Goal: Task Accomplishment & Management: Manage account settings

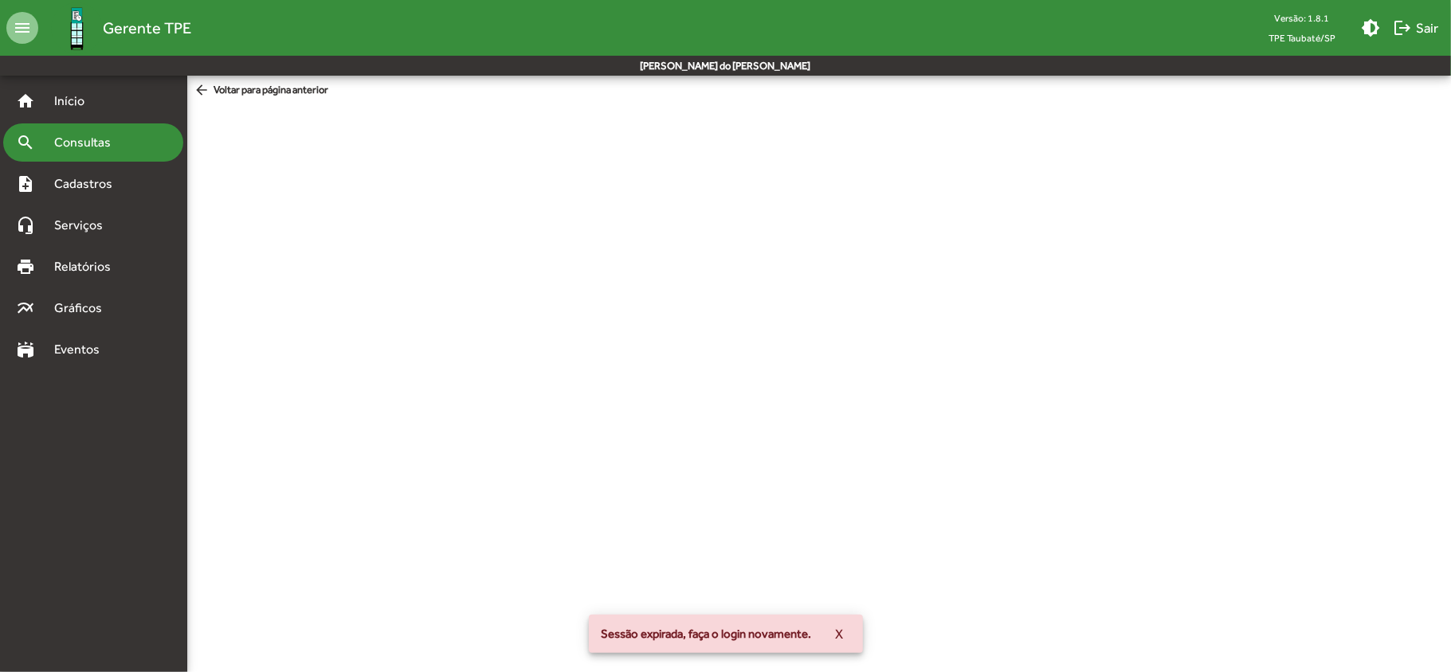
click at [80, 145] on span "Consultas" at bounding box center [88, 142] width 87 height 19
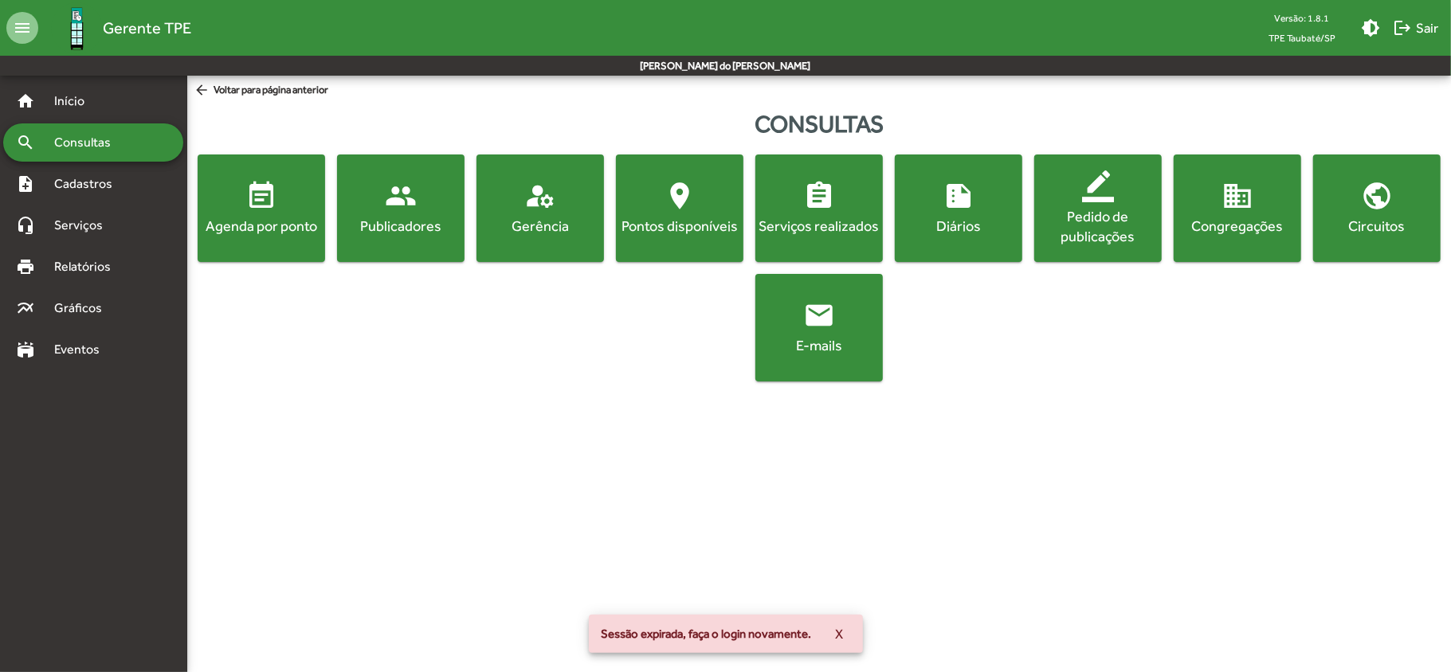
click at [229, 240] on button "event_note Agenda por ponto" at bounding box center [261, 209] width 127 height 108
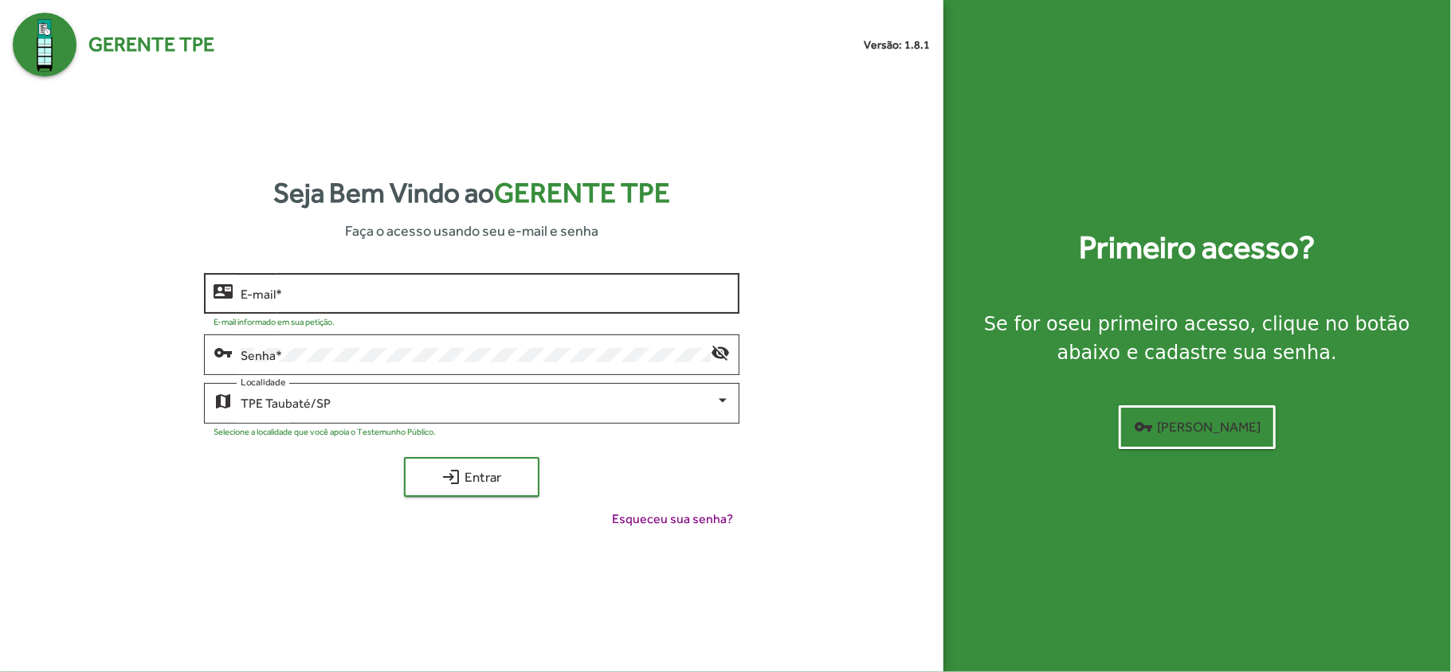
click at [241, 294] on input "E-mail *" at bounding box center [485, 294] width 489 height 14
click at [404, 457] on button "login Entrar" at bounding box center [471, 477] width 135 height 40
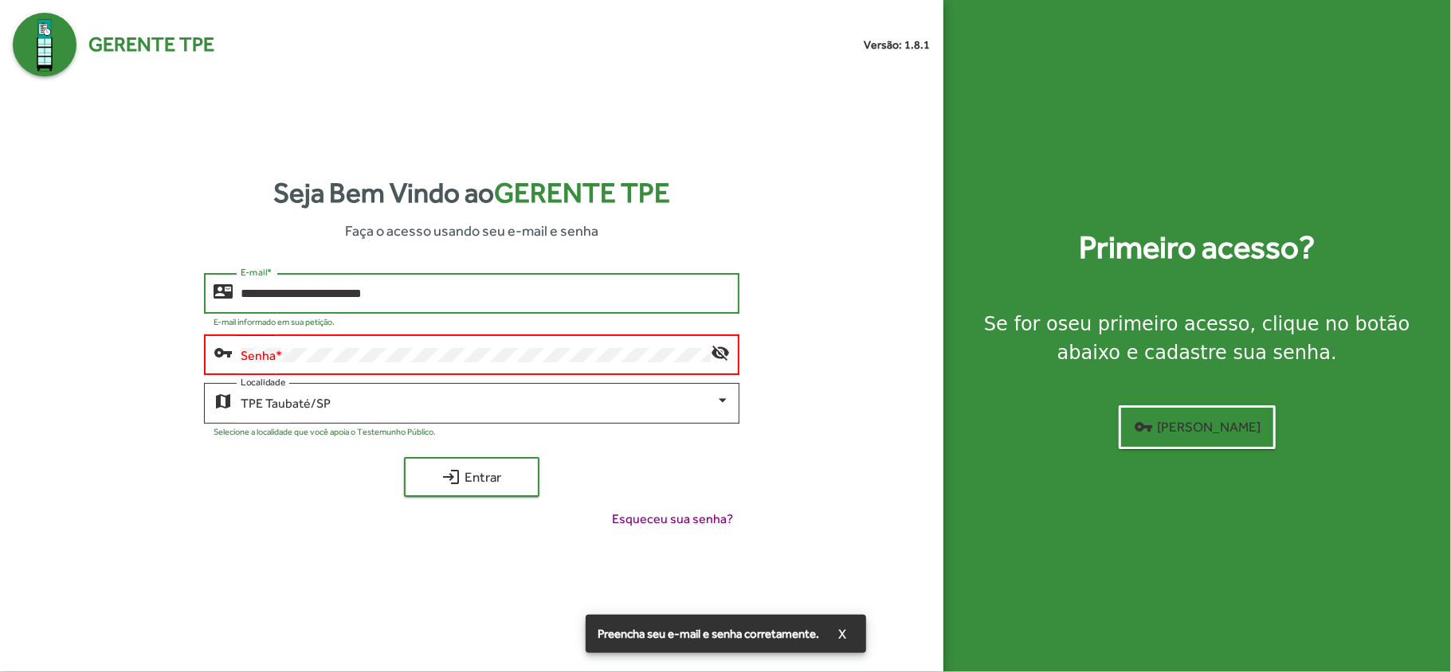
click at [239, 355] on div "vpn_key" at bounding box center [227, 352] width 27 height 19
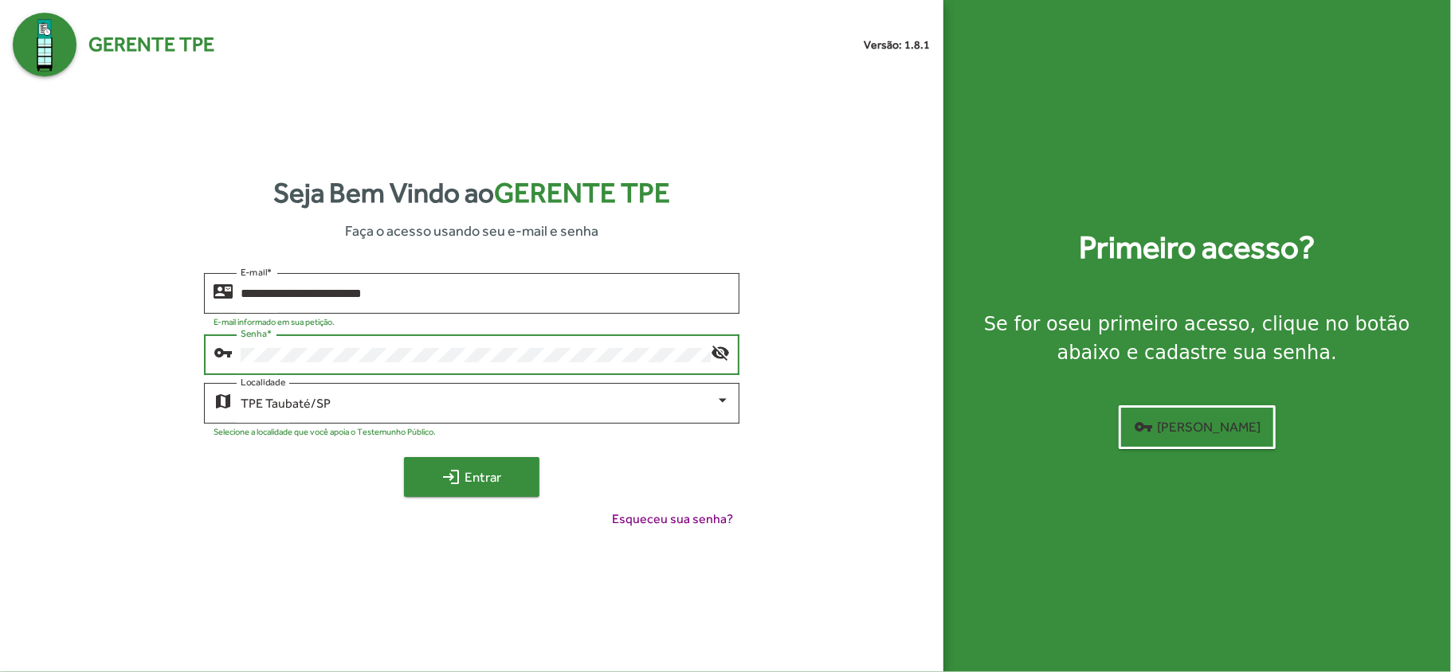
click at [473, 489] on span "login Entrar" at bounding box center [471, 477] width 107 height 29
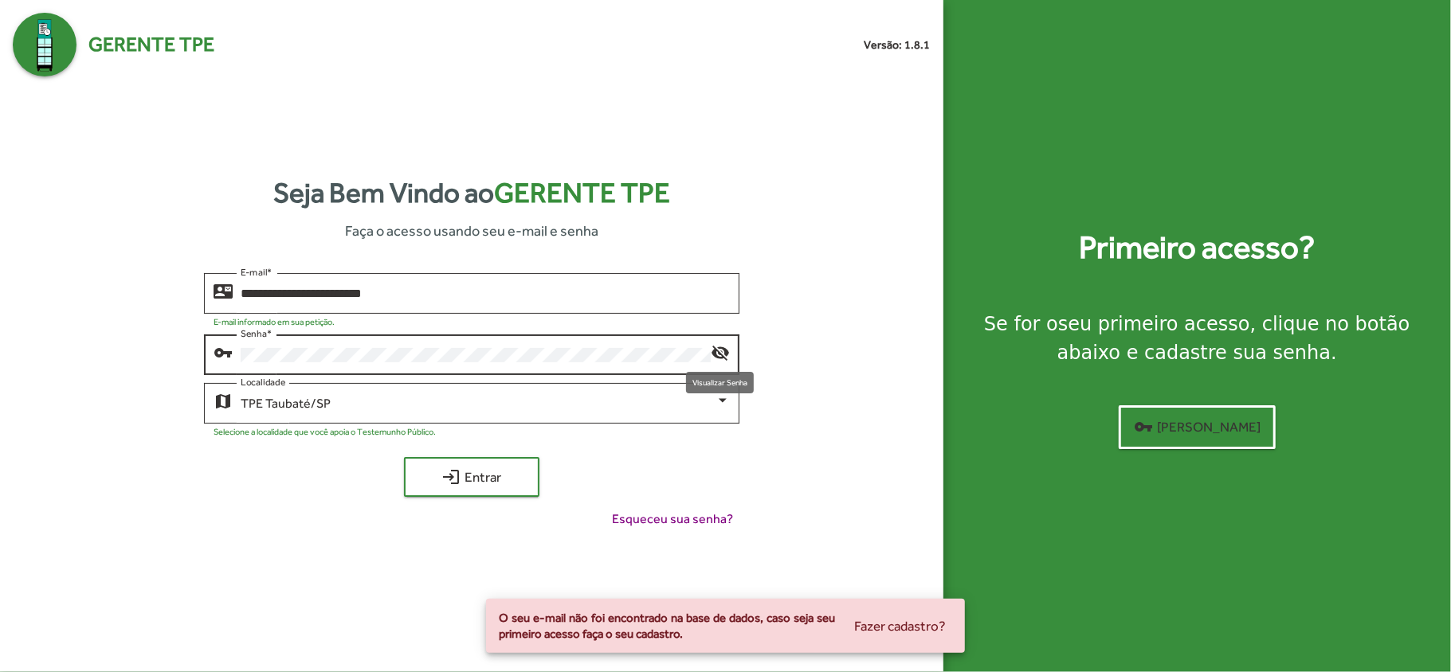
click at [720, 349] on mat-icon "visibility_off" at bounding box center [720, 352] width 19 height 19
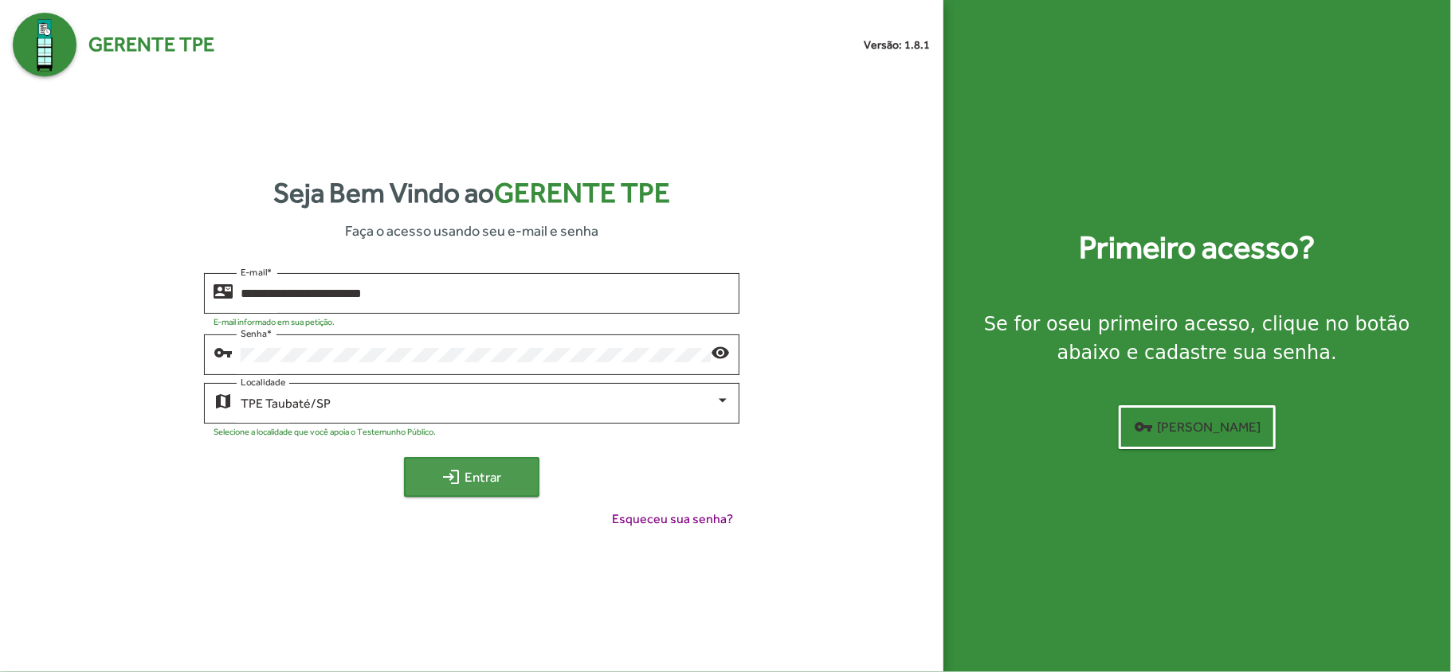
click at [498, 480] on span "login Entrar" at bounding box center [471, 477] width 107 height 29
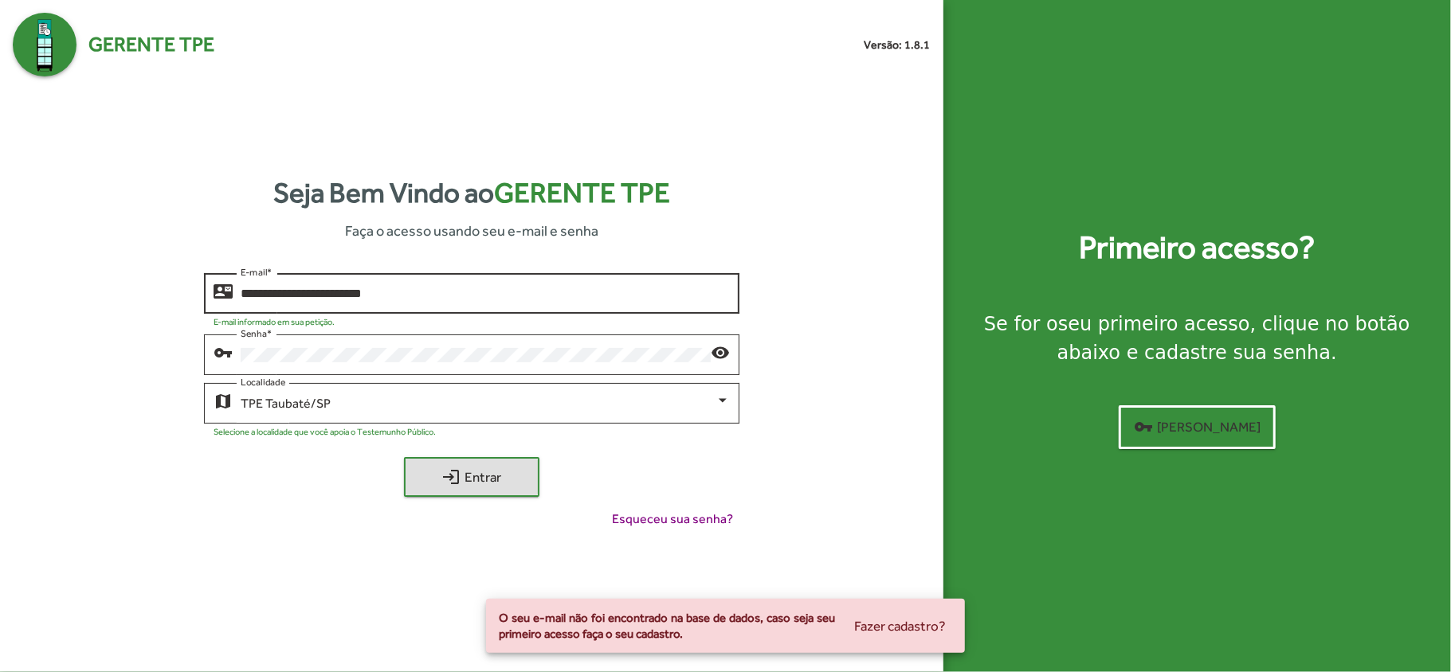
click at [316, 294] on input "**********" at bounding box center [485, 294] width 489 height 14
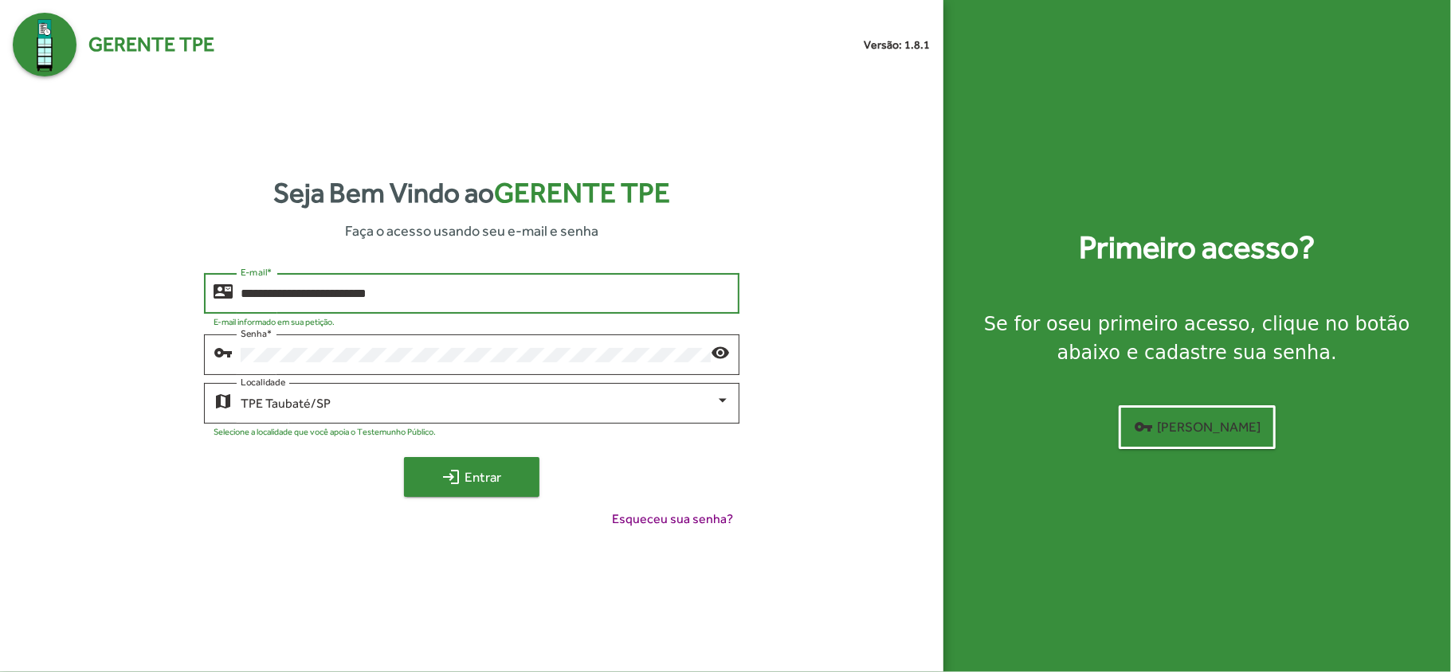
type input "**********"
click at [476, 480] on span "login Entrar" at bounding box center [471, 477] width 107 height 29
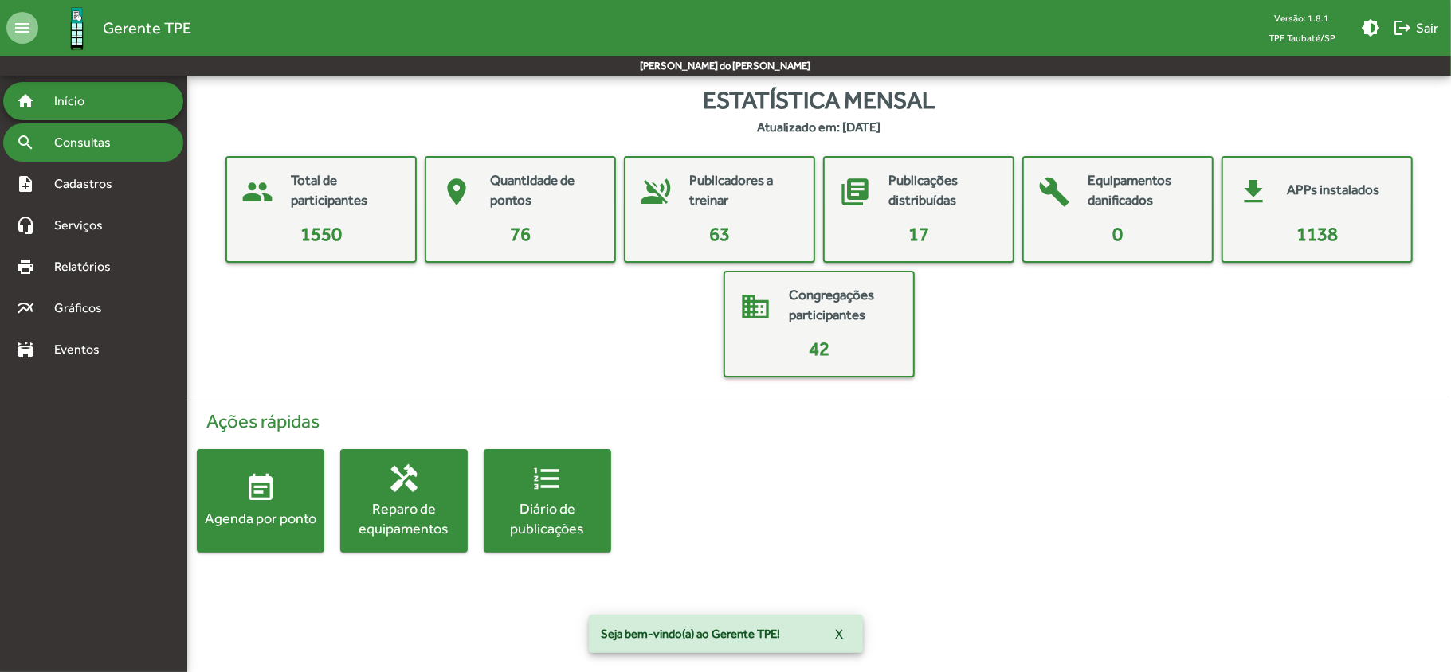
click at [105, 145] on span "Consultas" at bounding box center [88, 142] width 87 height 19
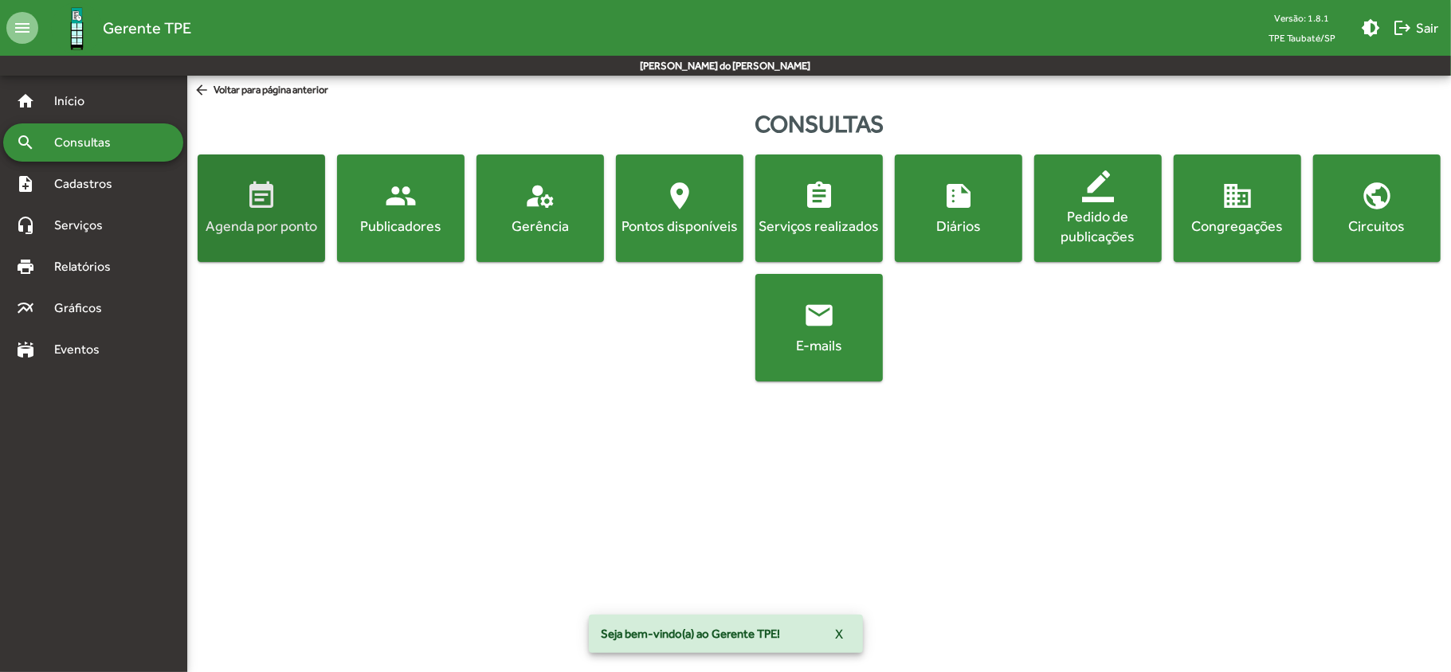
click at [233, 224] on div "Agenda por ponto" at bounding box center [261, 226] width 121 height 20
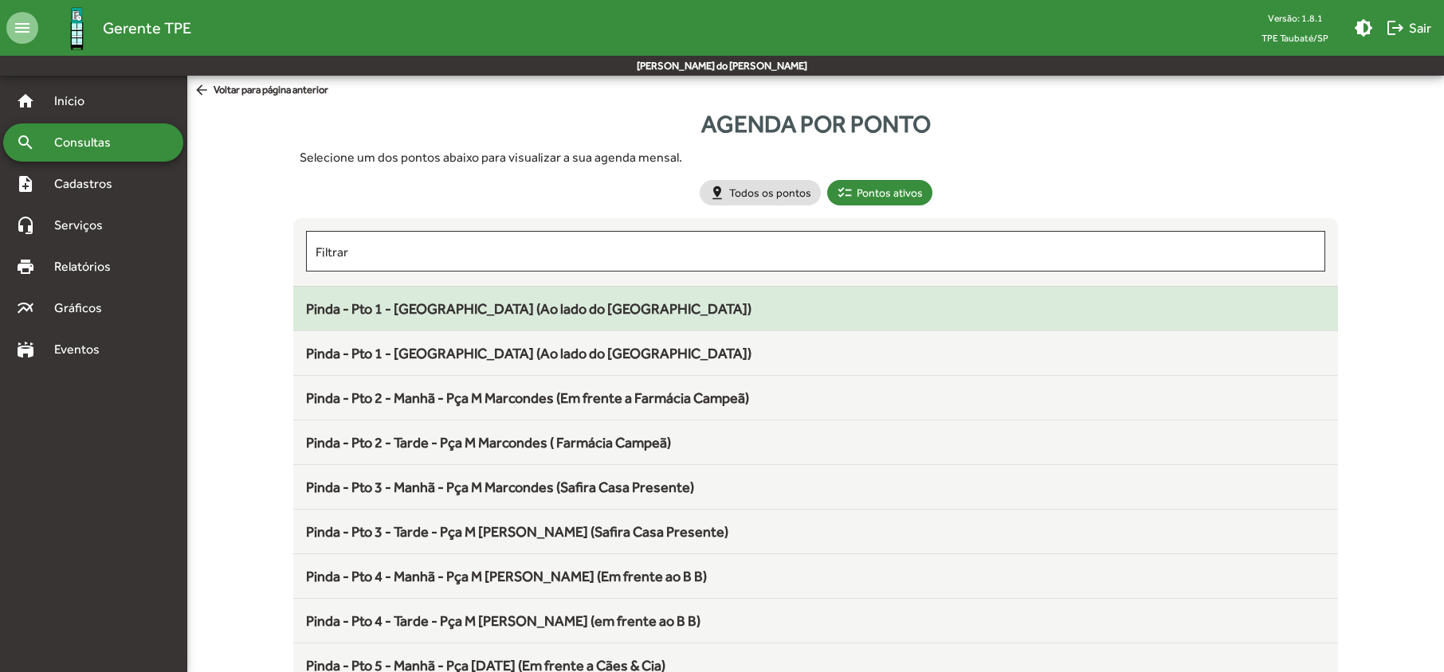
click at [424, 309] on span "Pinda - Pto 1 - [GEOGRAPHIC_DATA] (Ao lado do [GEOGRAPHIC_DATA])" at bounding box center [528, 308] width 445 height 17
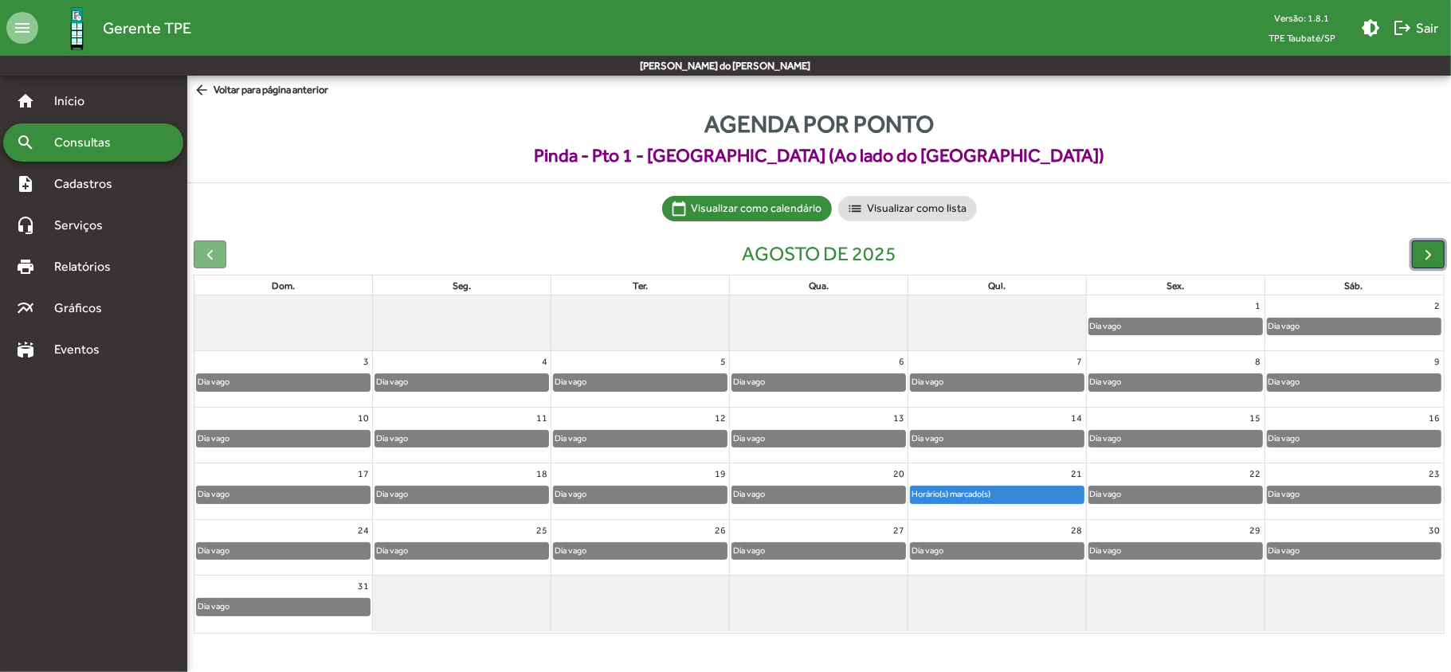
click at [1425, 259] on span "button" at bounding box center [1428, 254] width 17 height 17
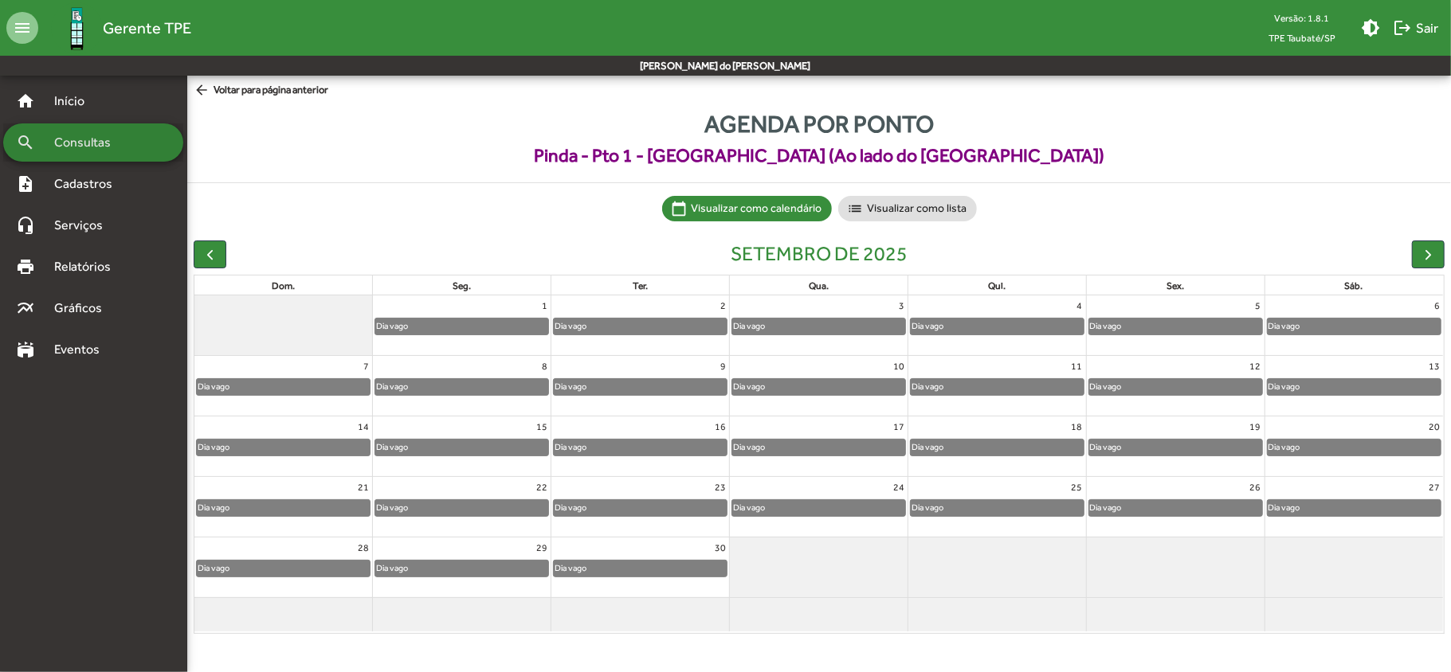
click at [143, 137] on div "search Consultas" at bounding box center [93, 143] width 180 height 38
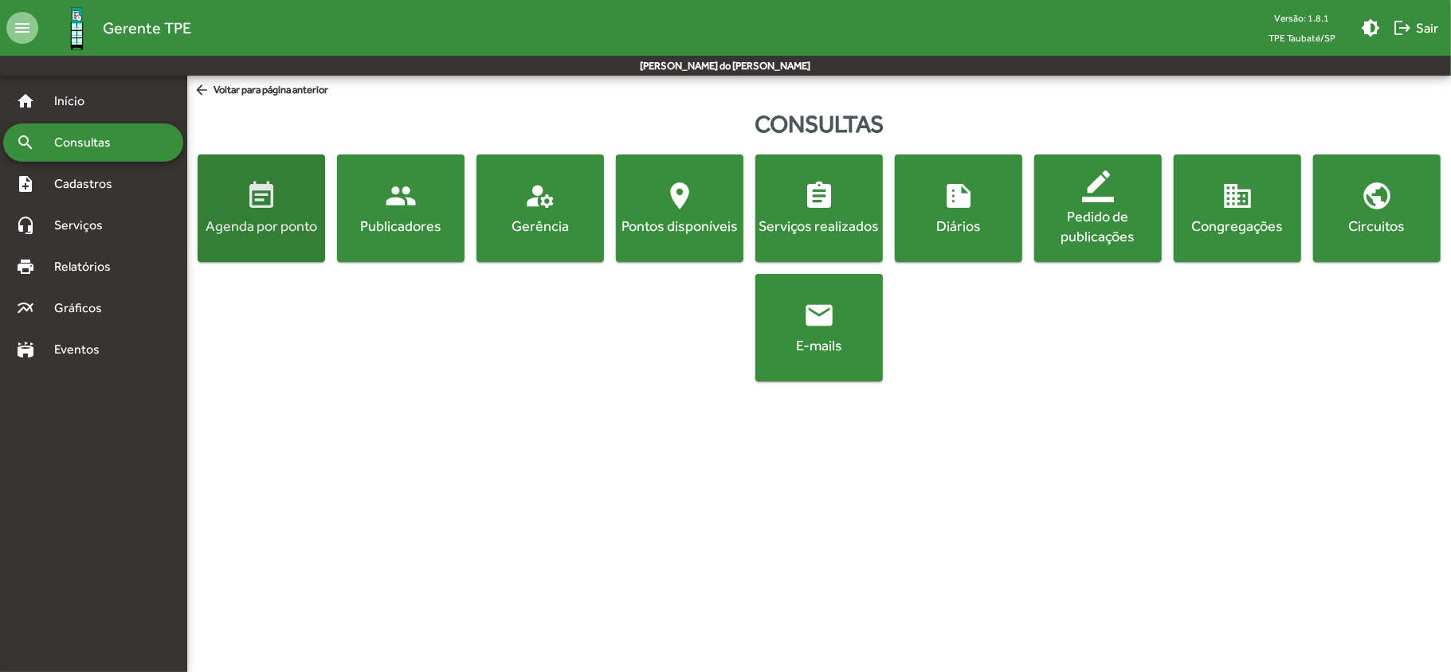
click at [261, 207] on mat-icon "event_note" at bounding box center [261, 196] width 32 height 32
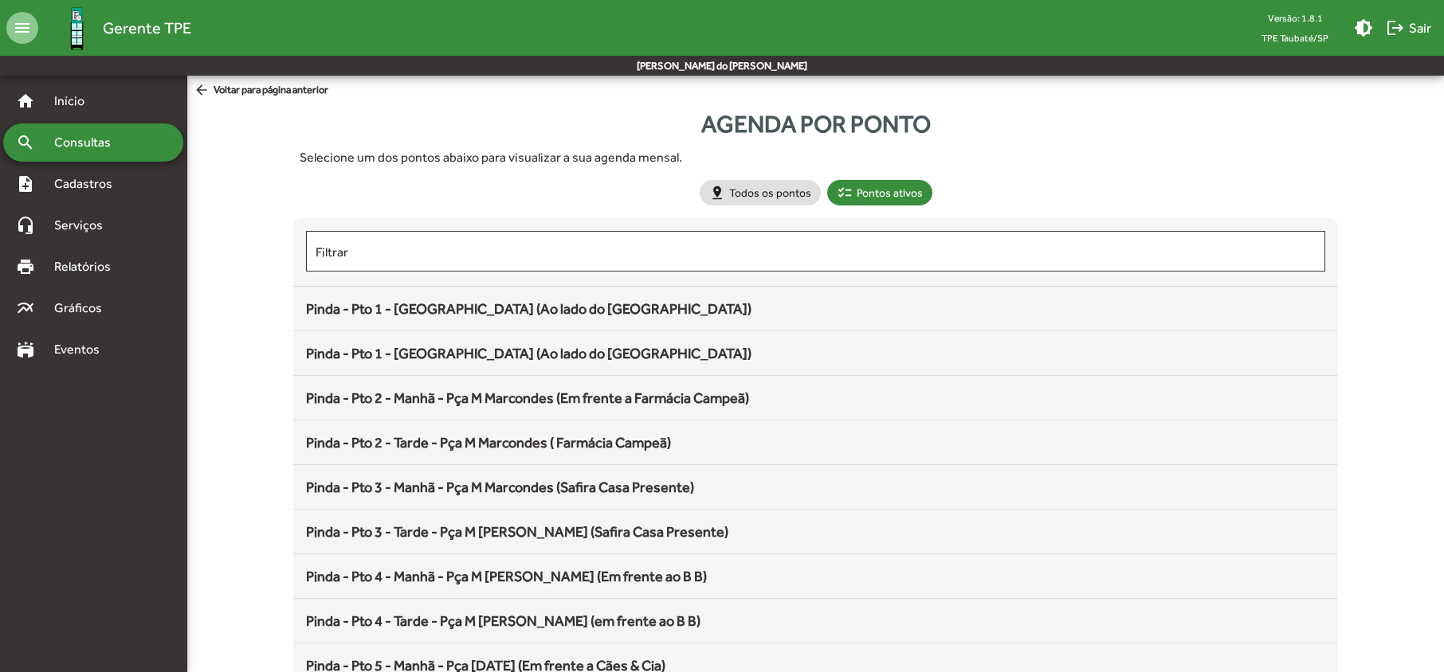
click at [108, 145] on span "Consultas" at bounding box center [88, 142] width 87 height 19
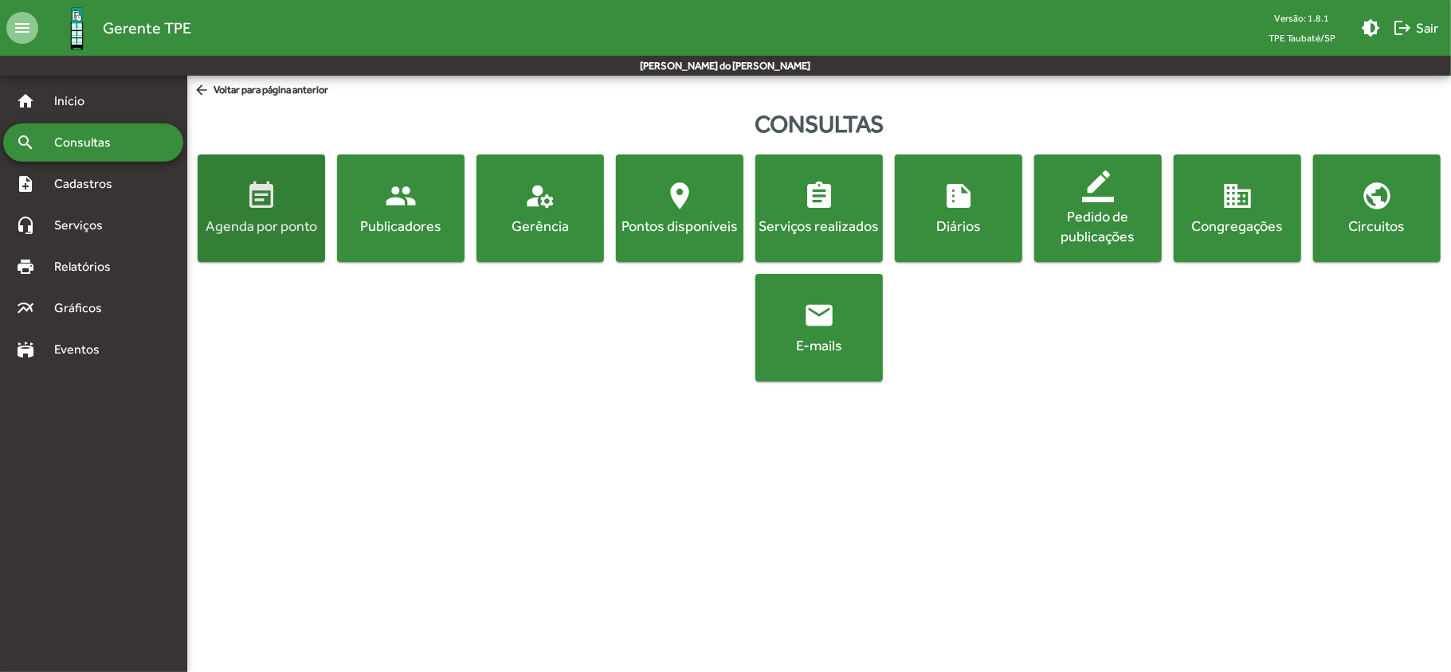
click at [239, 209] on span "event_note Agenda por ponto" at bounding box center [261, 208] width 121 height 56
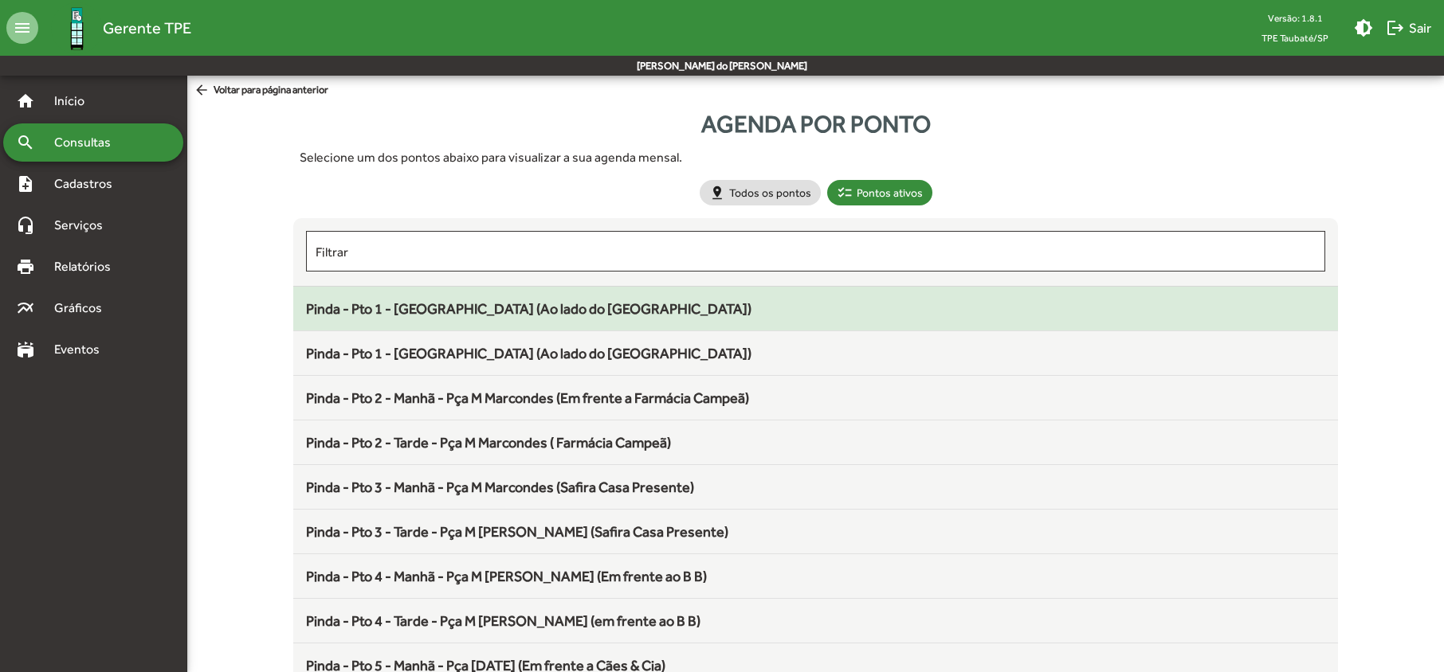
click at [387, 309] on span "Pinda - Pto 1 - [GEOGRAPHIC_DATA] (Ao lado do [GEOGRAPHIC_DATA])" at bounding box center [528, 308] width 445 height 17
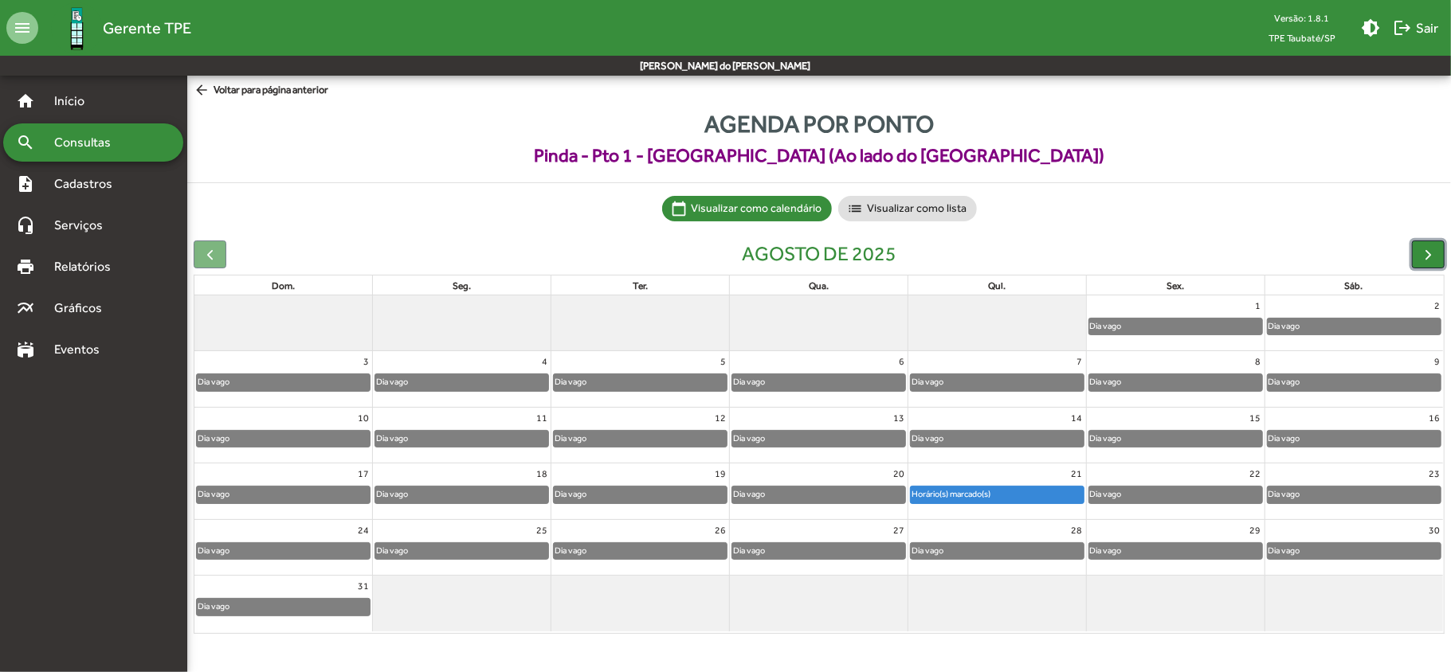
click at [1421, 256] on span "button" at bounding box center [1428, 254] width 17 height 17
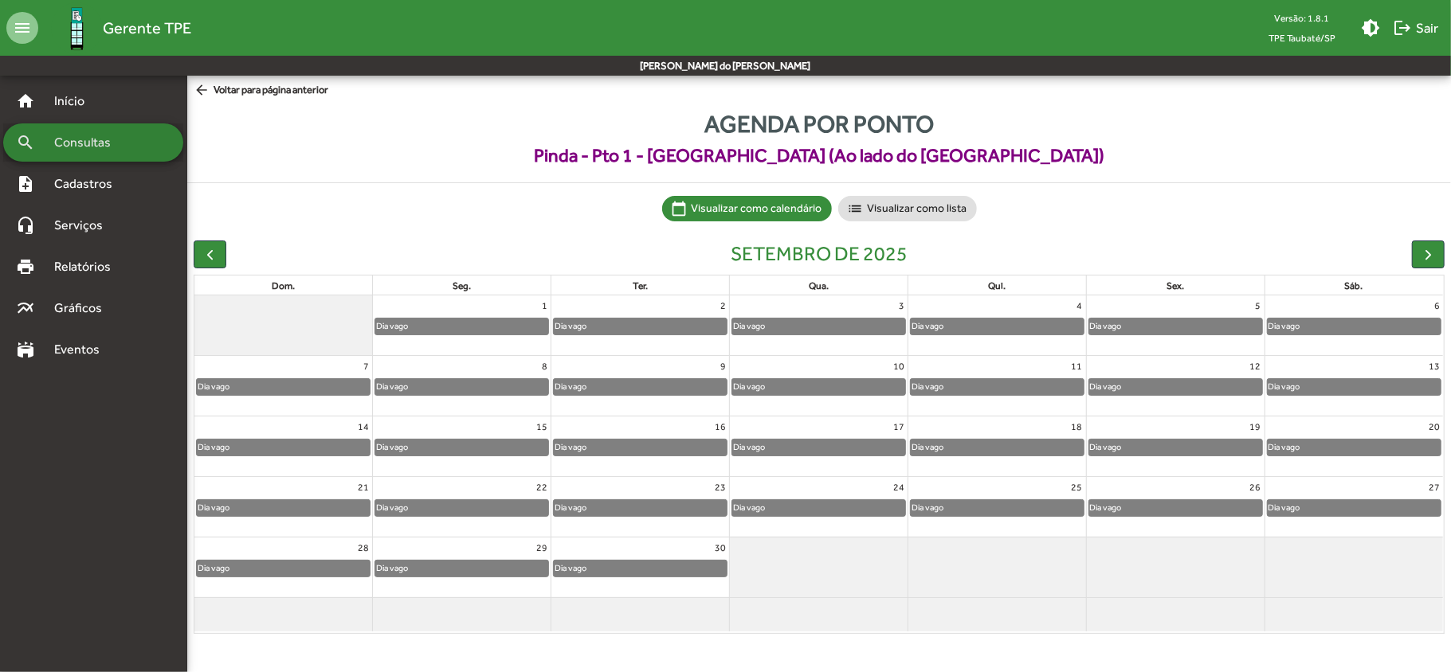
click at [122, 147] on span "Consultas" at bounding box center [88, 142] width 87 height 19
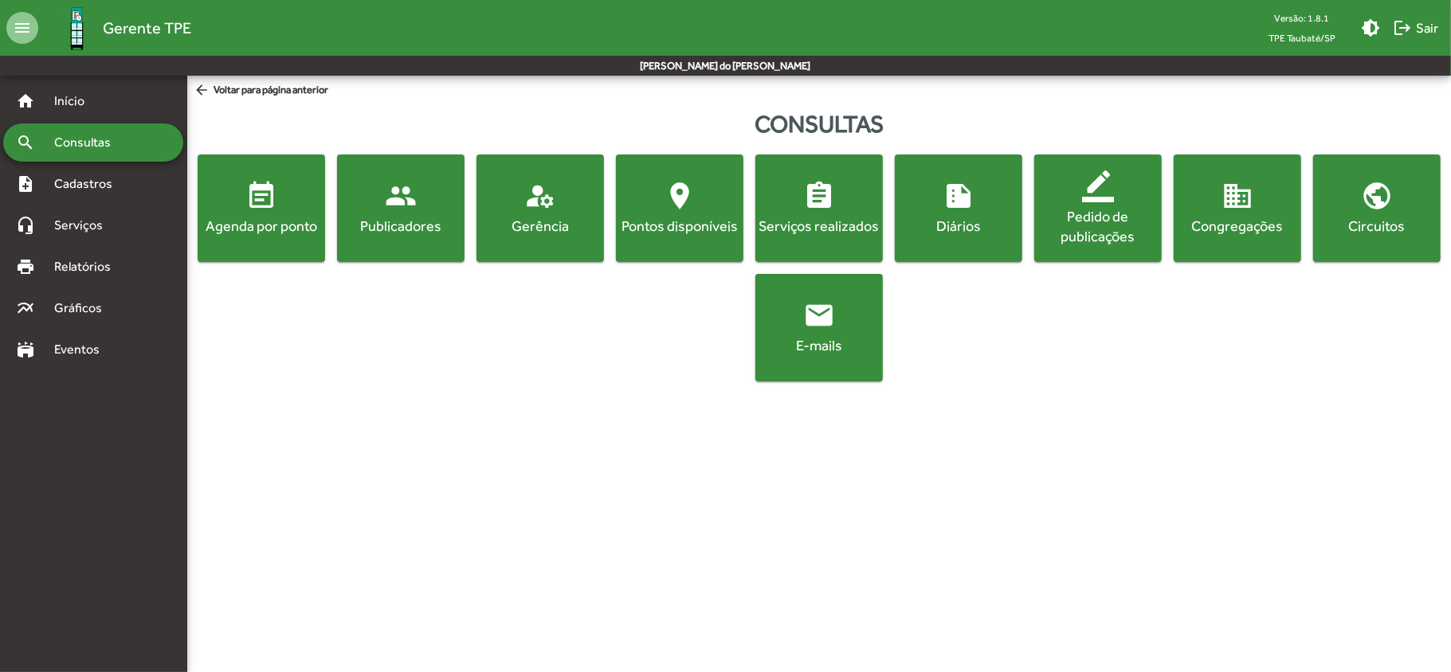
click at [218, 218] on div "Agenda por ponto" at bounding box center [261, 226] width 121 height 20
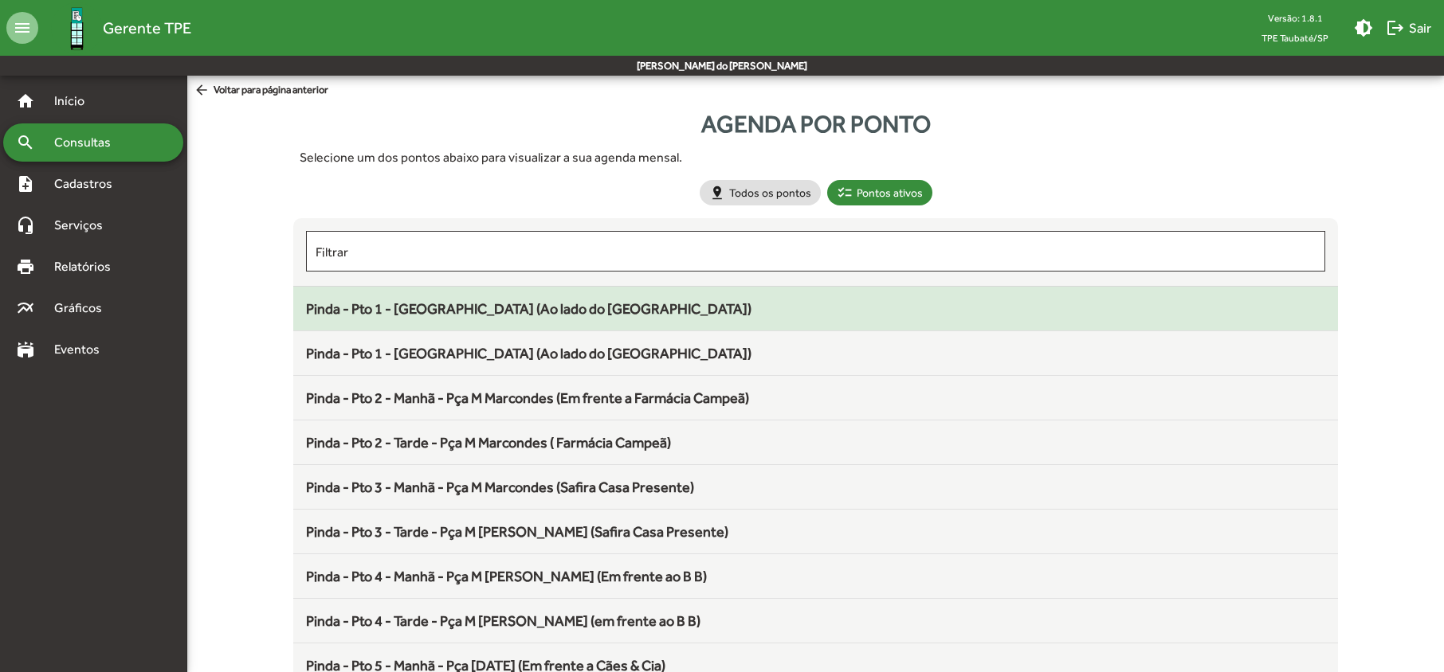
click at [443, 306] on span "Pinda - Pto 1 - [GEOGRAPHIC_DATA] (Ao lado do [GEOGRAPHIC_DATA])" at bounding box center [528, 308] width 445 height 17
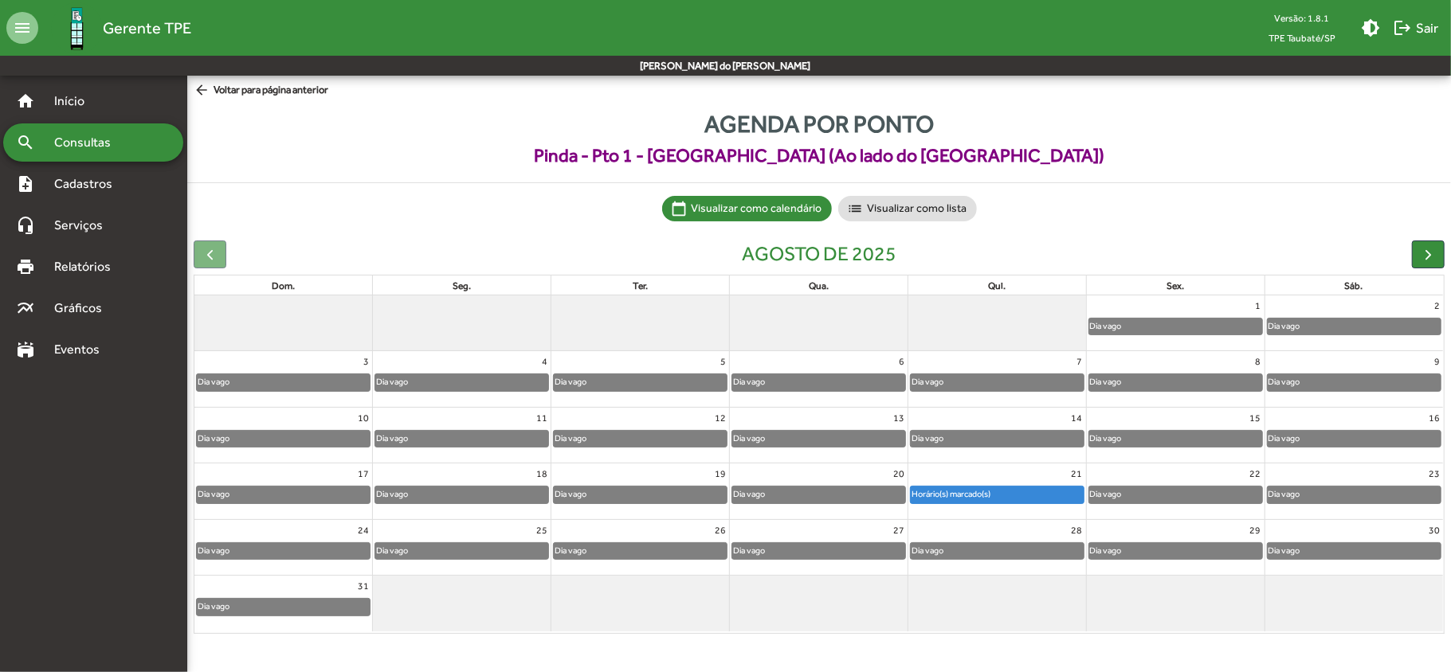
click at [137, 135] on div "search Consultas" at bounding box center [93, 143] width 180 height 38
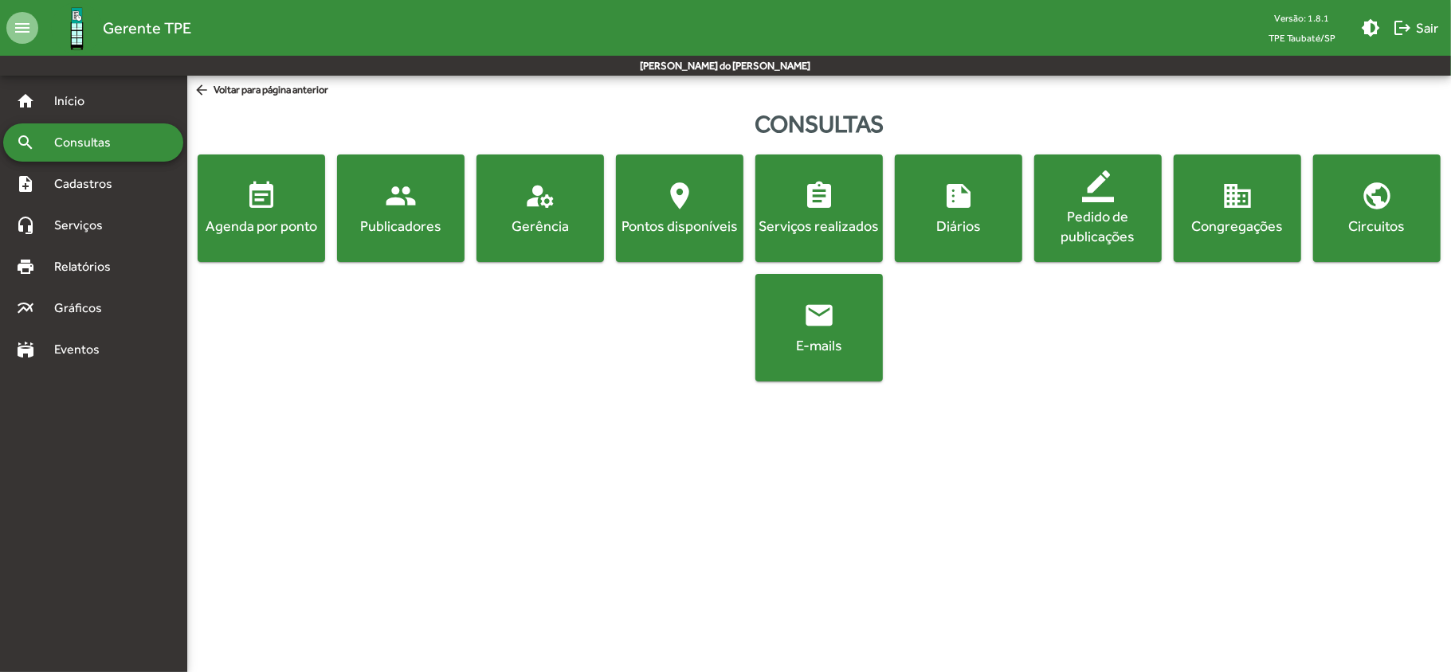
click at [225, 234] on div "Agenda por ponto" at bounding box center [261, 226] width 121 height 20
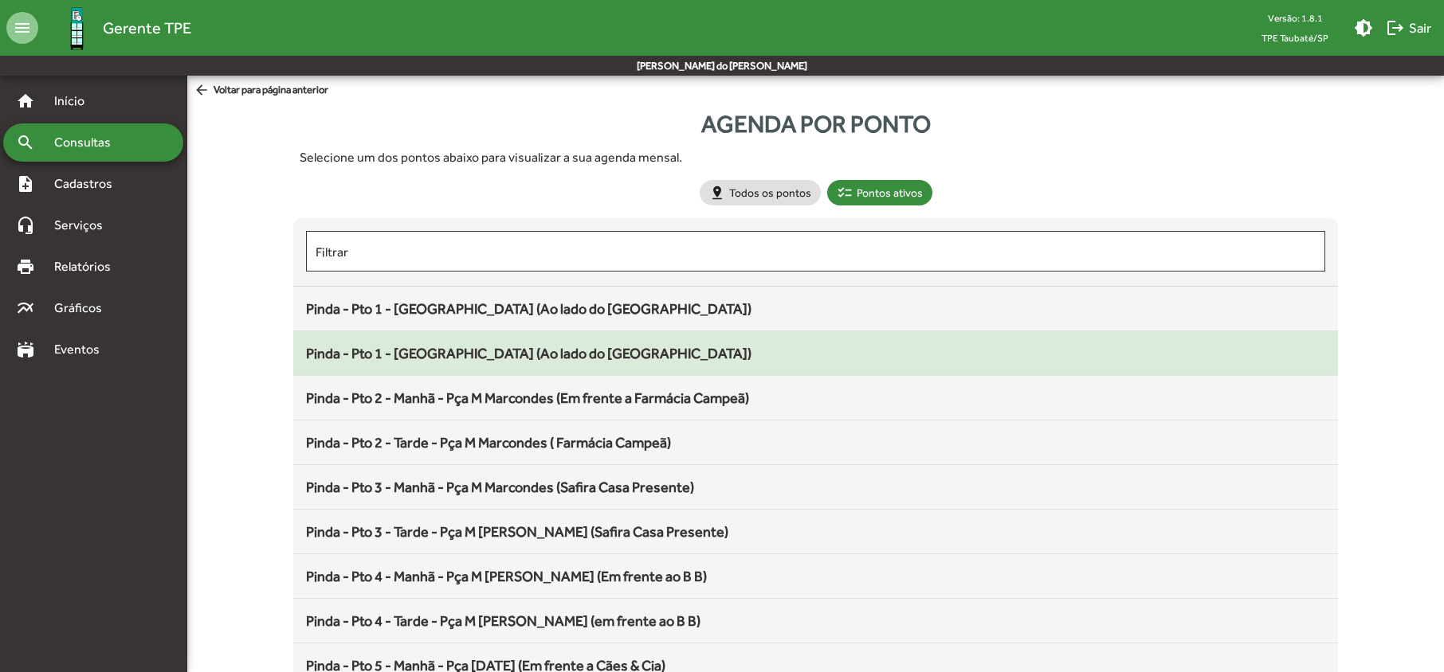
click at [457, 358] on span "Pinda - Pto 1 - [GEOGRAPHIC_DATA] (Ao lado do [GEOGRAPHIC_DATA])" at bounding box center [528, 353] width 445 height 17
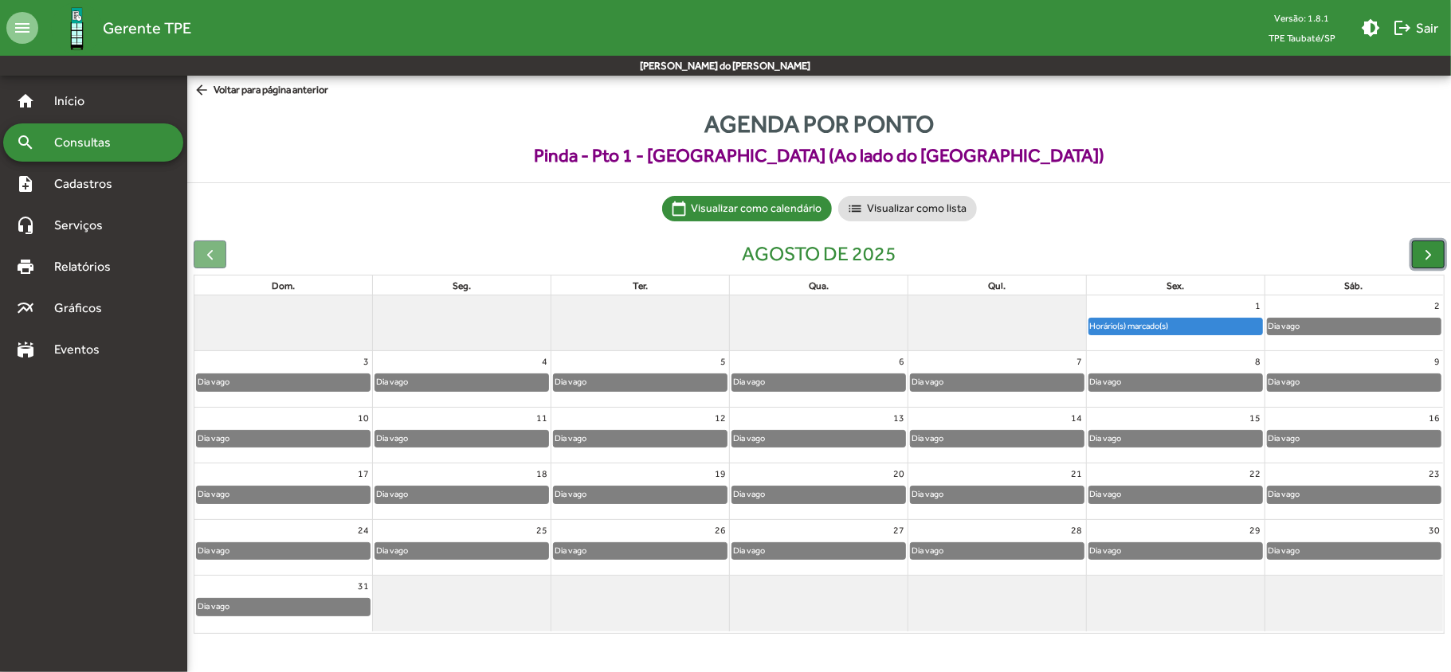
click at [1435, 256] on span "button" at bounding box center [1428, 254] width 17 height 17
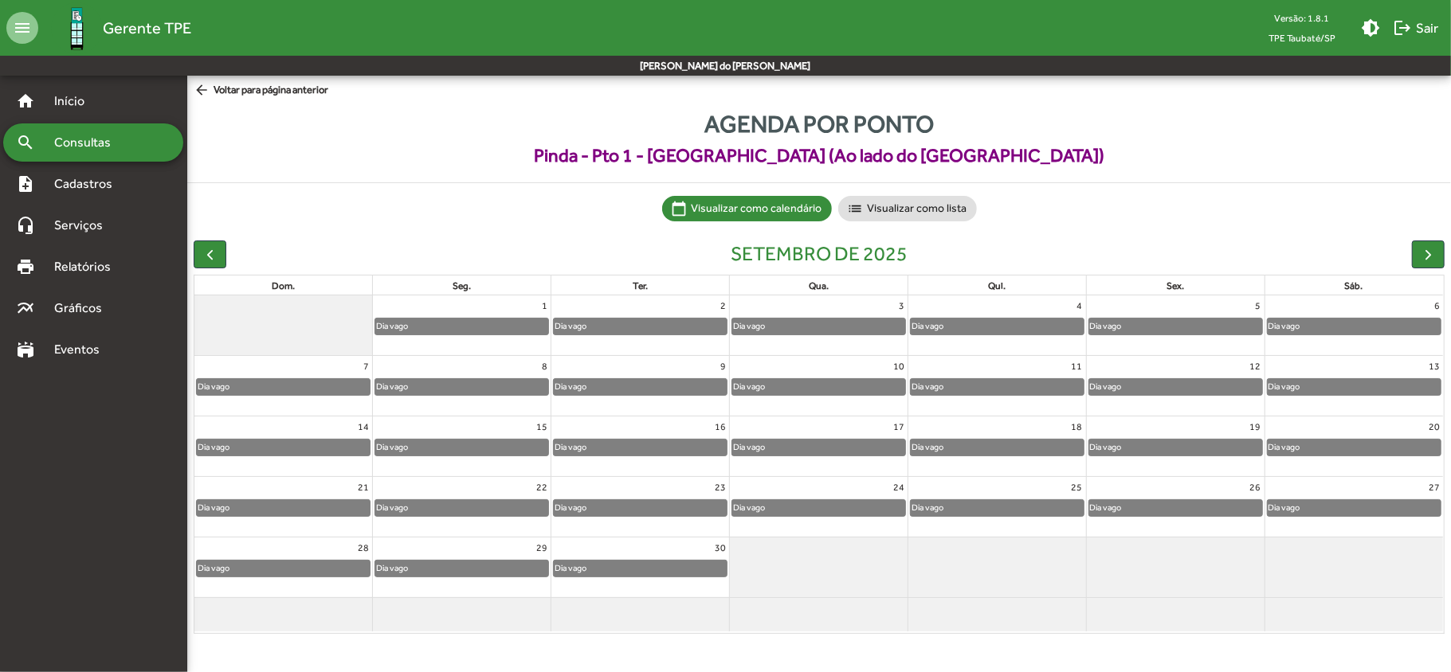
click at [84, 139] on span "Consultas" at bounding box center [88, 142] width 87 height 19
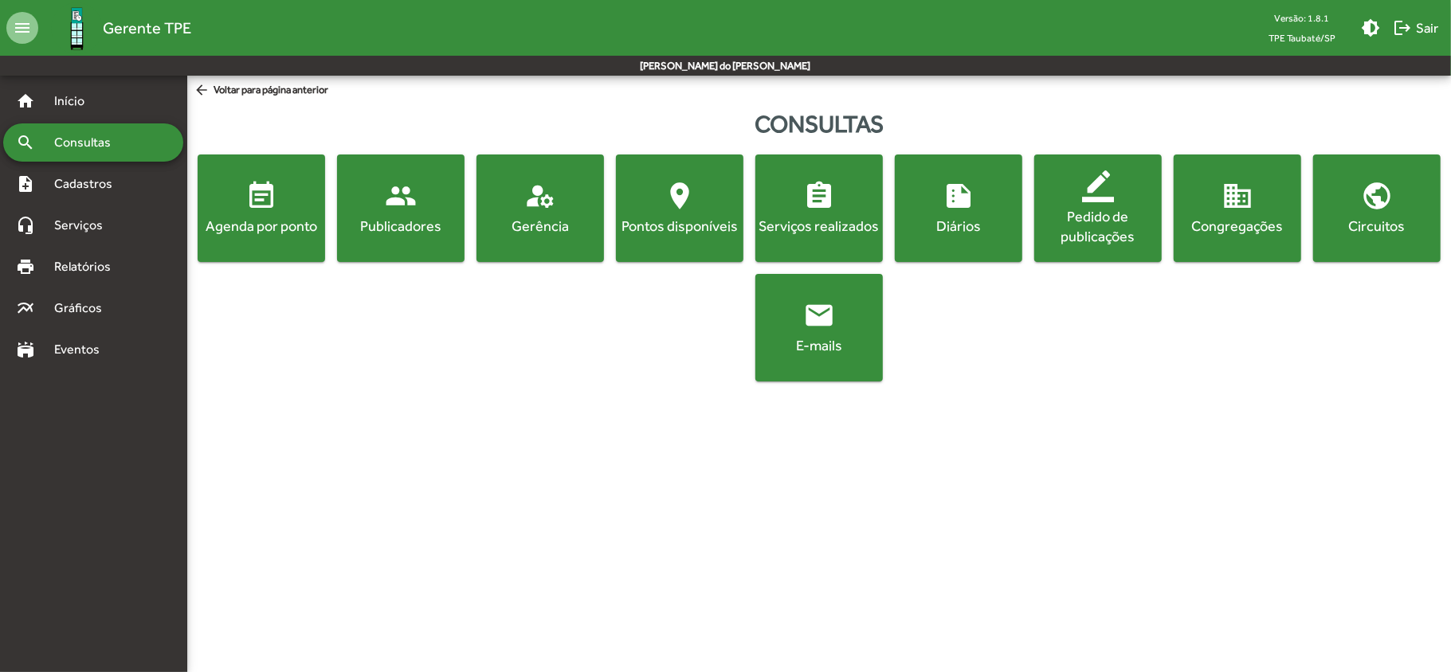
click at [242, 242] on button "event_note Agenda por ponto" at bounding box center [261, 209] width 127 height 108
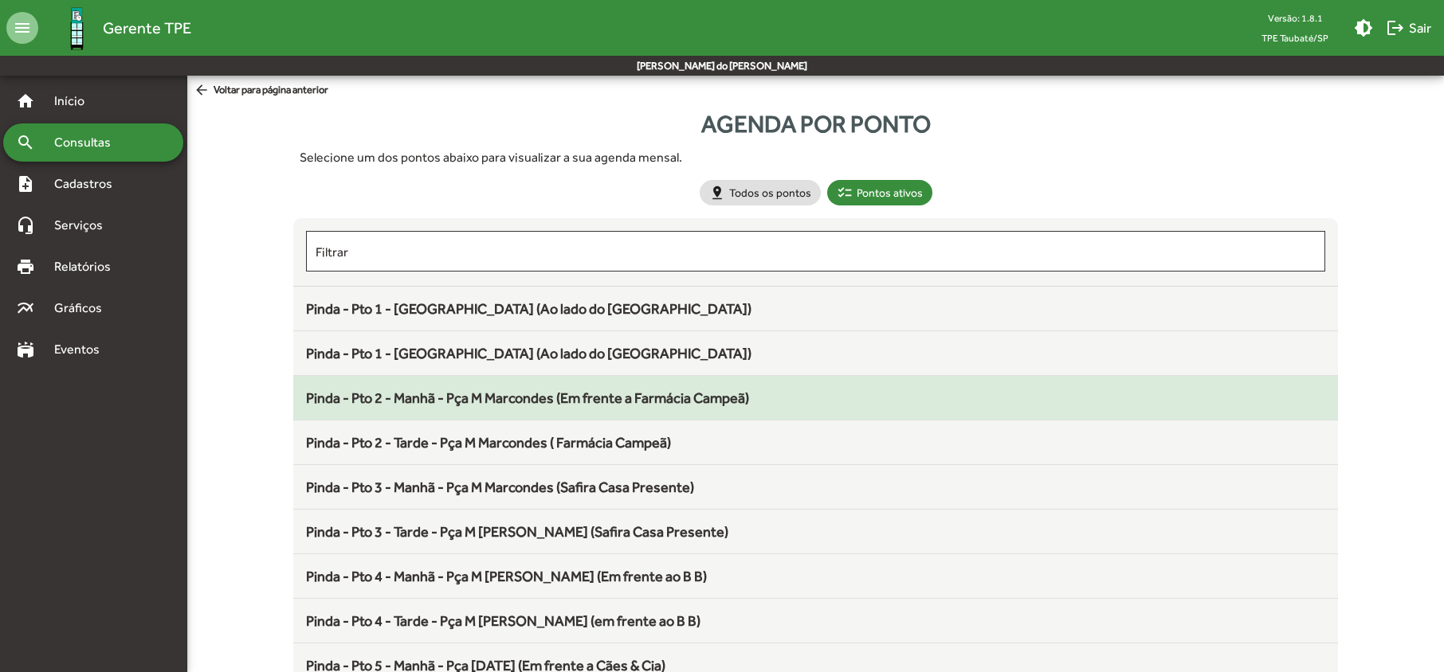
click at [395, 400] on span "Pinda - Pto 2 - Manhã - Pça M Marcondes (Em frente a Farmácia Campeã)" at bounding box center [527, 398] width 443 height 17
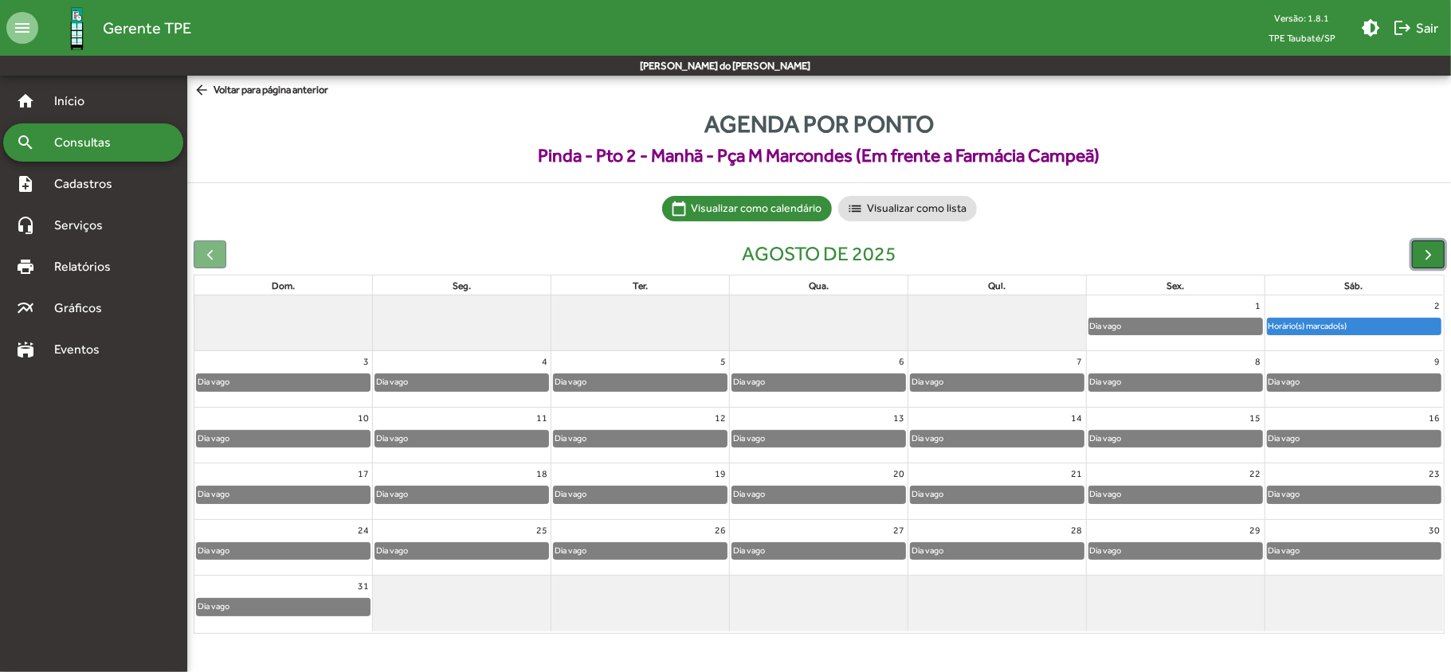
click at [1429, 261] on span "button" at bounding box center [1428, 254] width 17 height 17
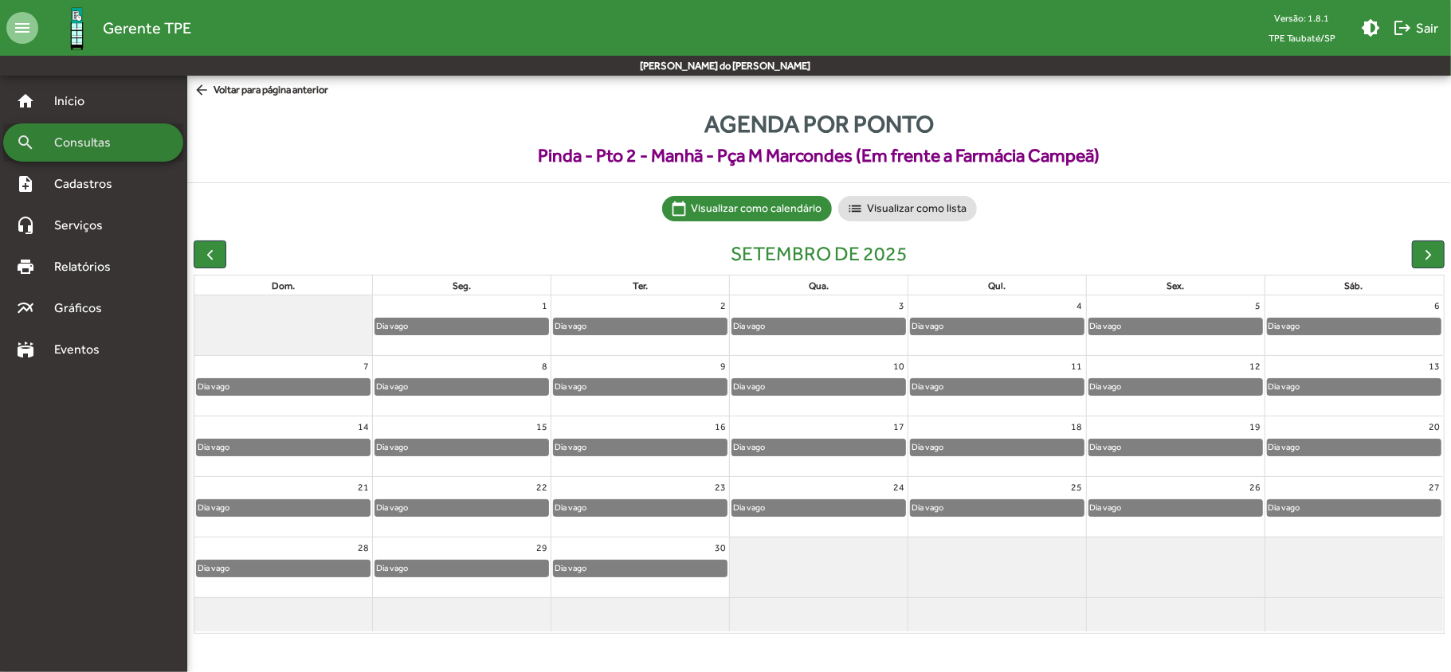
click at [120, 140] on span "Consultas" at bounding box center [88, 142] width 87 height 19
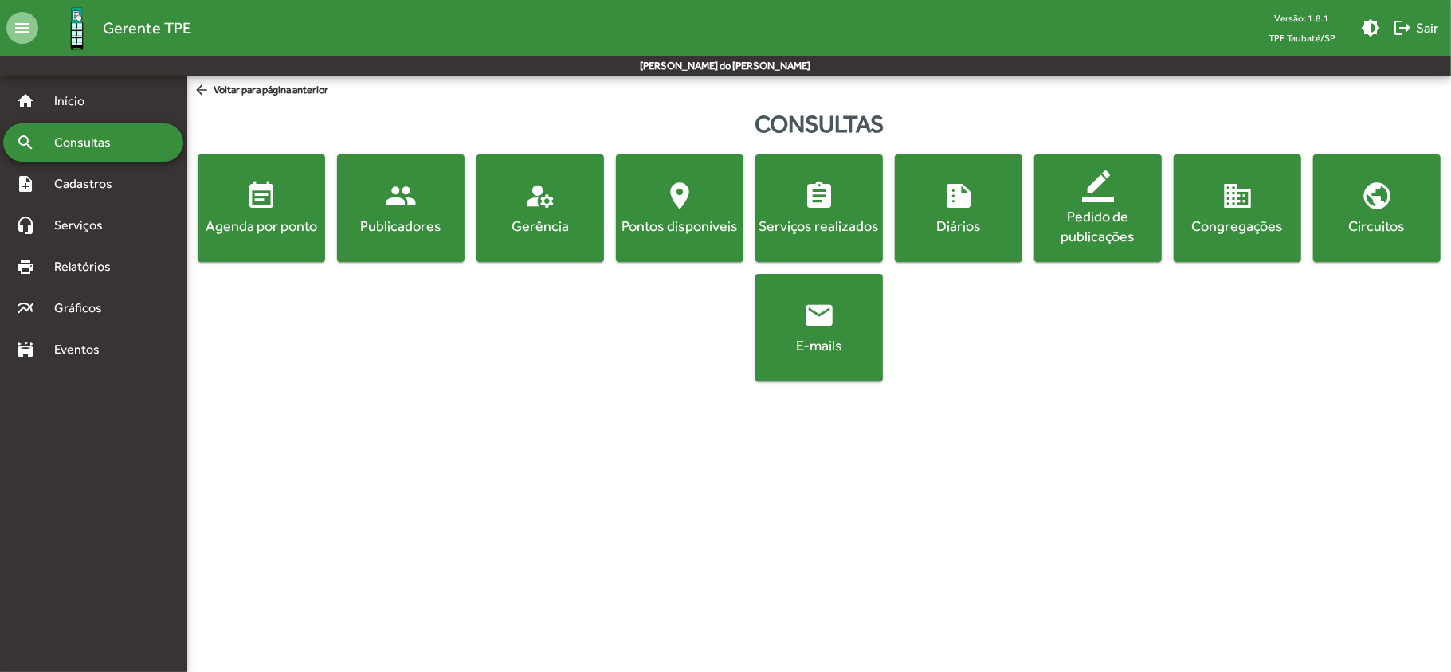
click at [218, 207] on span "event_note Agenda por ponto" at bounding box center [261, 208] width 121 height 56
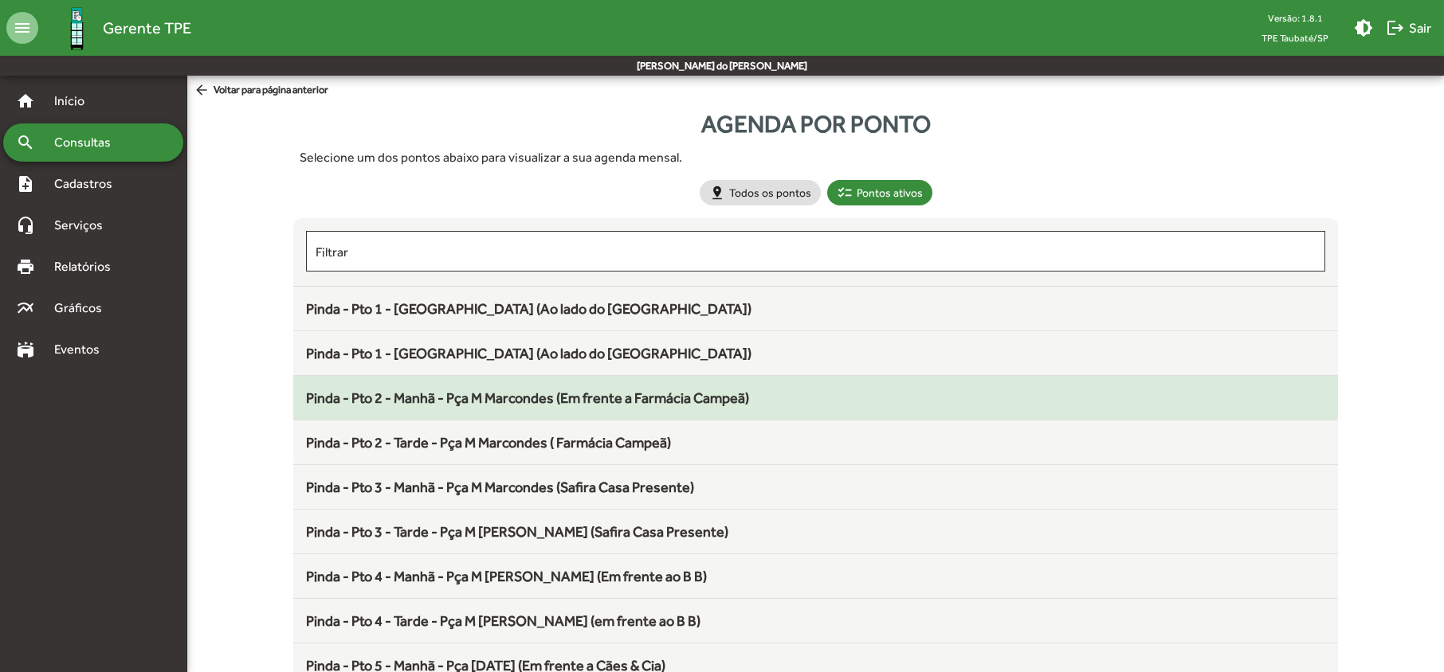
click at [374, 399] on span "Pinda - Pto 2 - Manhã - Pça M Marcondes (Em frente a Farmácia Campeã)" at bounding box center [527, 398] width 443 height 17
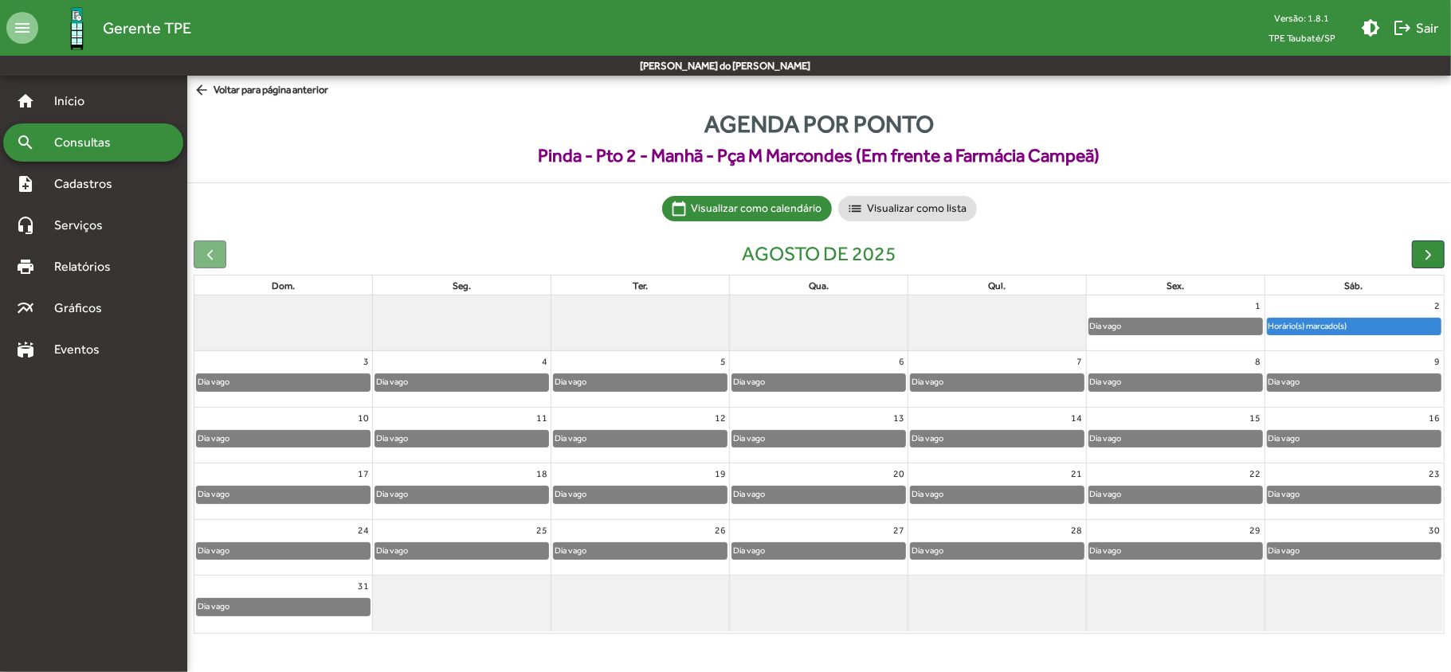
click at [116, 143] on span "Consultas" at bounding box center [88, 142] width 87 height 19
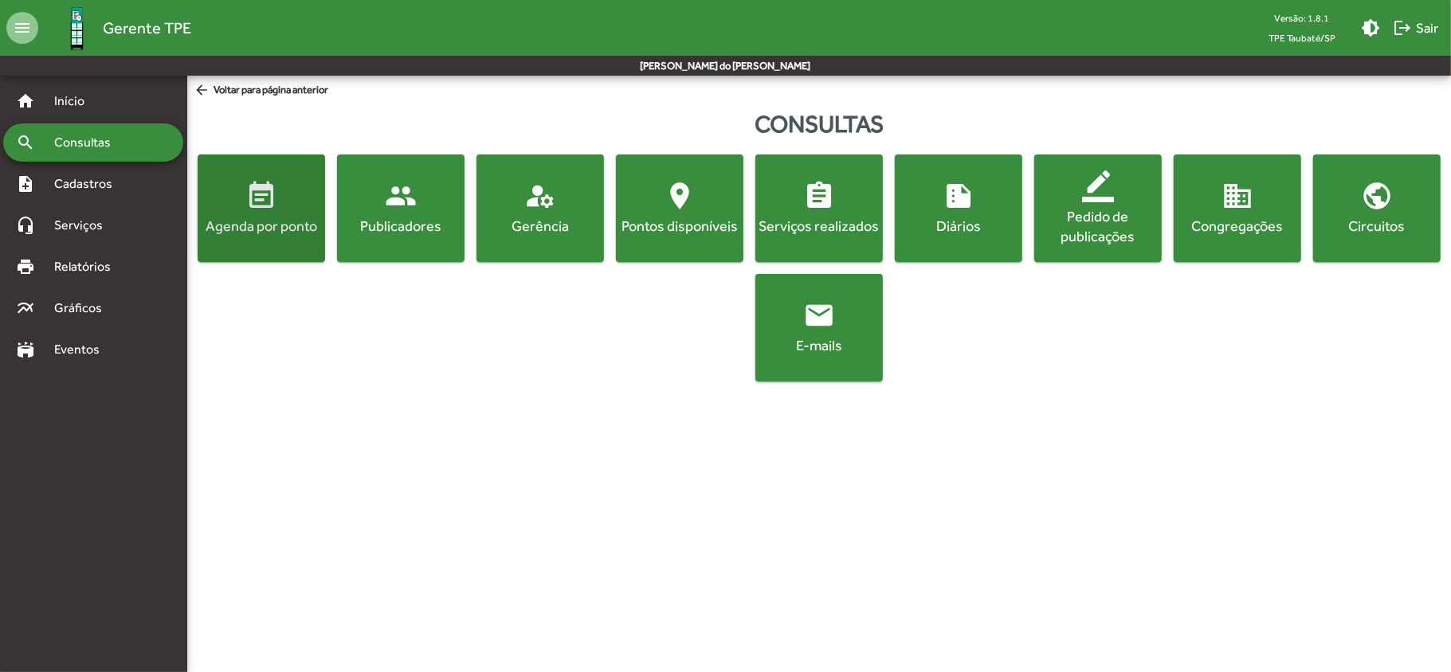
click at [204, 214] on span "event_note Agenda por ponto" at bounding box center [261, 208] width 121 height 56
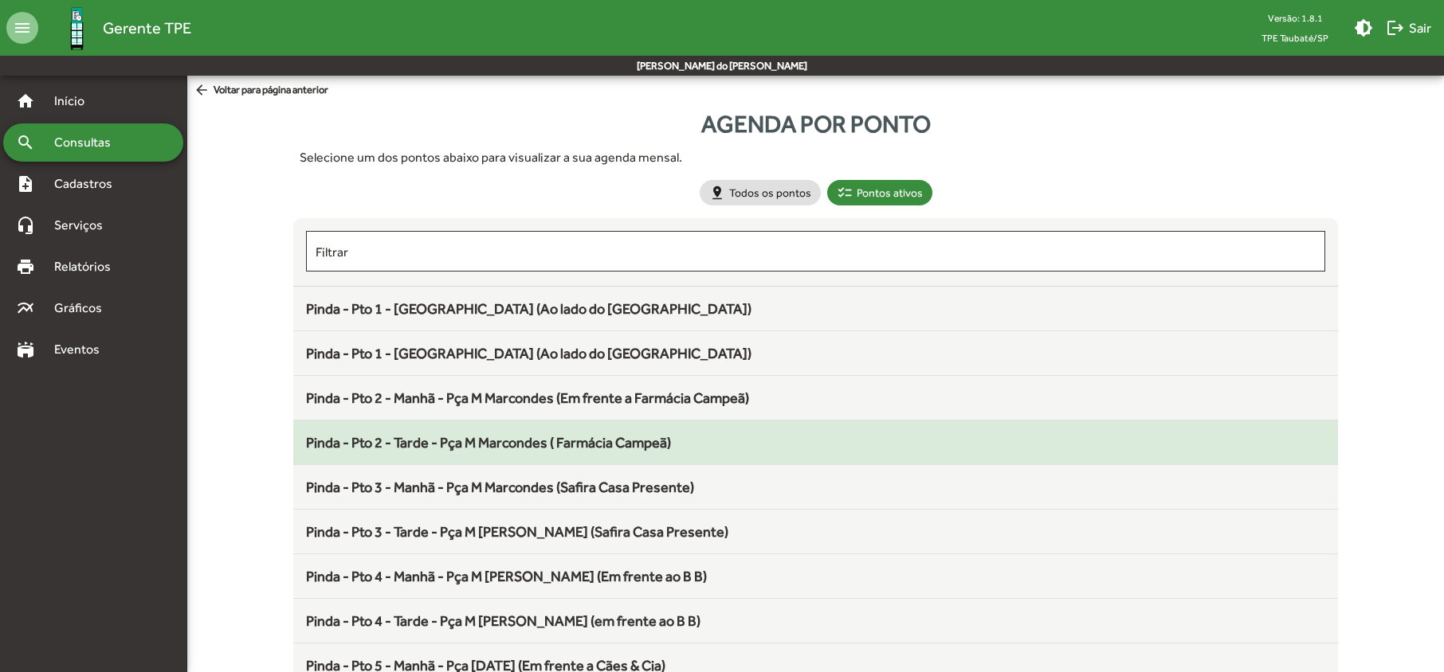
click at [431, 450] on span "Pinda - Pto 2 - Tarde - Pça M Marcondes ( Farmácia Campeã)" at bounding box center [488, 442] width 365 height 17
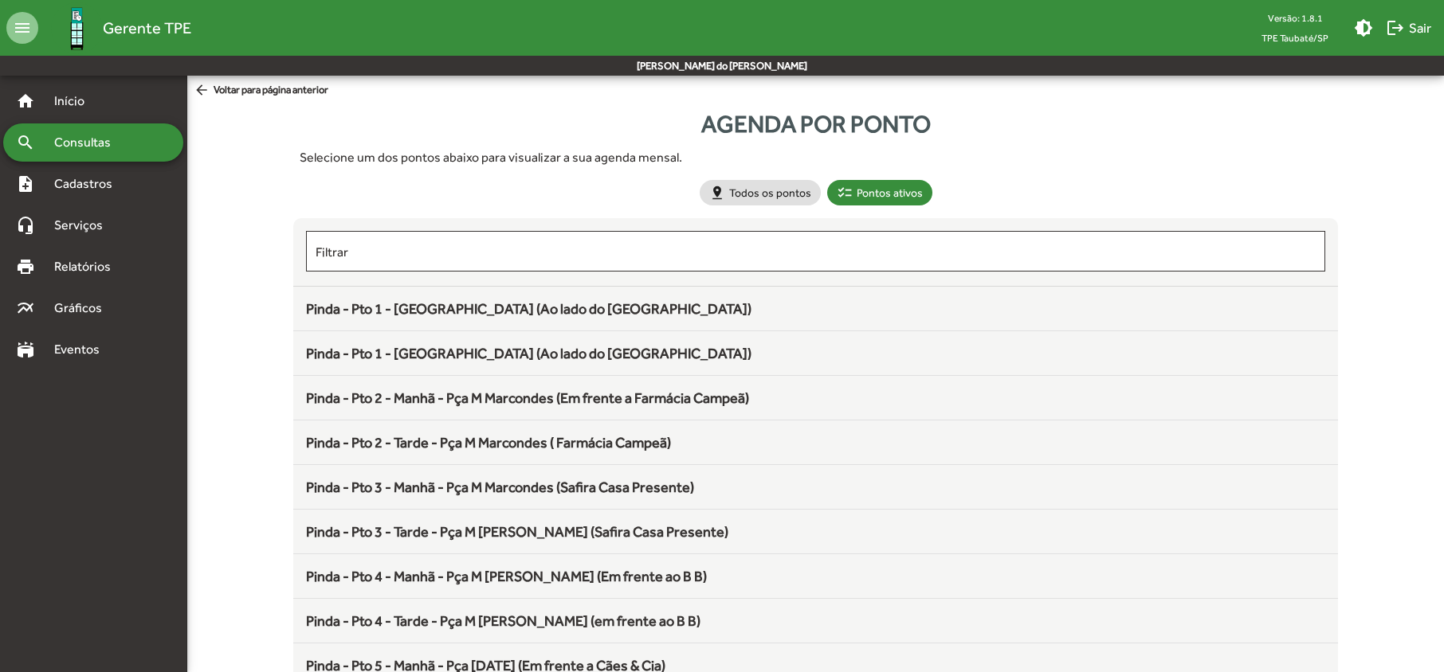
click at [555, 451] on span "Pinda - Pto 2 - Tarde - Pça M Marcondes ( Farmácia Campeã)" at bounding box center [488, 442] width 365 height 17
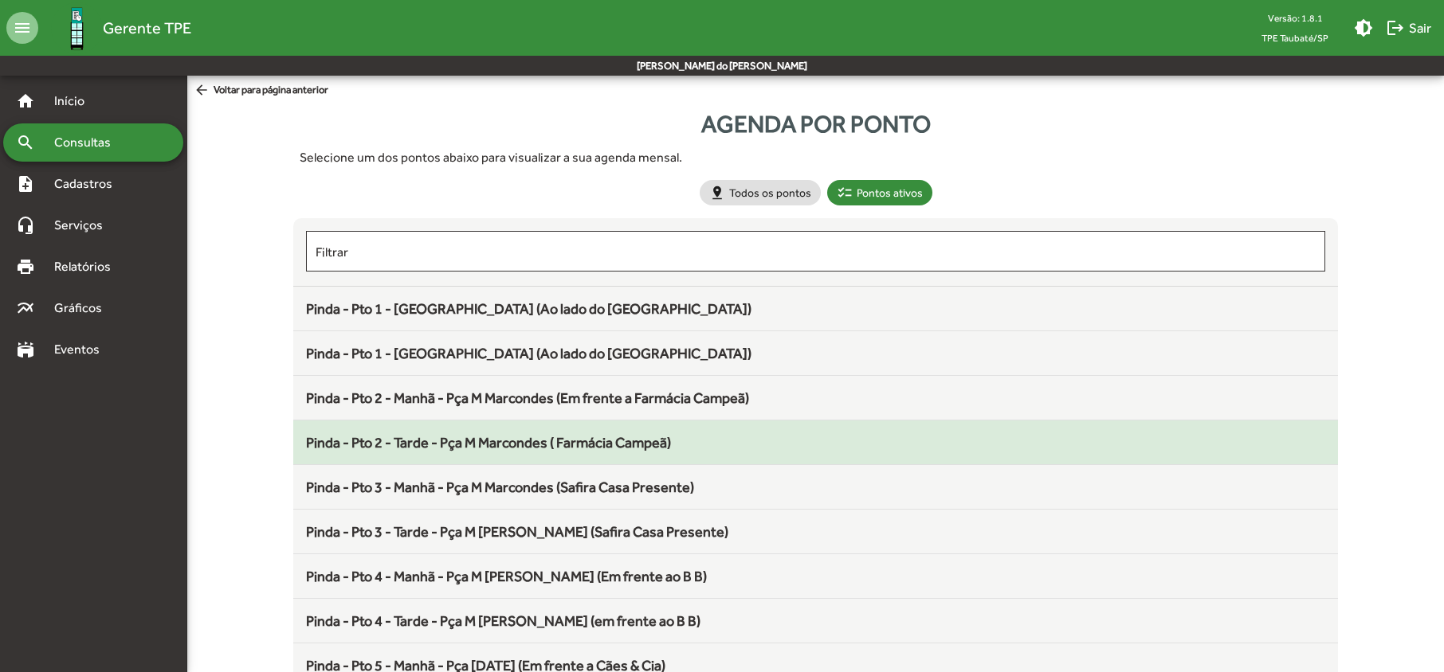
click at [445, 450] on span "Pinda - Pto 2 - Tarde - Pça M Marcondes ( Farmácia Campeã)" at bounding box center [488, 442] width 365 height 17
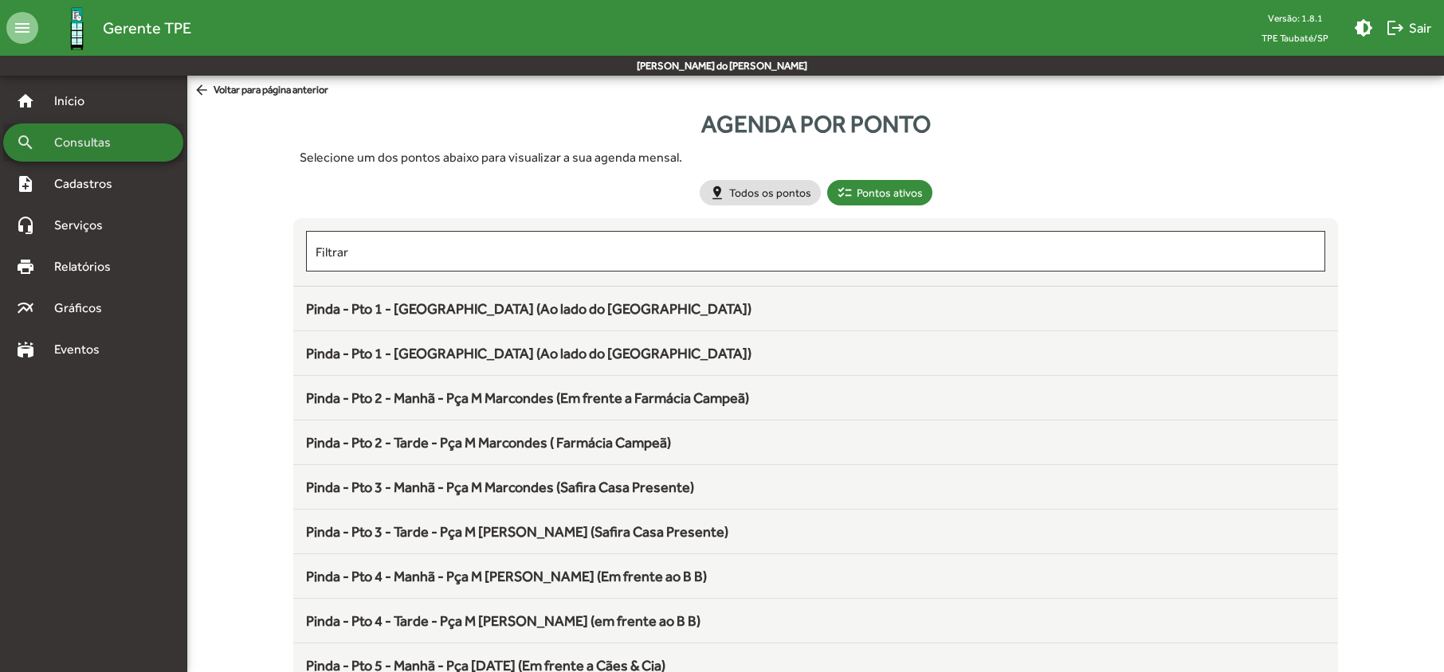
click at [142, 153] on div "search Consultas" at bounding box center [93, 143] width 180 height 38
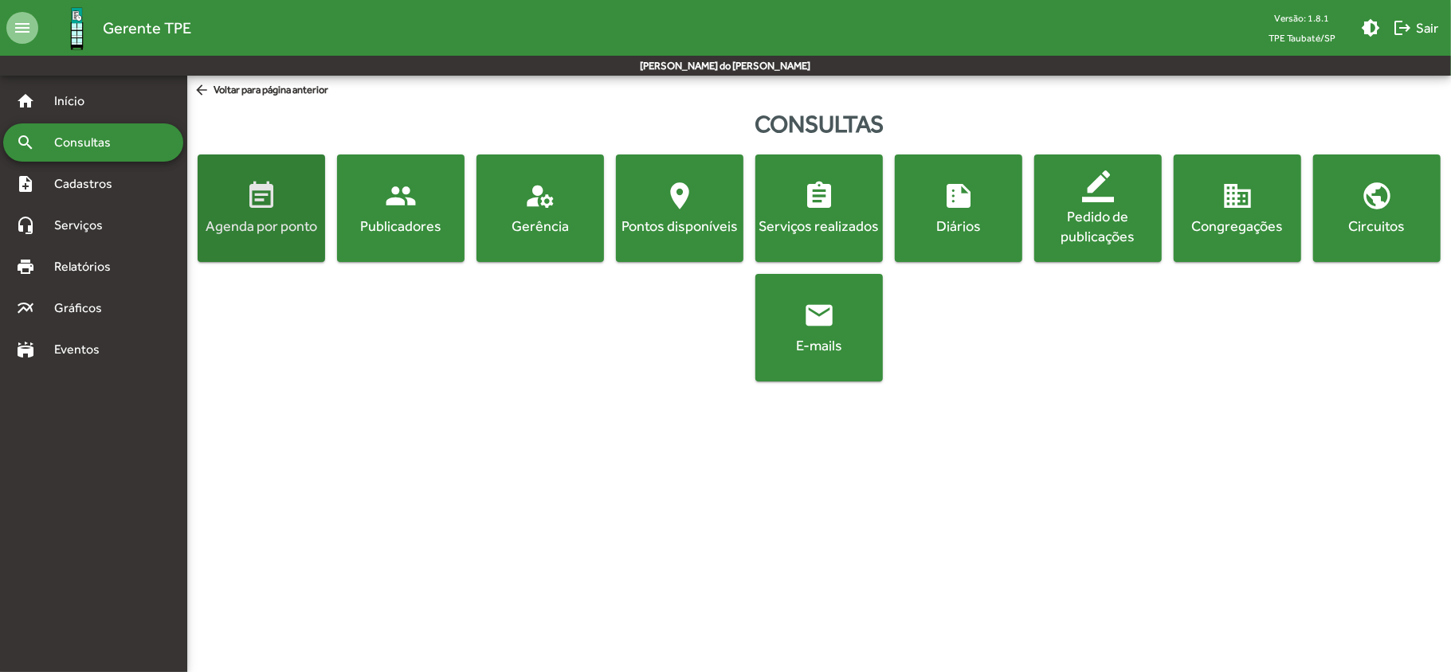
click at [260, 249] on button "event_note Agenda por ponto" at bounding box center [261, 209] width 127 height 108
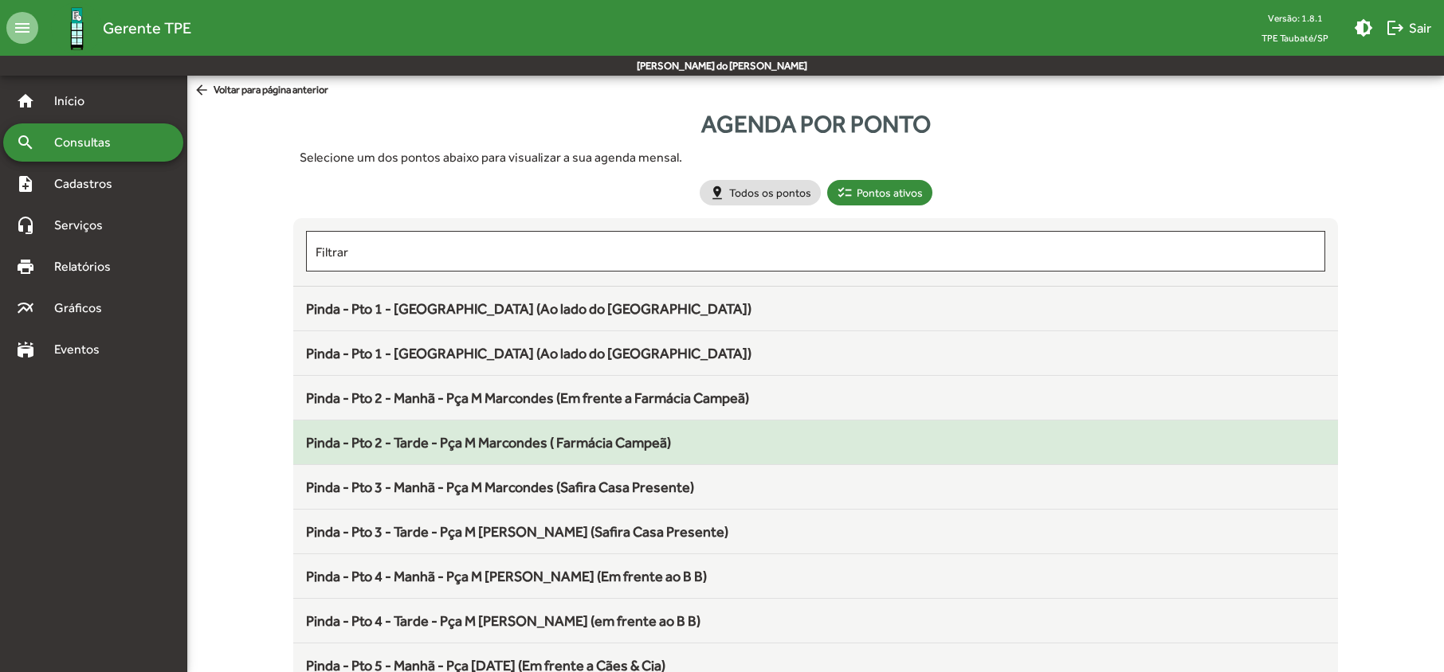
click at [394, 448] on span "Pinda - Pto 2 - Tarde - Pça M Marcondes ( Farmácia Campeã)" at bounding box center [488, 442] width 365 height 17
click at [396, 448] on span "Pinda - Pto 2 - Tarde - Pça M Marcondes ( Farmácia Campeã)" at bounding box center [488, 442] width 365 height 17
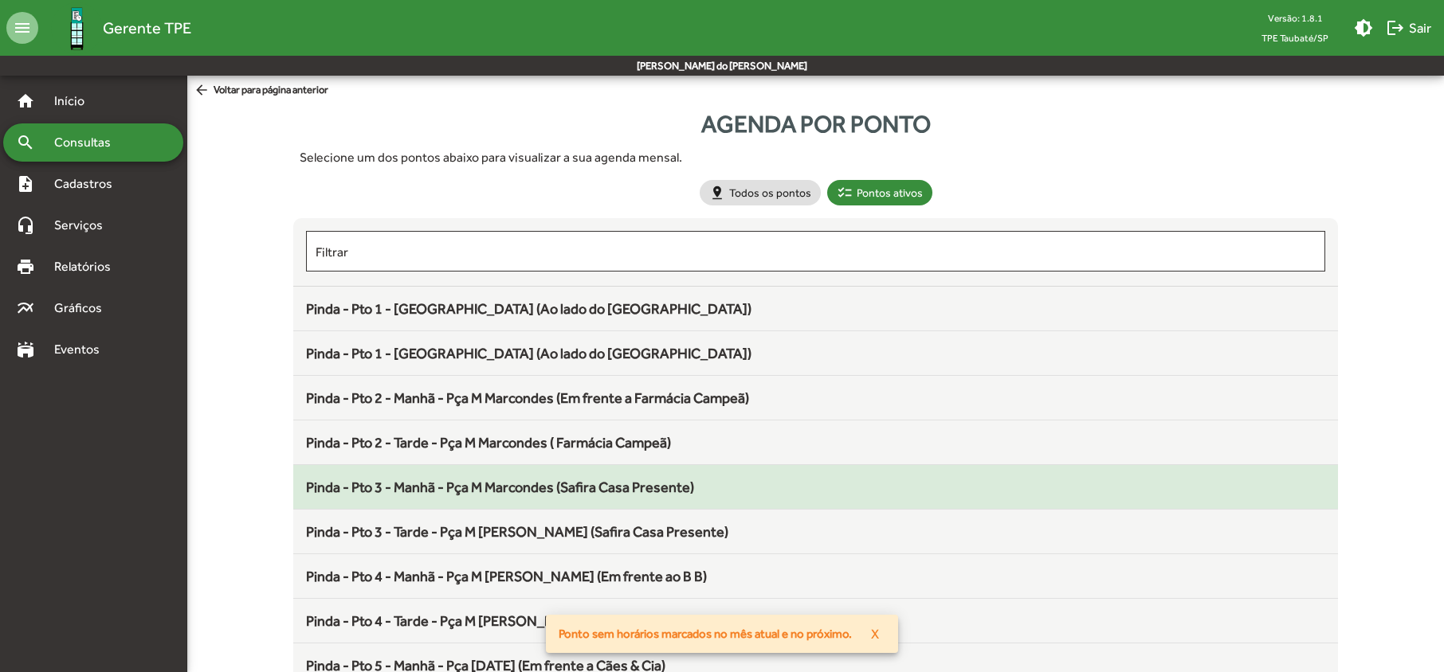
click at [392, 488] on span "Pinda - Pto 3 - Manhã - Pça M Marcondes (Safira Casa Presente)" at bounding box center [500, 487] width 388 height 17
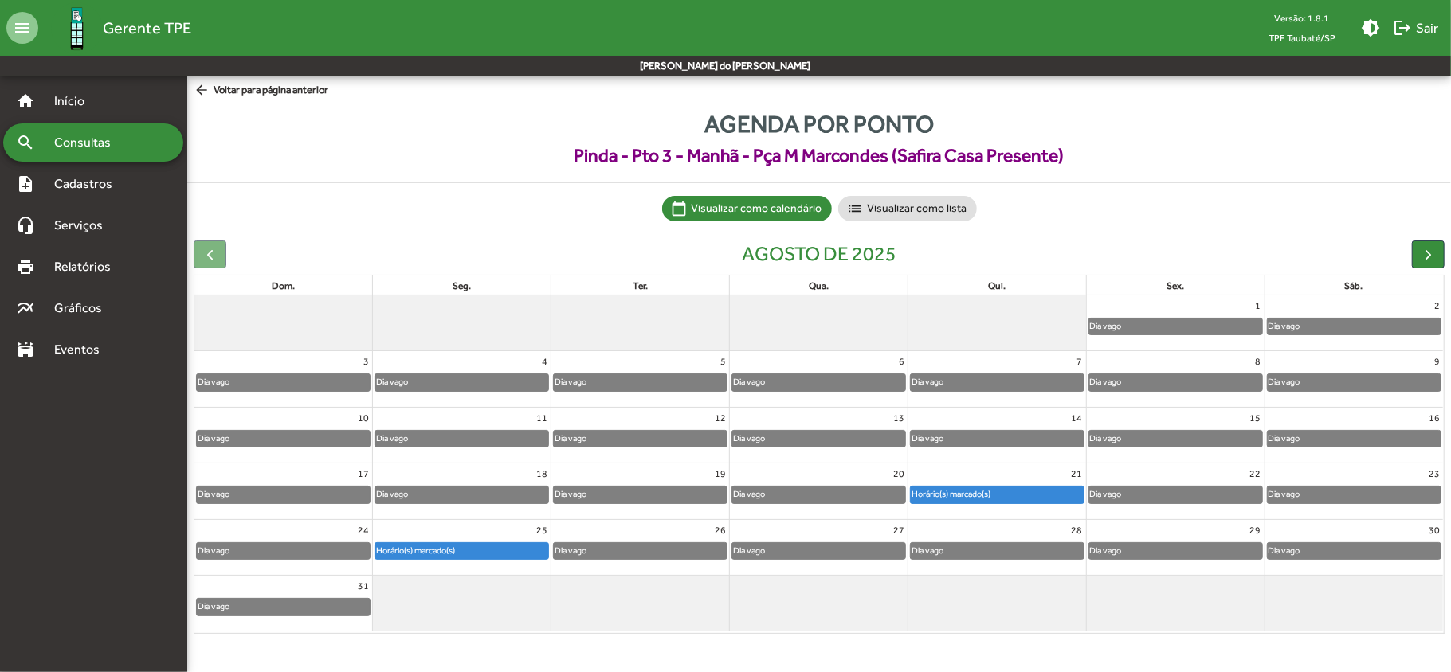
click at [395, 97] on div "arrow_back Voltar para página anterior" at bounding box center [819, 91] width 1251 height 18
click at [1422, 258] on span "button" at bounding box center [1428, 254] width 17 height 17
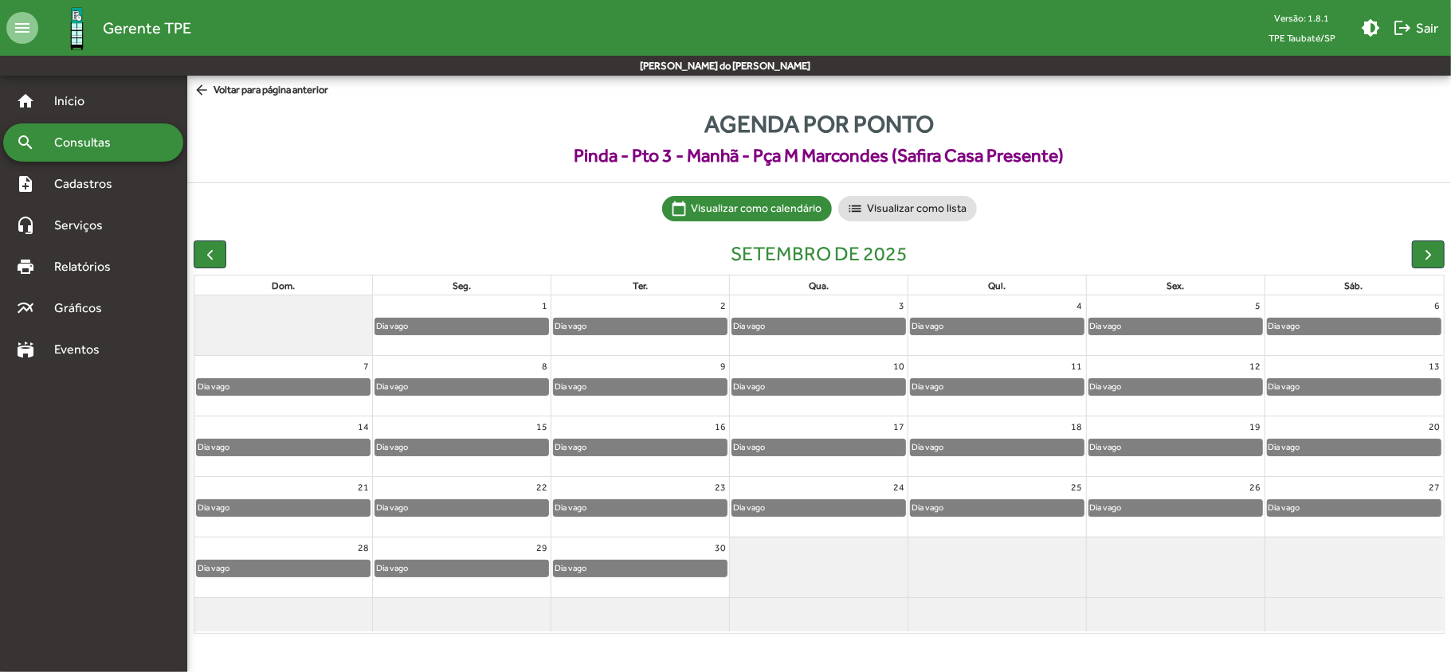
click at [330, 144] on span "Pinda - Pto 3 - Manhã - Pça M Marcondes (Safira Casa Presente)" at bounding box center [819, 156] width 1264 height 28
click at [119, 144] on span "Consultas" at bounding box center [88, 142] width 87 height 19
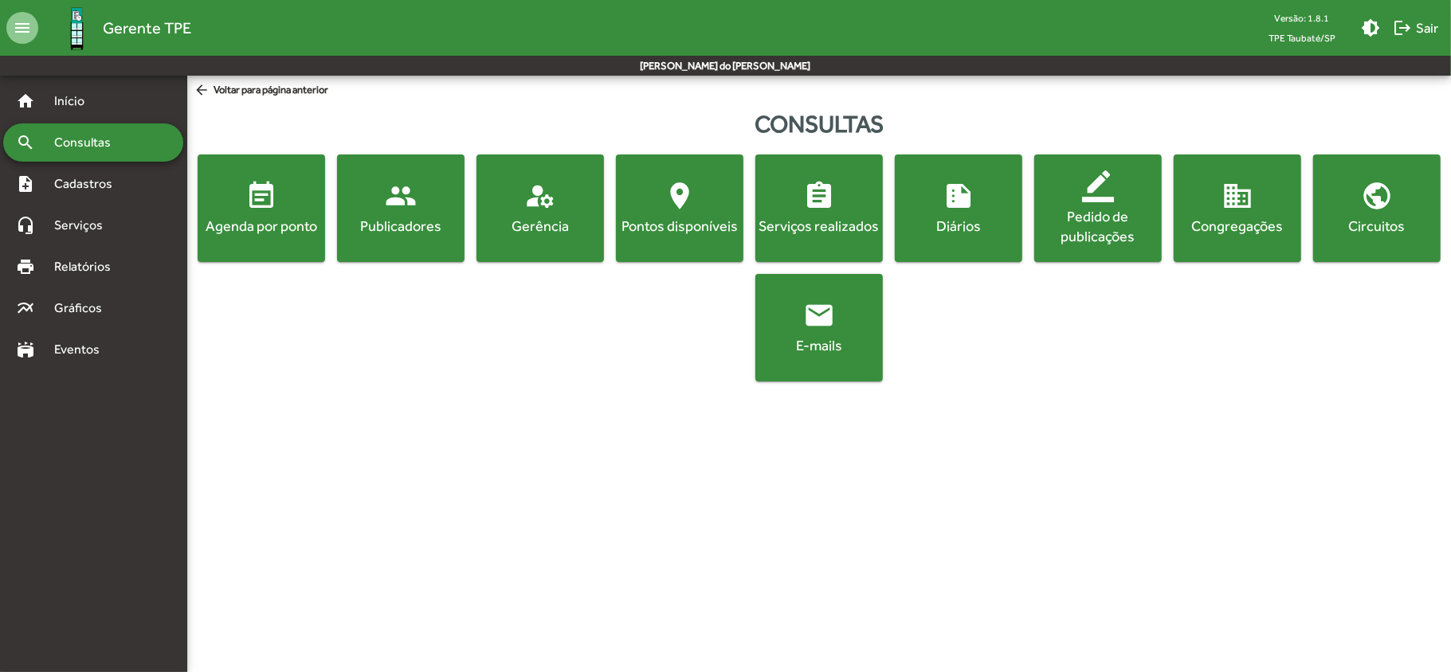
click at [265, 245] on button "event_note Agenda por ponto" at bounding box center [261, 209] width 127 height 108
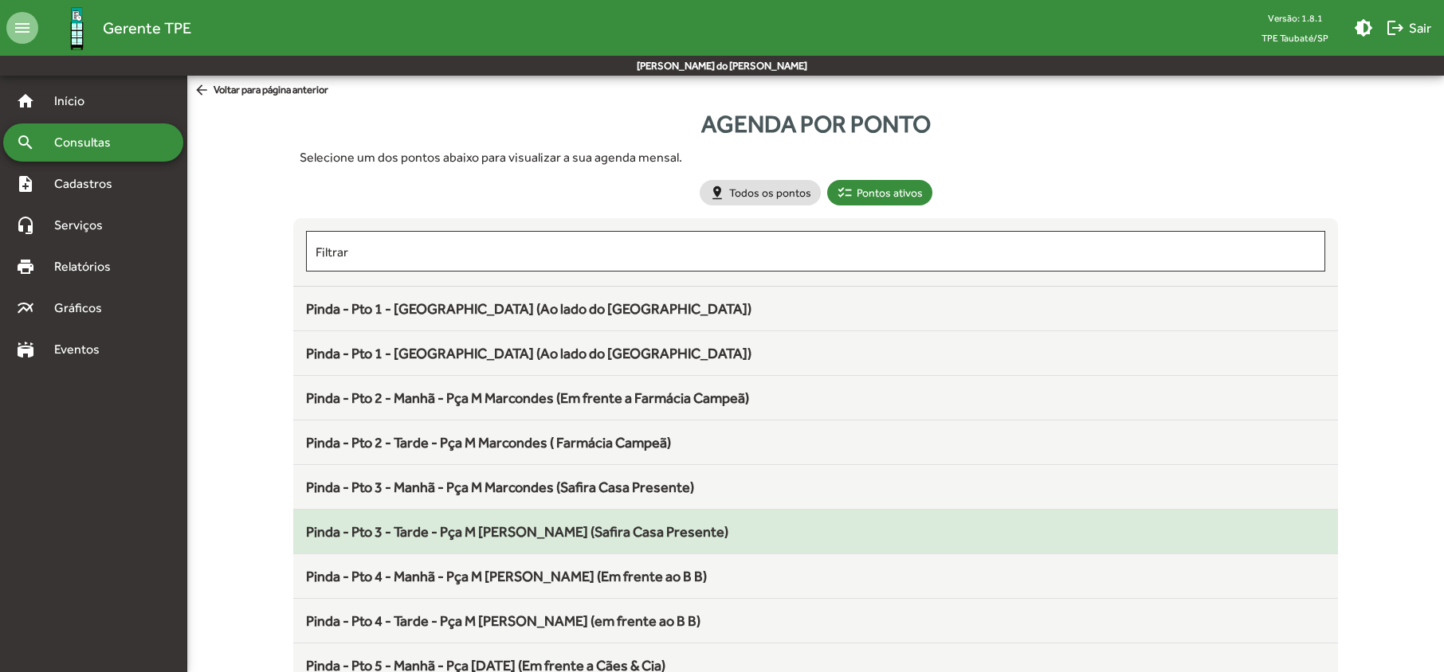
click at [450, 537] on span "Pinda - Pto 3 - Tarde - Pça M [PERSON_NAME] (Safira Casa Presente)" at bounding box center [517, 531] width 422 height 17
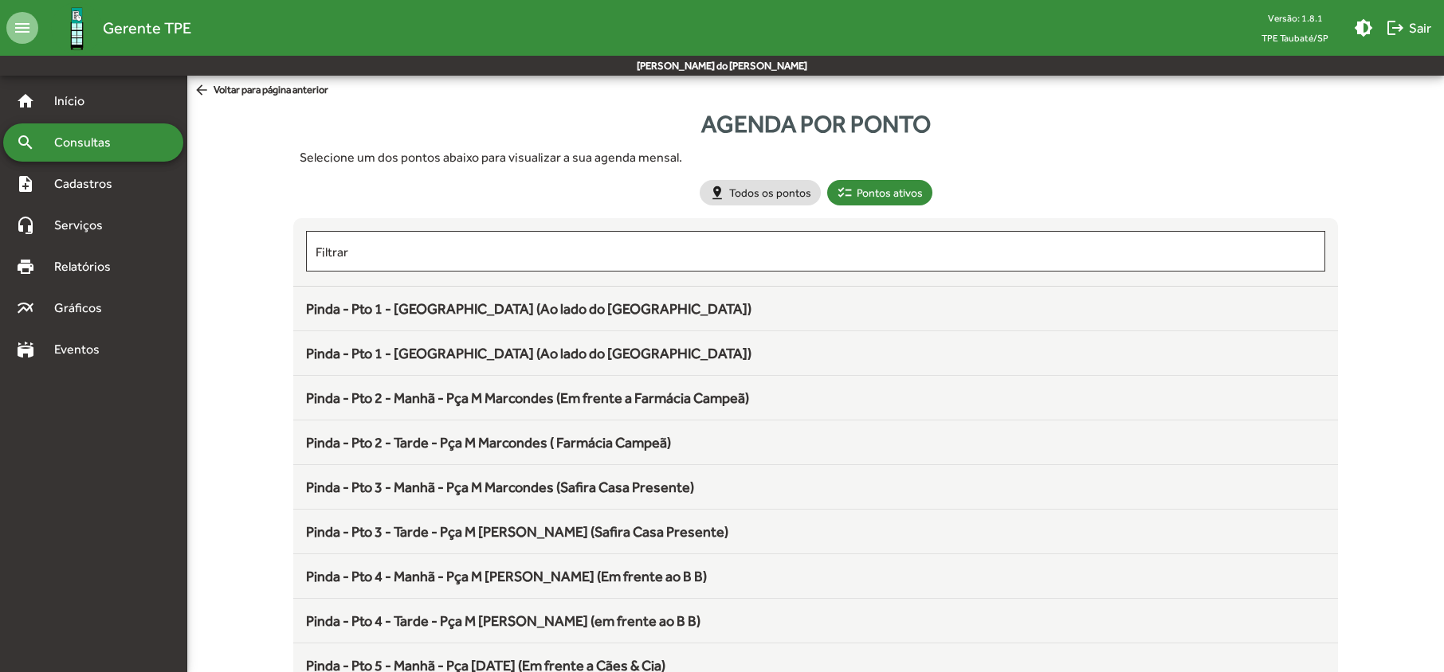
click at [103, 137] on span "Consultas" at bounding box center [88, 142] width 87 height 19
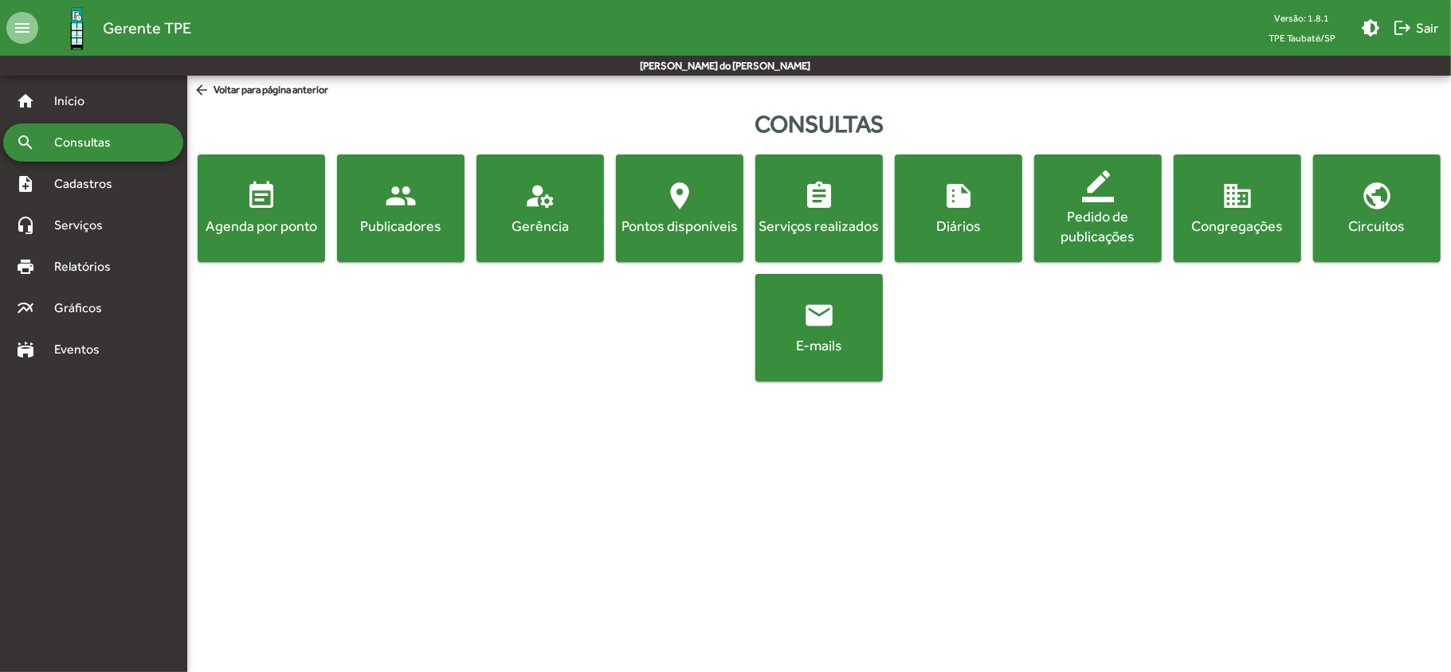
click at [260, 241] on button "event_note Agenda por ponto" at bounding box center [261, 209] width 127 height 108
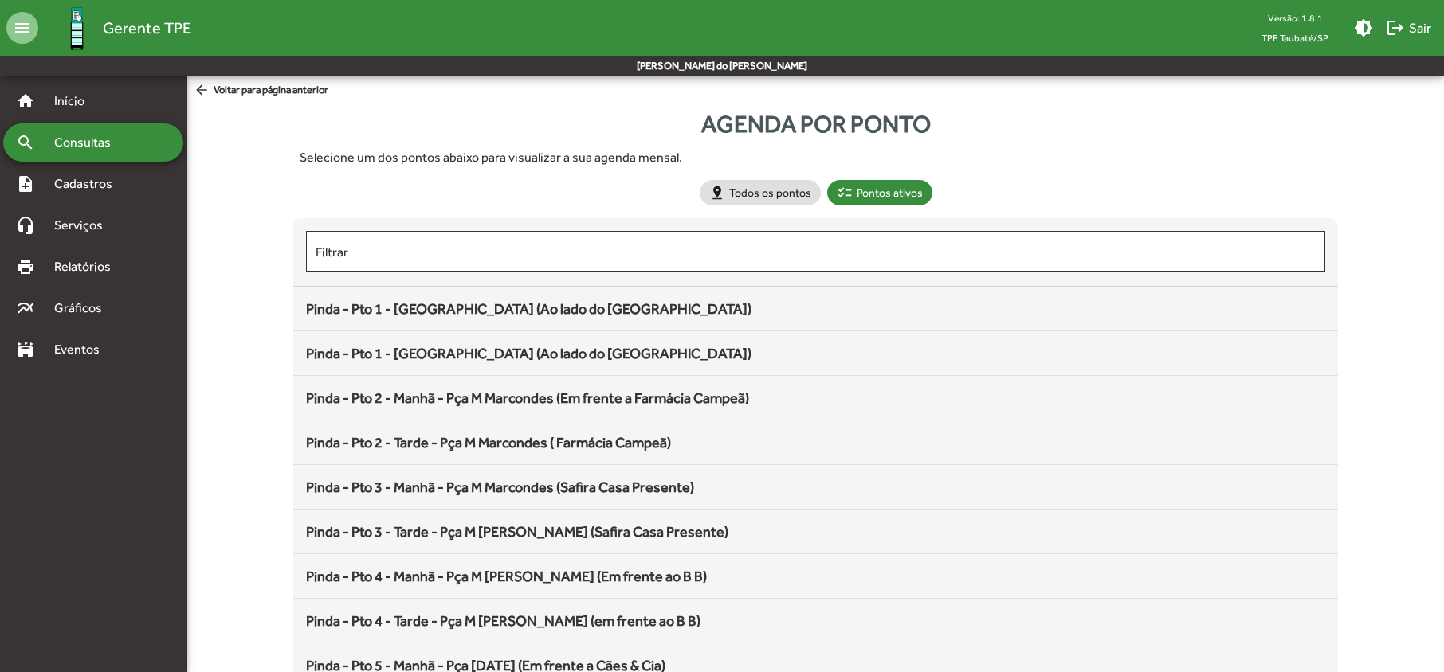
click at [397, 587] on div "Pinda - Pto 4 - Manhã - Pça M [PERSON_NAME] (Em frente ao B B)" at bounding box center [815, 577] width 1018 height 22
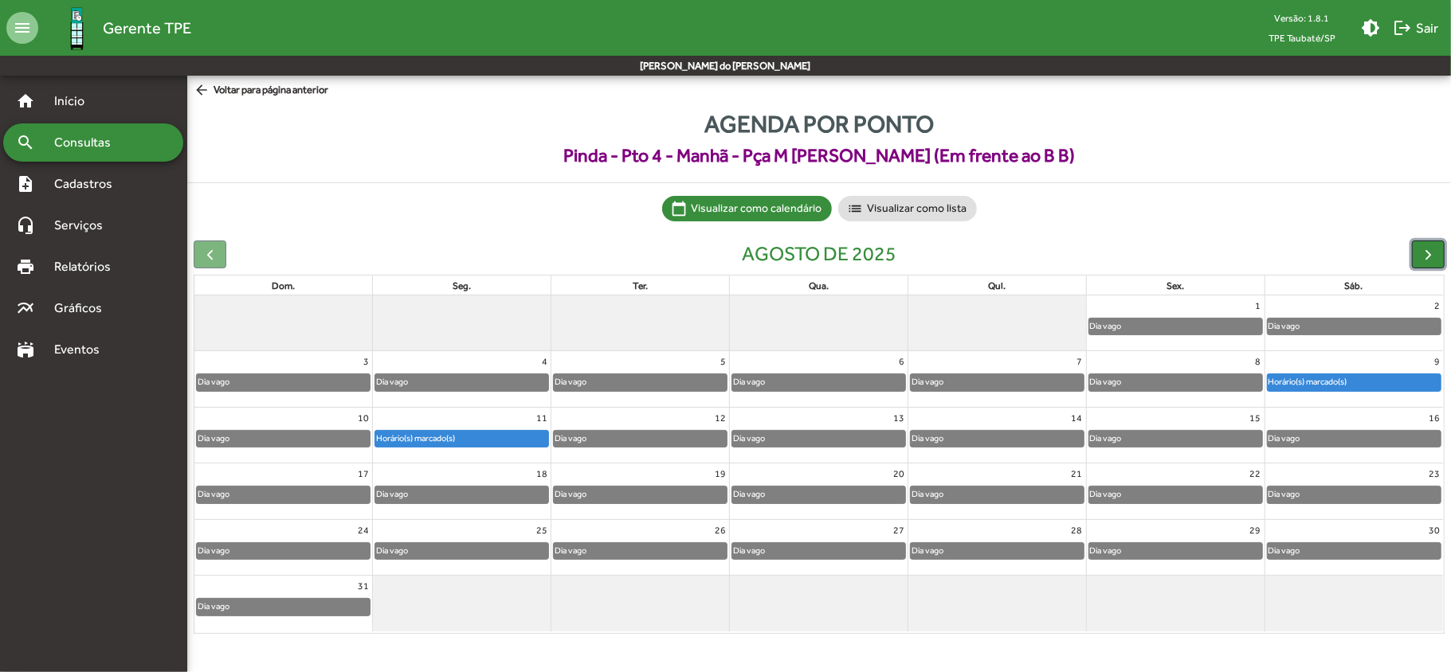
click at [1428, 258] on span "button" at bounding box center [1428, 254] width 17 height 17
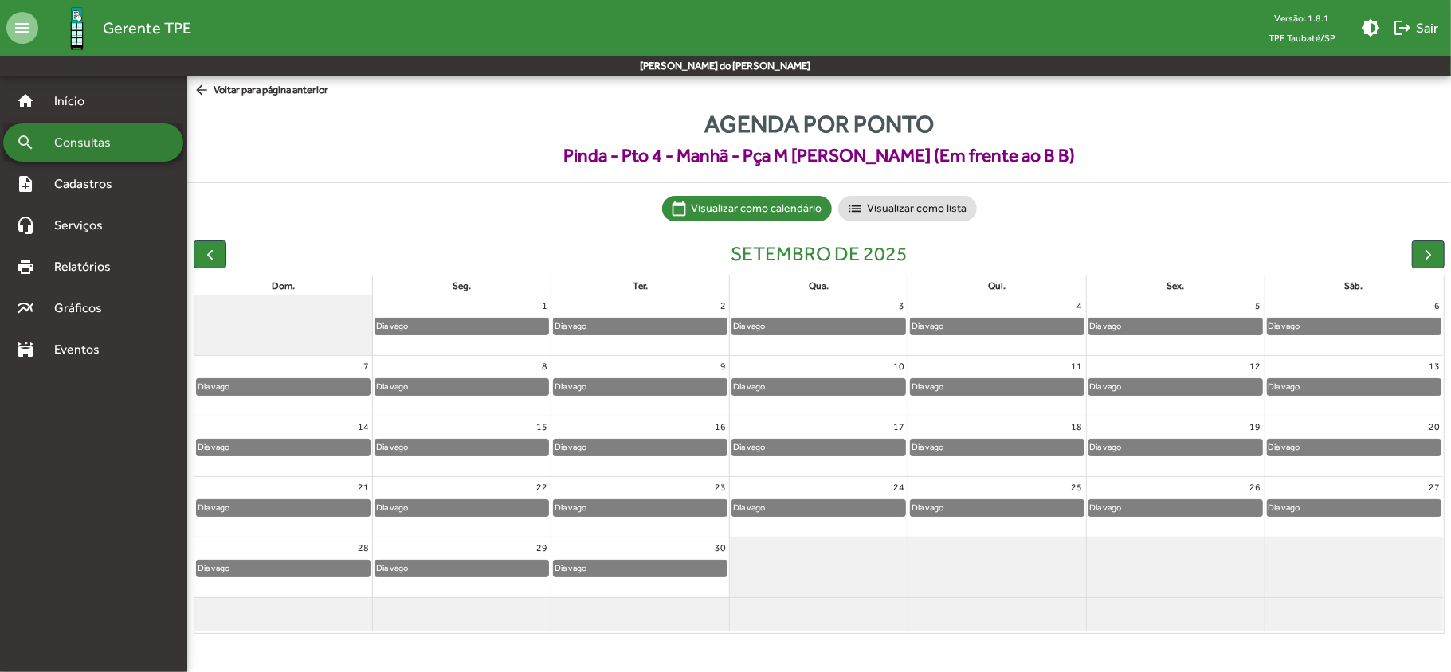
click at [61, 140] on span "Consultas" at bounding box center [88, 142] width 87 height 19
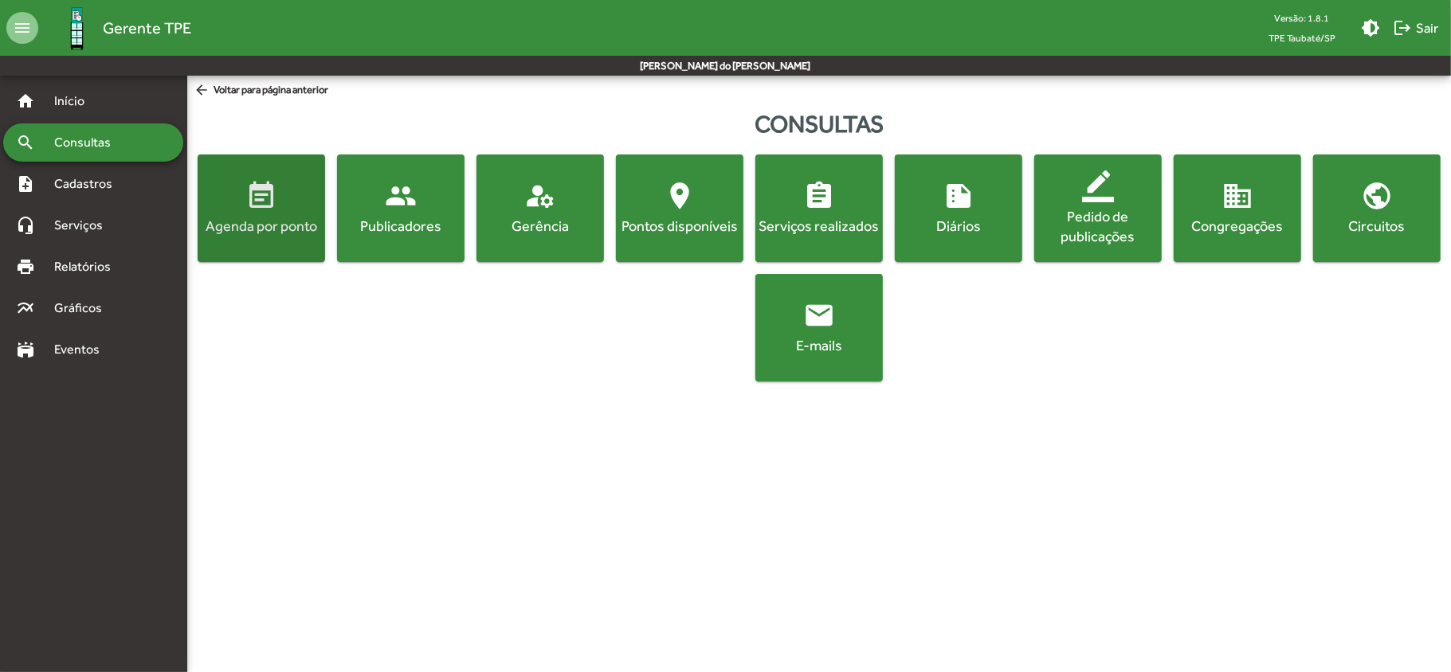
click at [269, 243] on button "event_note Agenda por ponto" at bounding box center [261, 209] width 127 height 108
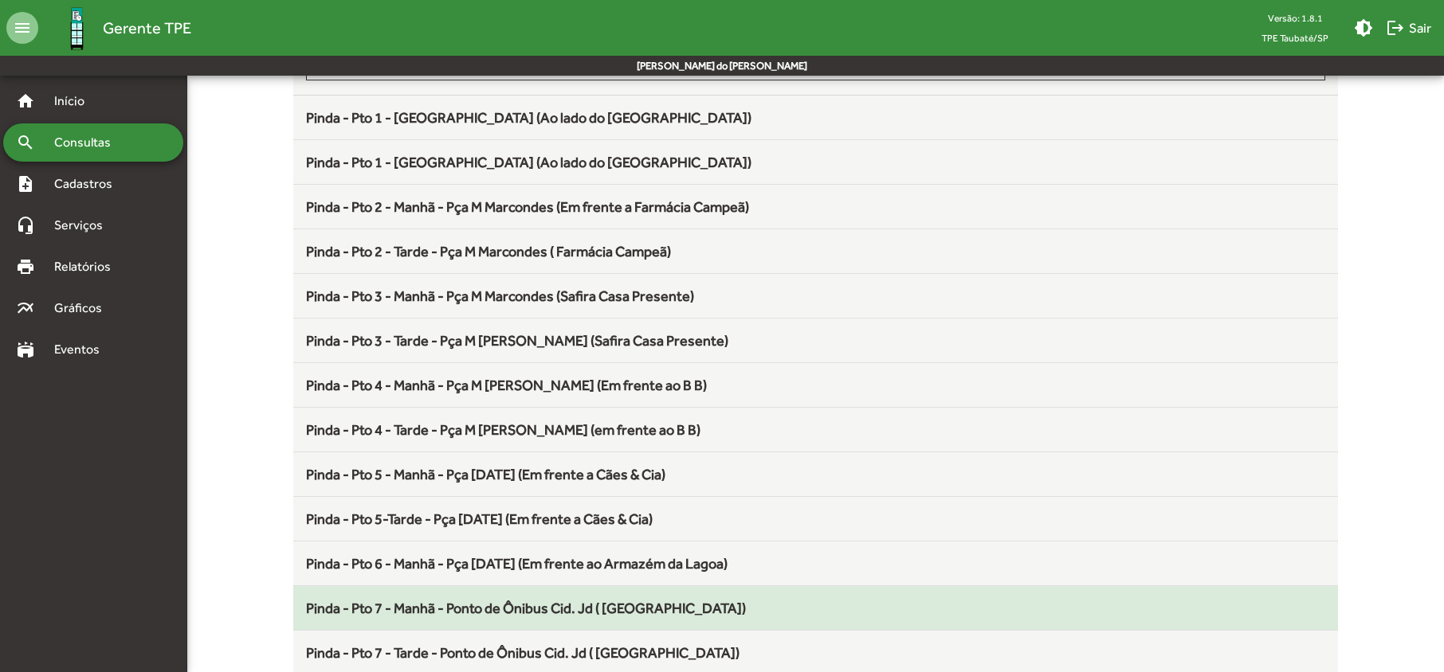
scroll to position [212, 0]
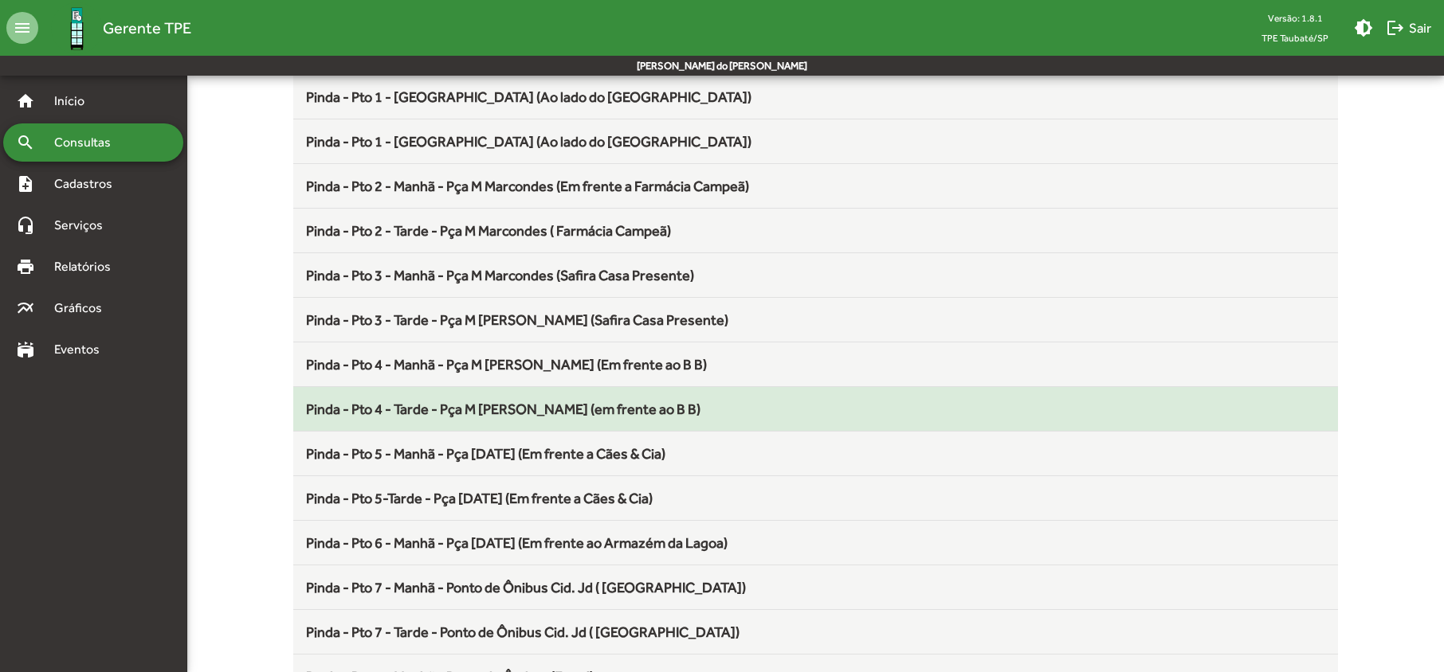
click at [453, 416] on span "Pinda - Pto 4 - Tarde - Pça M [PERSON_NAME] (em frente ao B B)" at bounding box center [503, 409] width 394 height 17
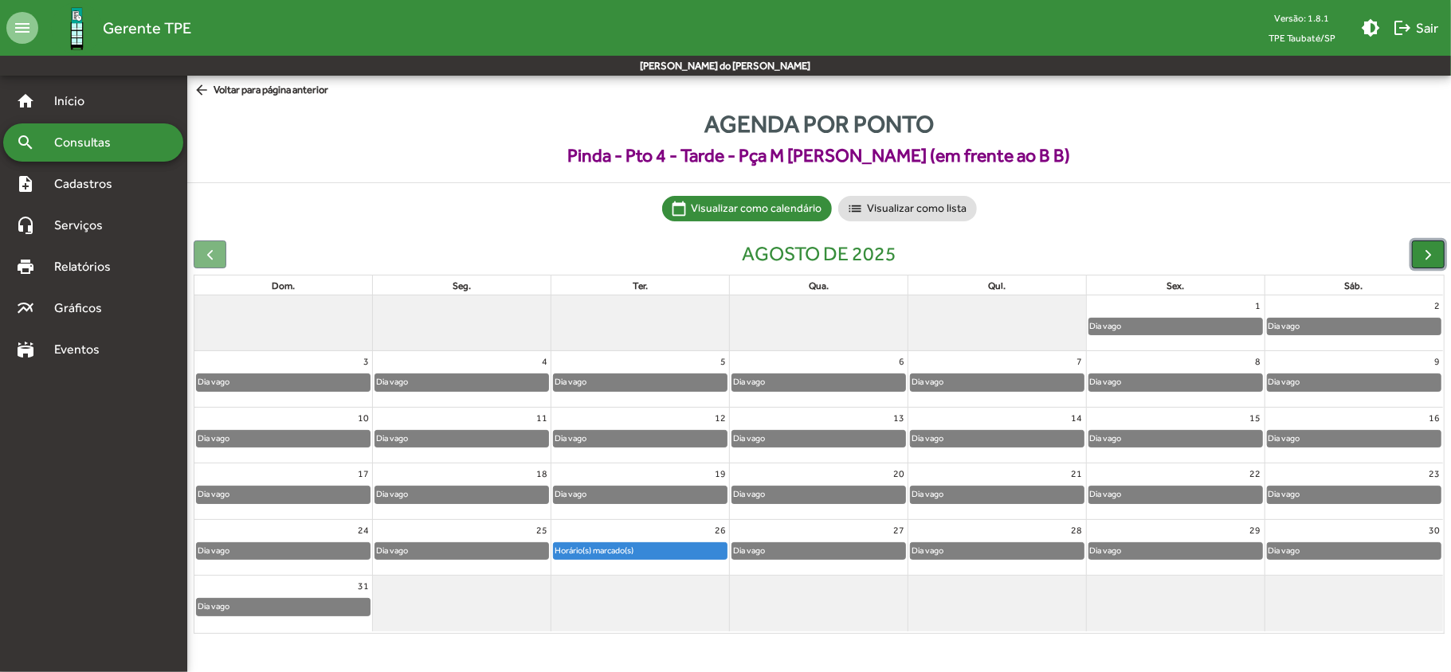
click at [1429, 256] on span "button" at bounding box center [1428, 254] width 17 height 17
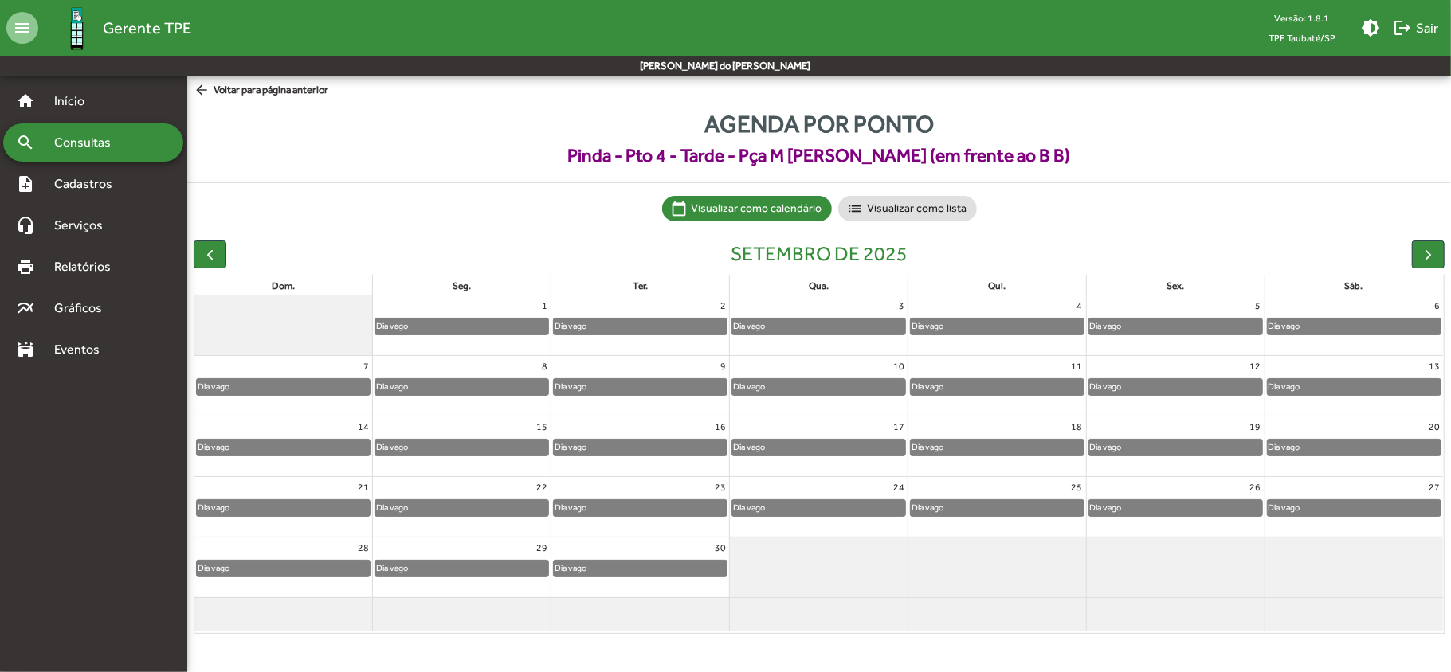
click at [102, 144] on span "Consultas" at bounding box center [88, 142] width 87 height 19
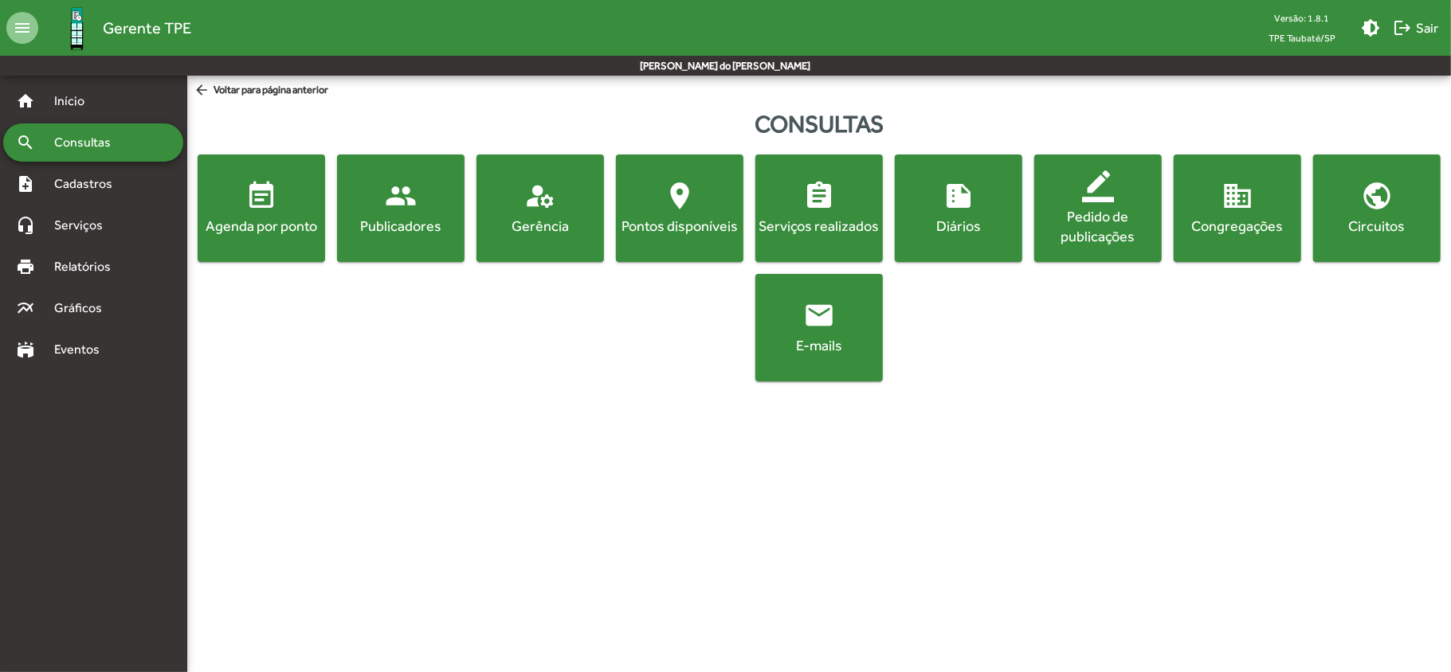
click at [240, 241] on button "event_note Agenda por ponto" at bounding box center [261, 209] width 127 height 108
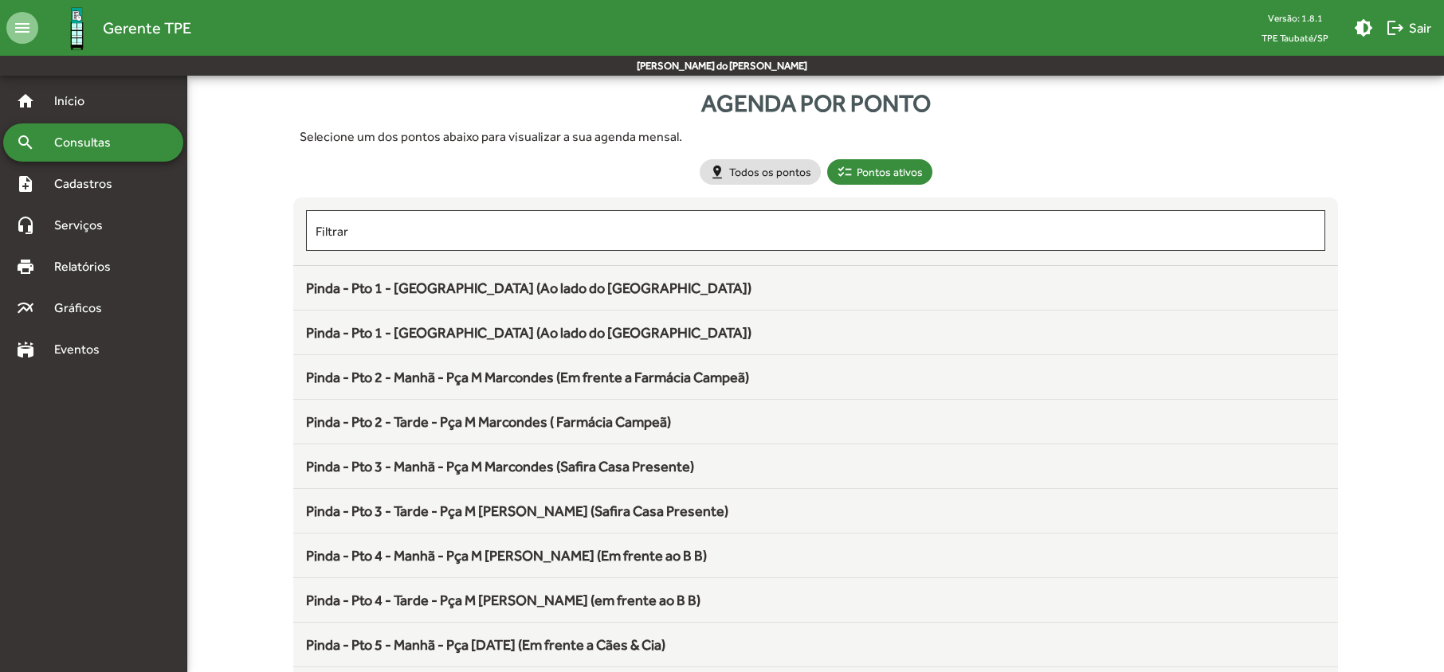
scroll to position [212, 0]
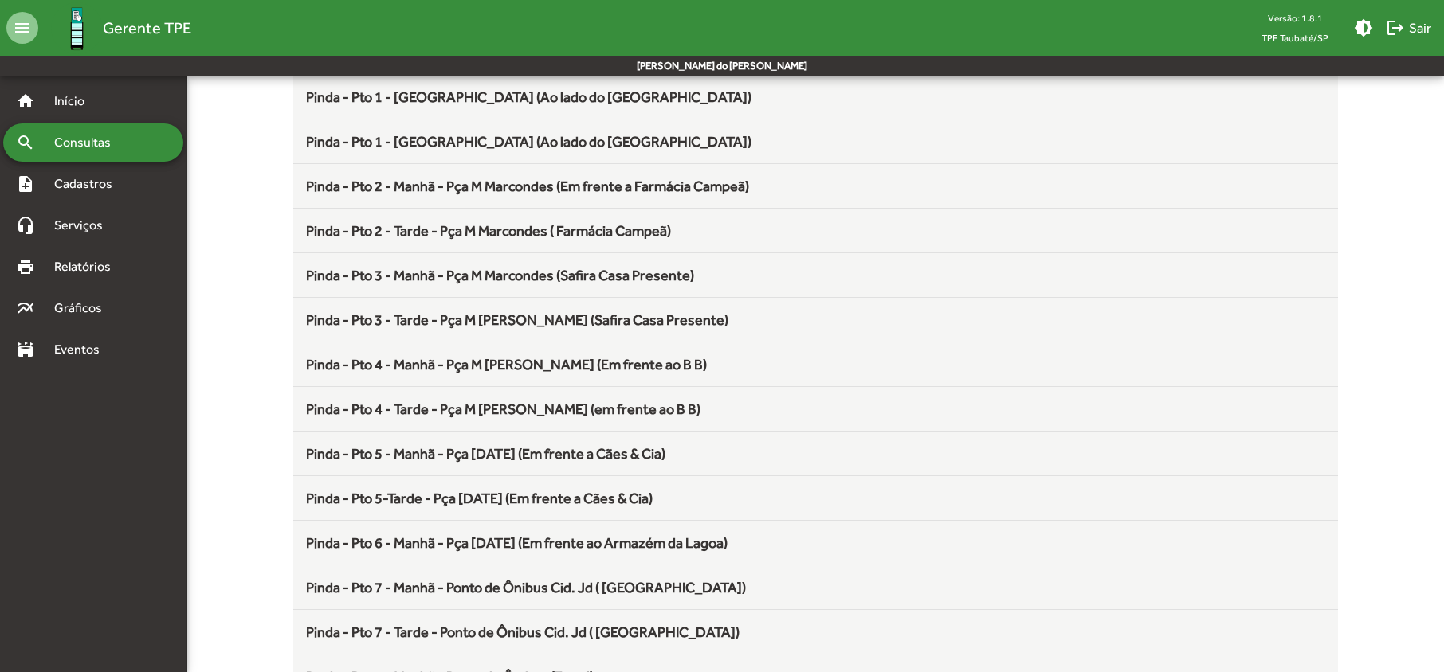
click at [535, 457] on span "Pinda - Pto 5 - Manhã - Pça [DATE] (Em frente a Cães & Cia)" at bounding box center [485, 453] width 359 height 17
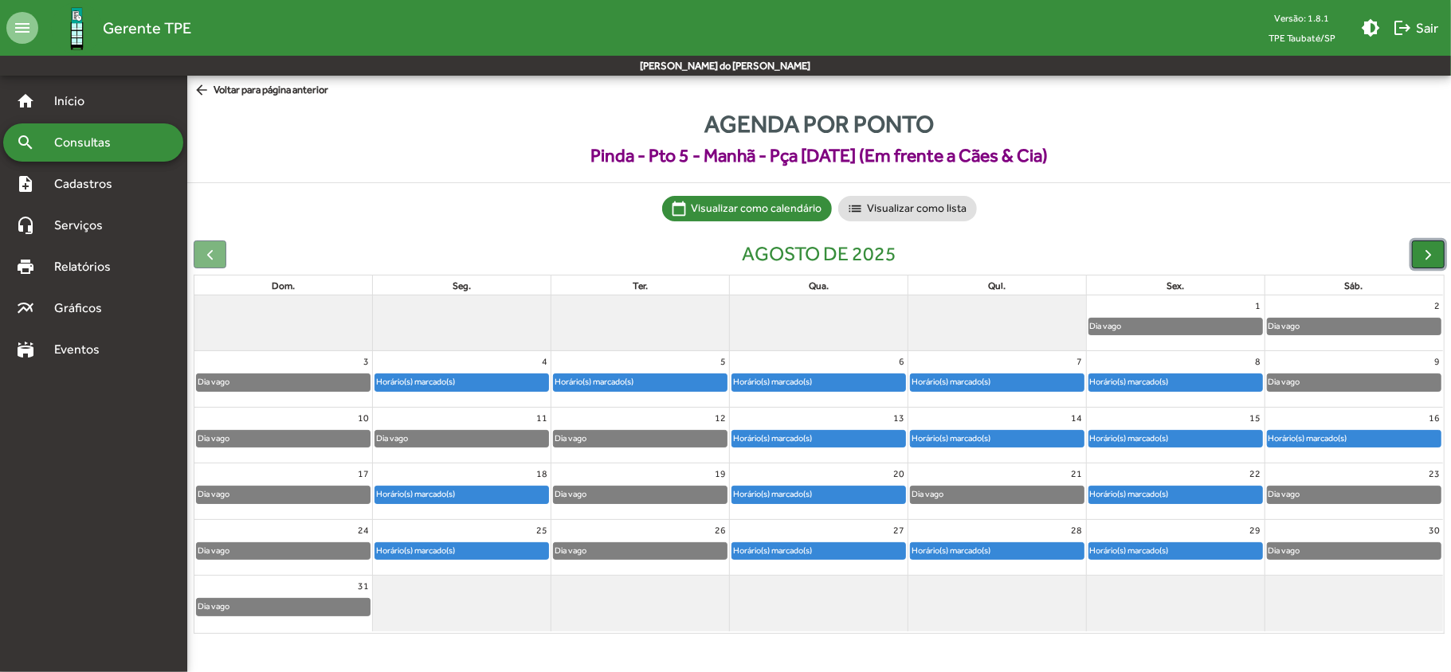
click at [1431, 262] on span "button" at bounding box center [1428, 254] width 17 height 17
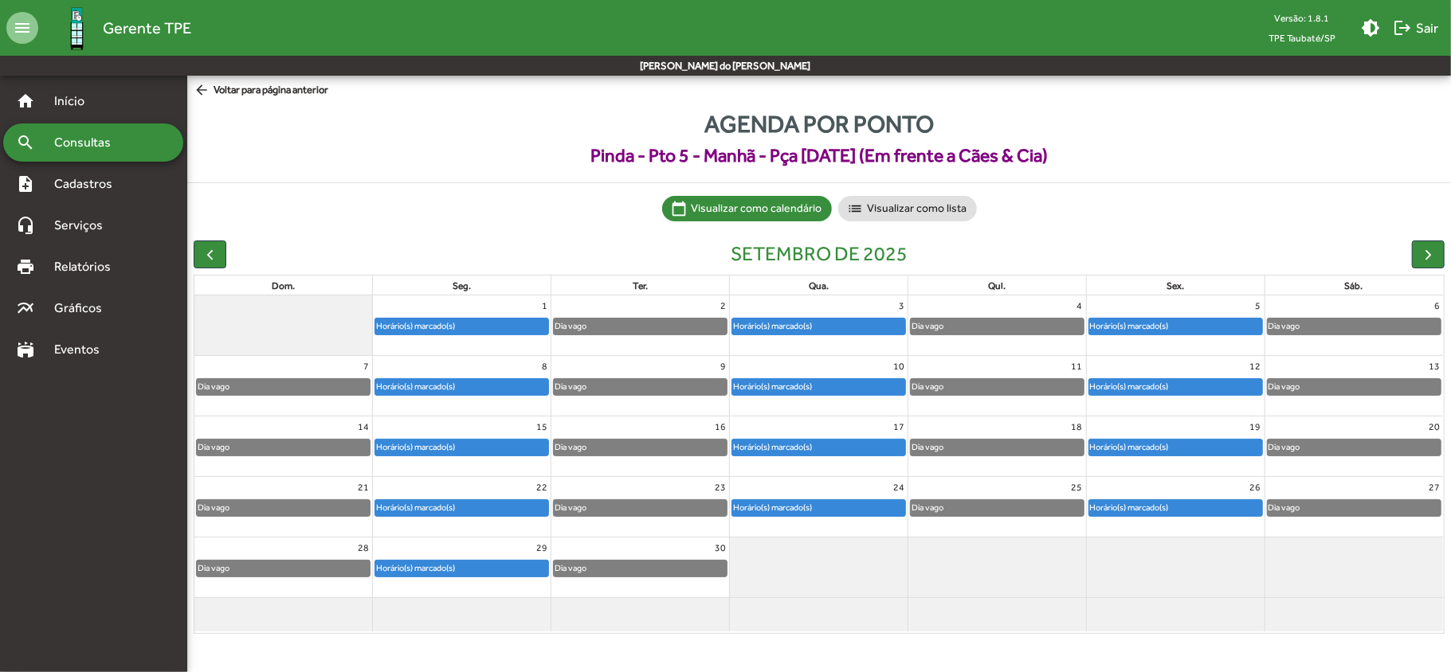
click at [304, 135] on span "Agenda por ponto" at bounding box center [819, 124] width 1264 height 36
click at [45, 138] on span "Consultas" at bounding box center [88, 142] width 87 height 19
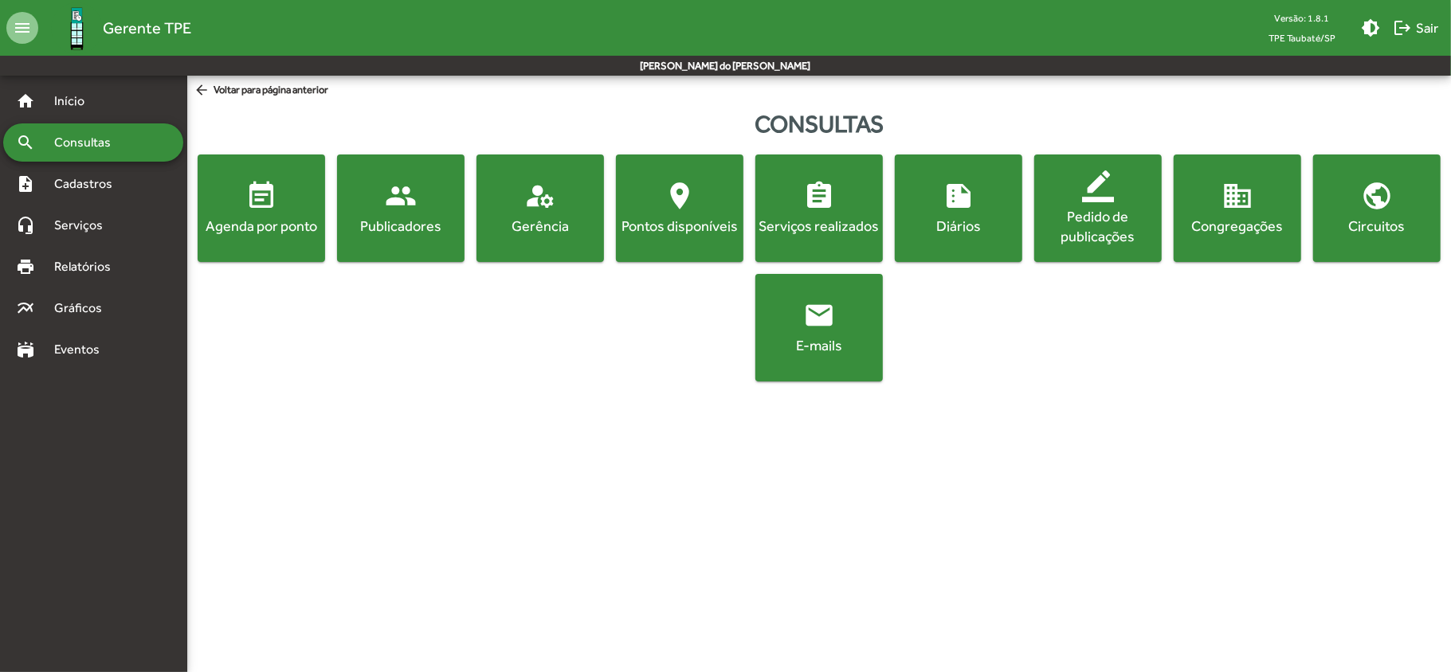
click at [237, 243] on button "event_note Agenda por ponto" at bounding box center [261, 209] width 127 height 108
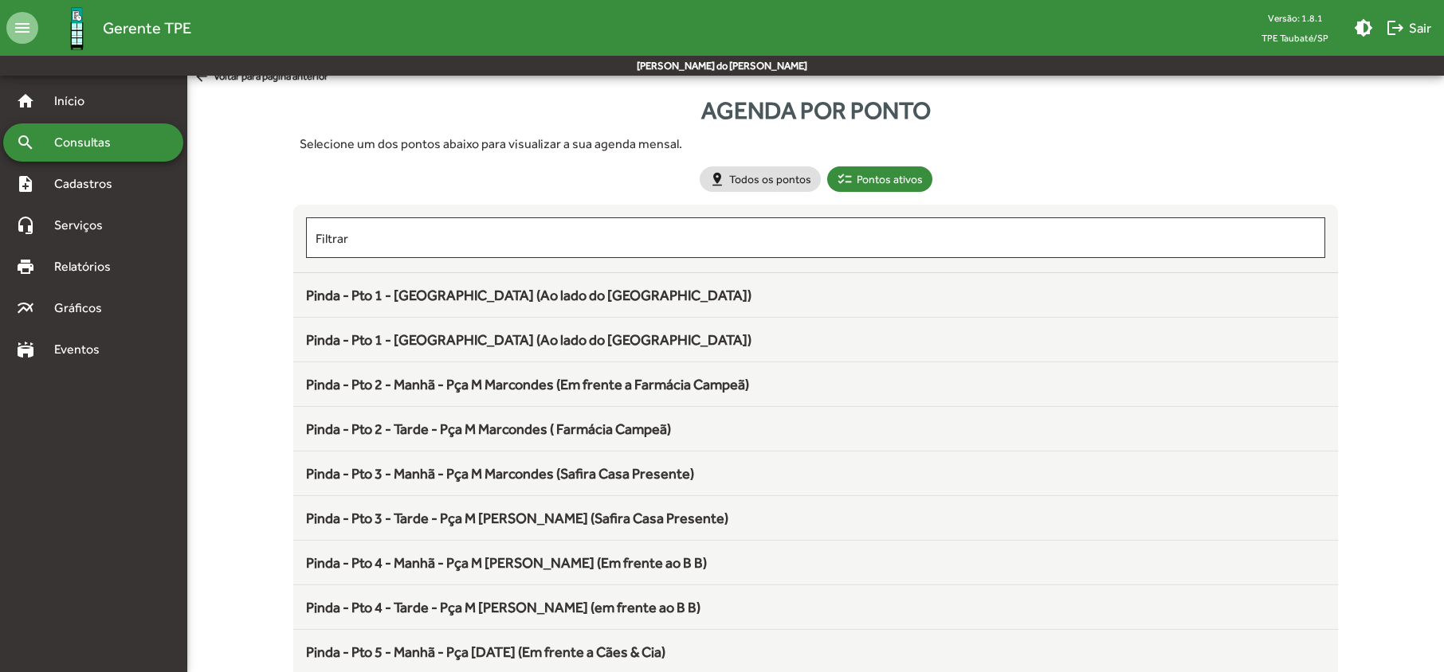
scroll to position [212, 0]
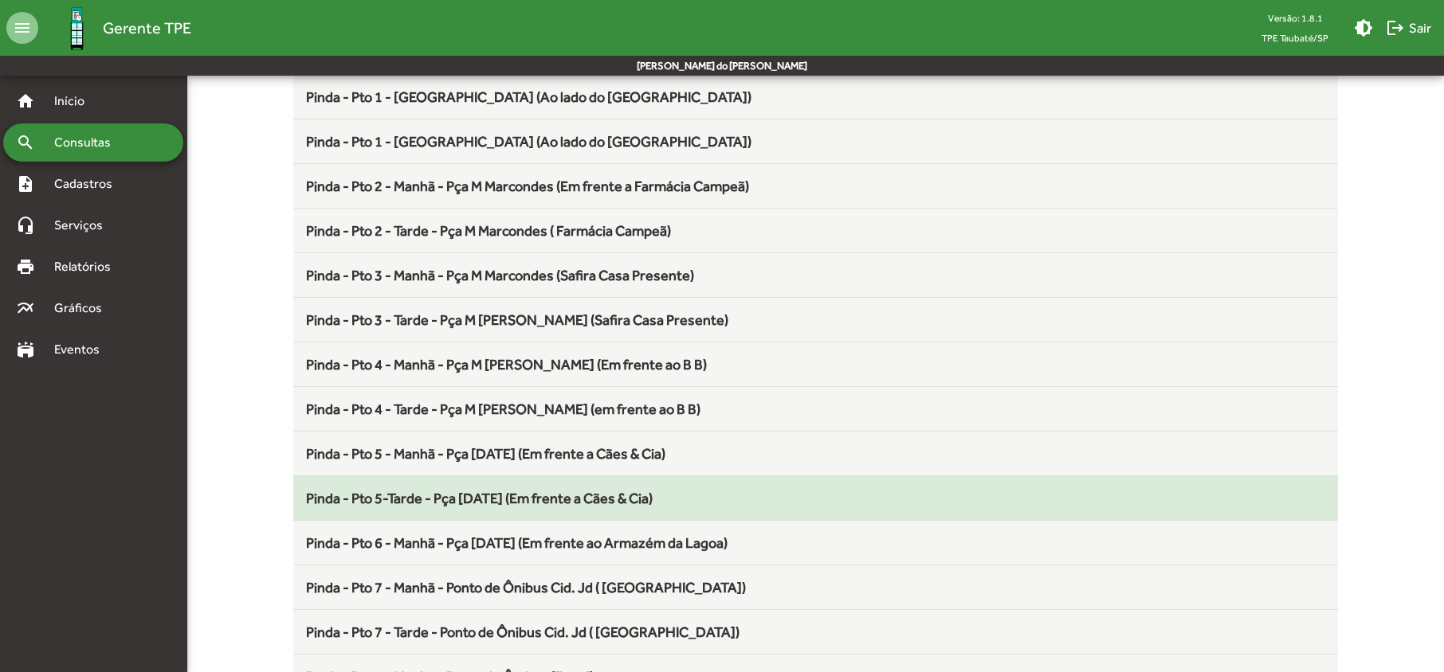
click at [472, 505] on span "Pinda - Pto 5-Tarde - Pça [DATE] (Em frente a Cães & Cia)" at bounding box center [479, 498] width 347 height 17
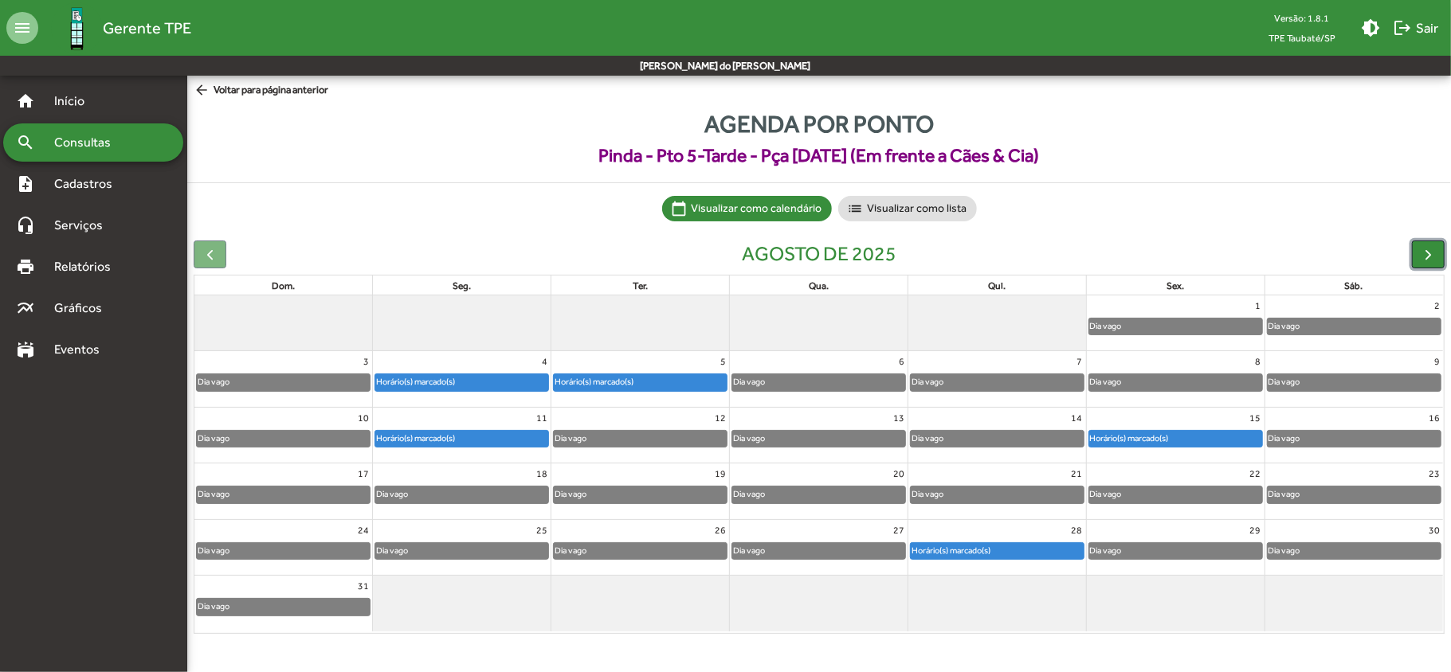
click at [1428, 255] on span "button" at bounding box center [1428, 254] width 17 height 17
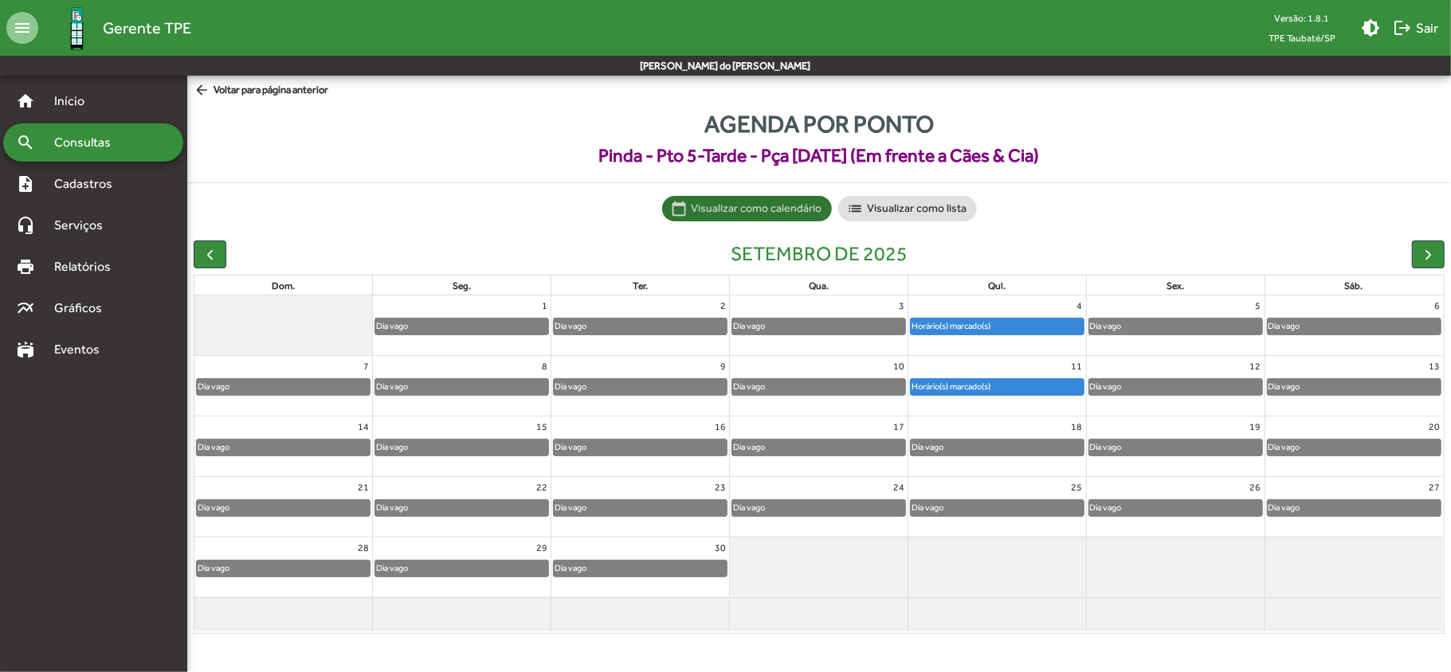
click at [275, 205] on mat-chip-list "calendar_today Visualizar como calendário list Visualizar como lista" at bounding box center [819, 208] width 1264 height 25
click at [35, 133] on link "search Consultas" at bounding box center [63, 142] width 95 height 19
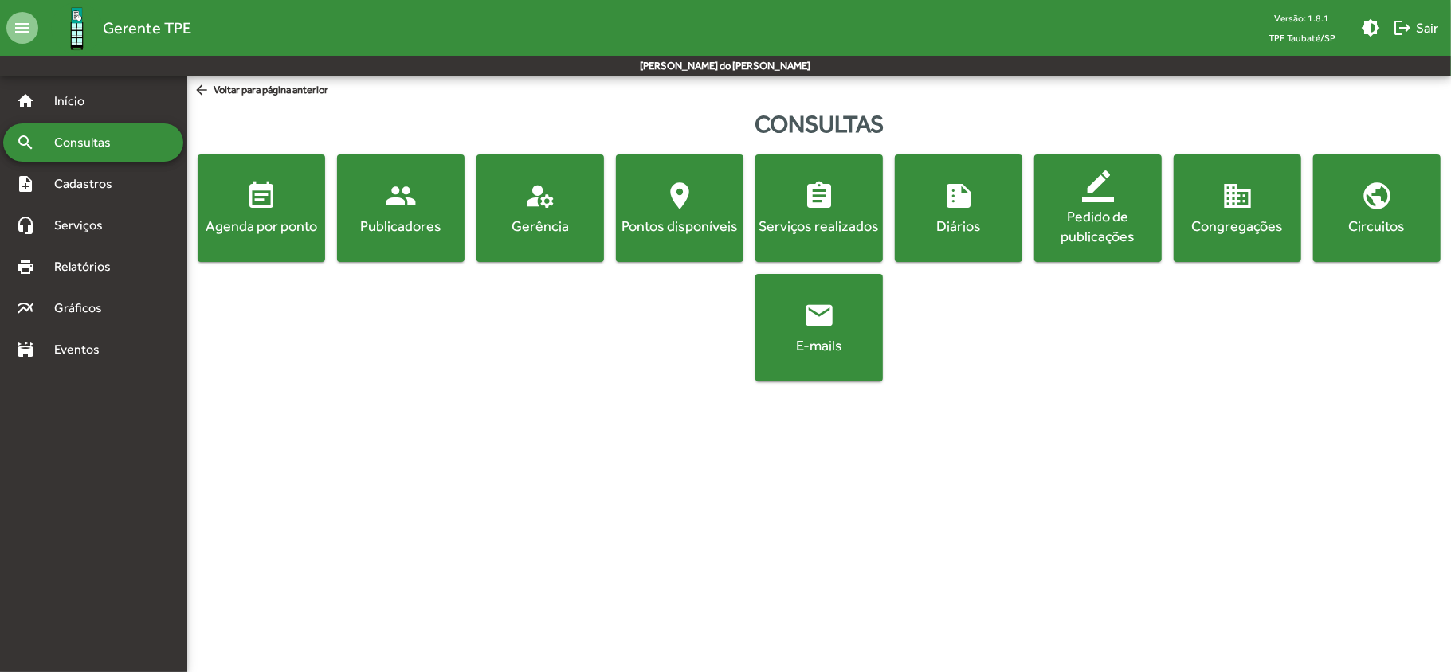
click at [395, 198] on mat-icon "people" at bounding box center [401, 196] width 32 height 32
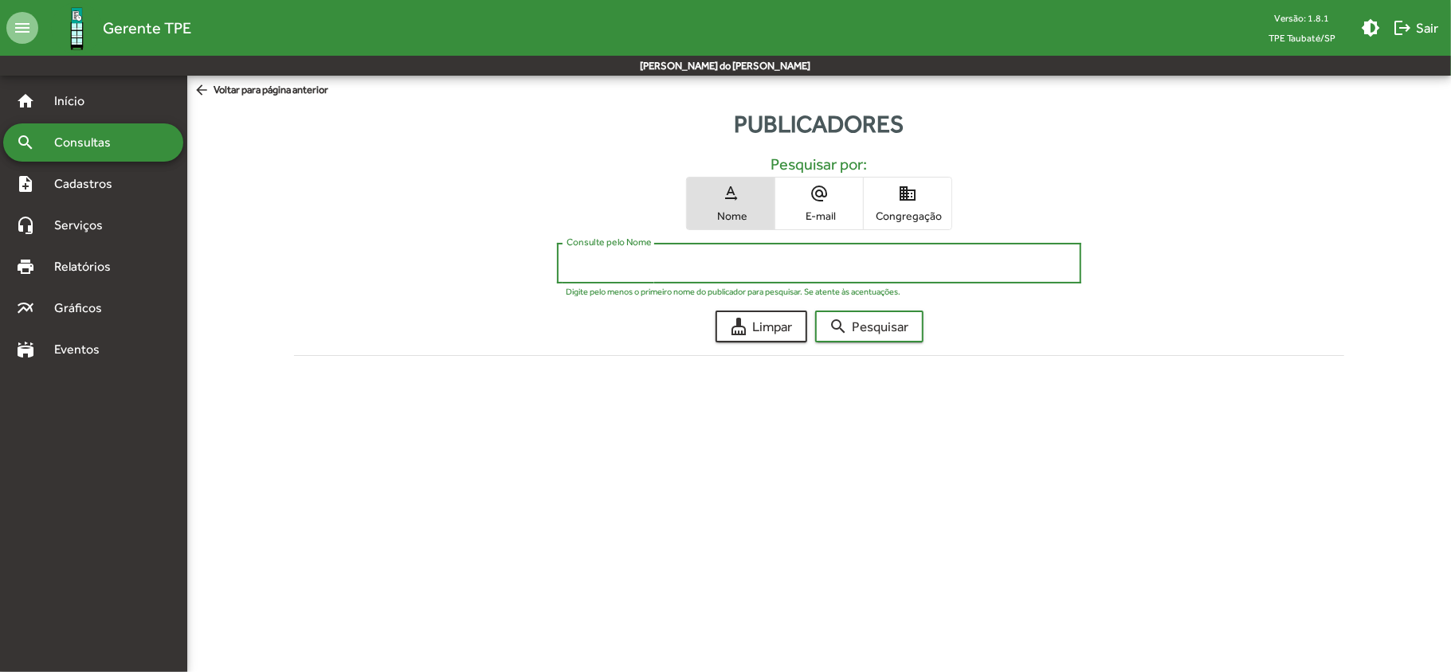
click at [569, 262] on input "Consulte pelo Nome" at bounding box center [820, 264] width 506 height 14
type input "********"
click at [815, 311] on button "search Pesquisar" at bounding box center [869, 327] width 108 height 32
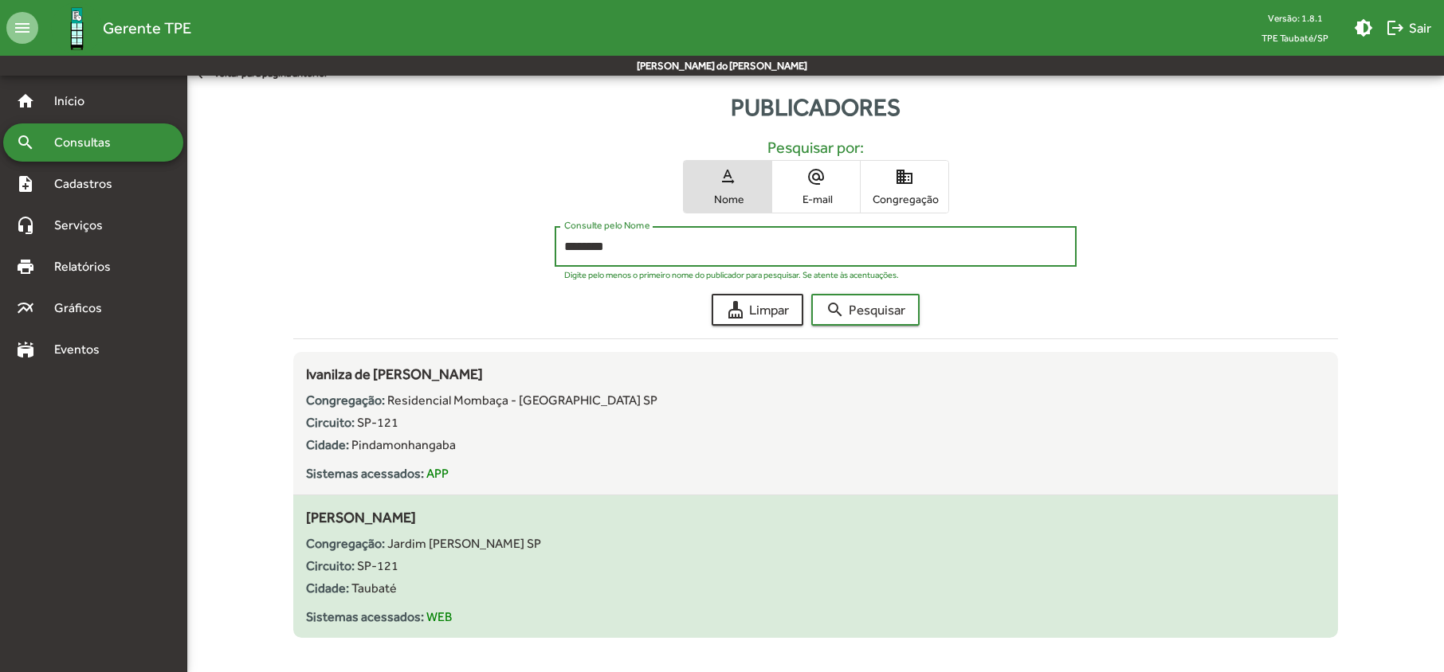
scroll to position [33, 0]
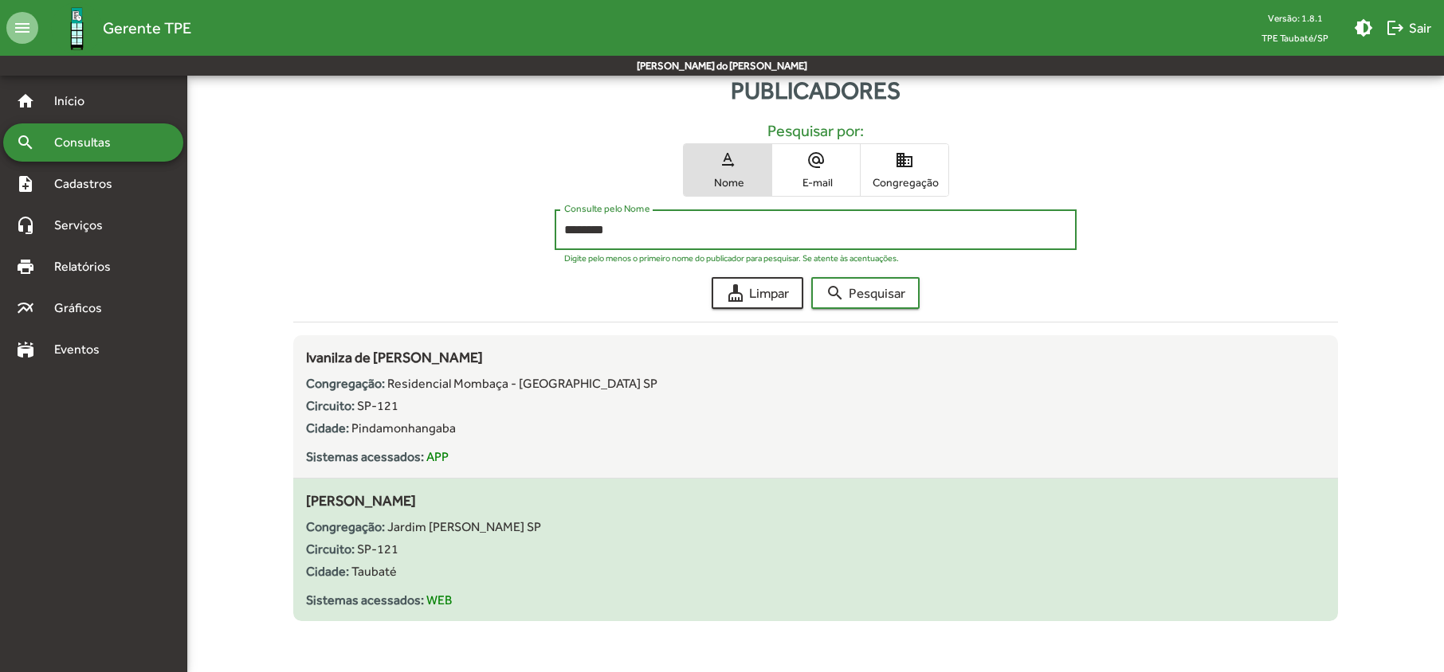
click at [416, 504] on span "[PERSON_NAME]" at bounding box center [361, 500] width 110 height 17
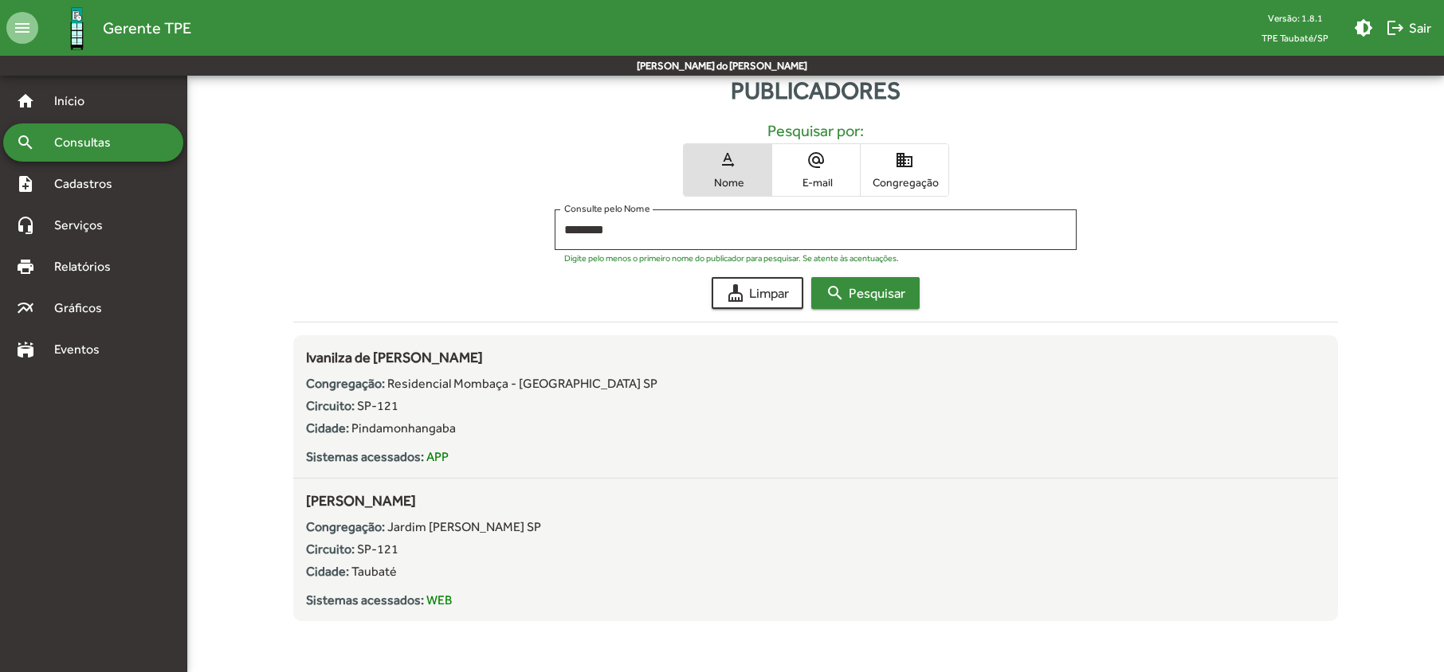
click at [888, 291] on span "search Pesquisar" at bounding box center [865, 293] width 80 height 29
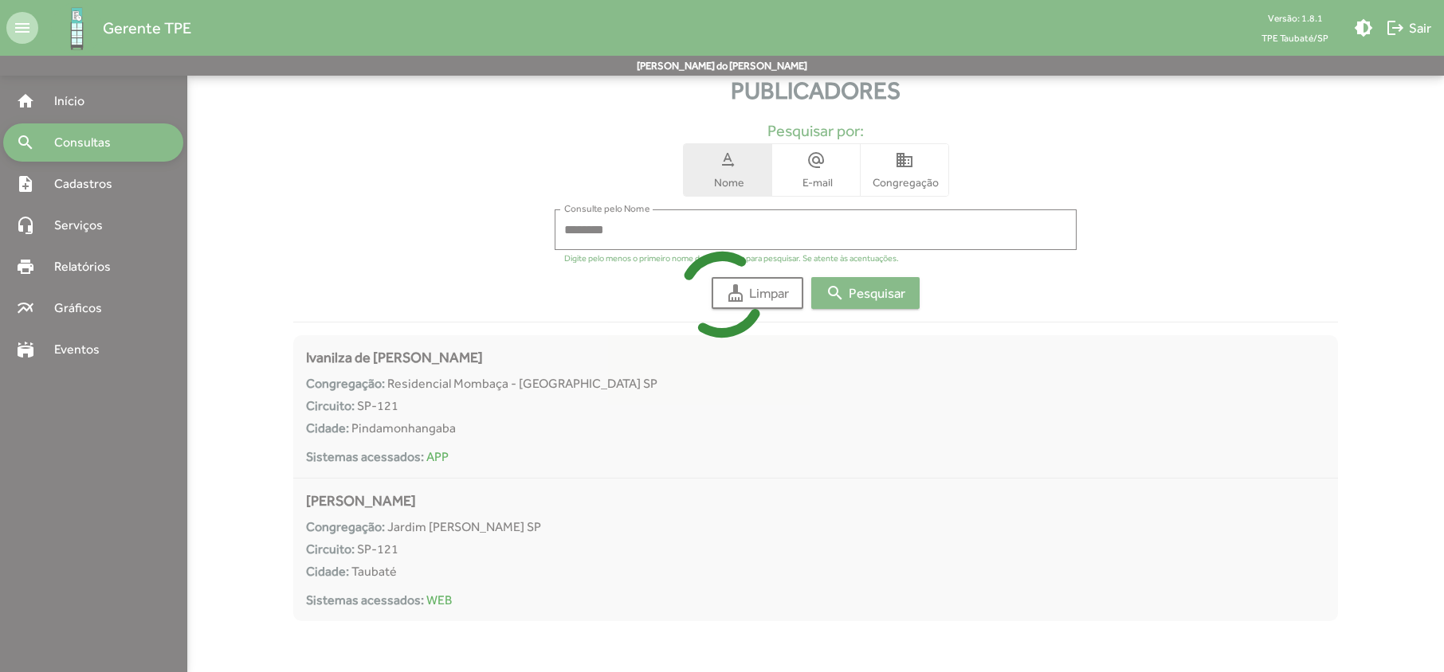
scroll to position [0, 0]
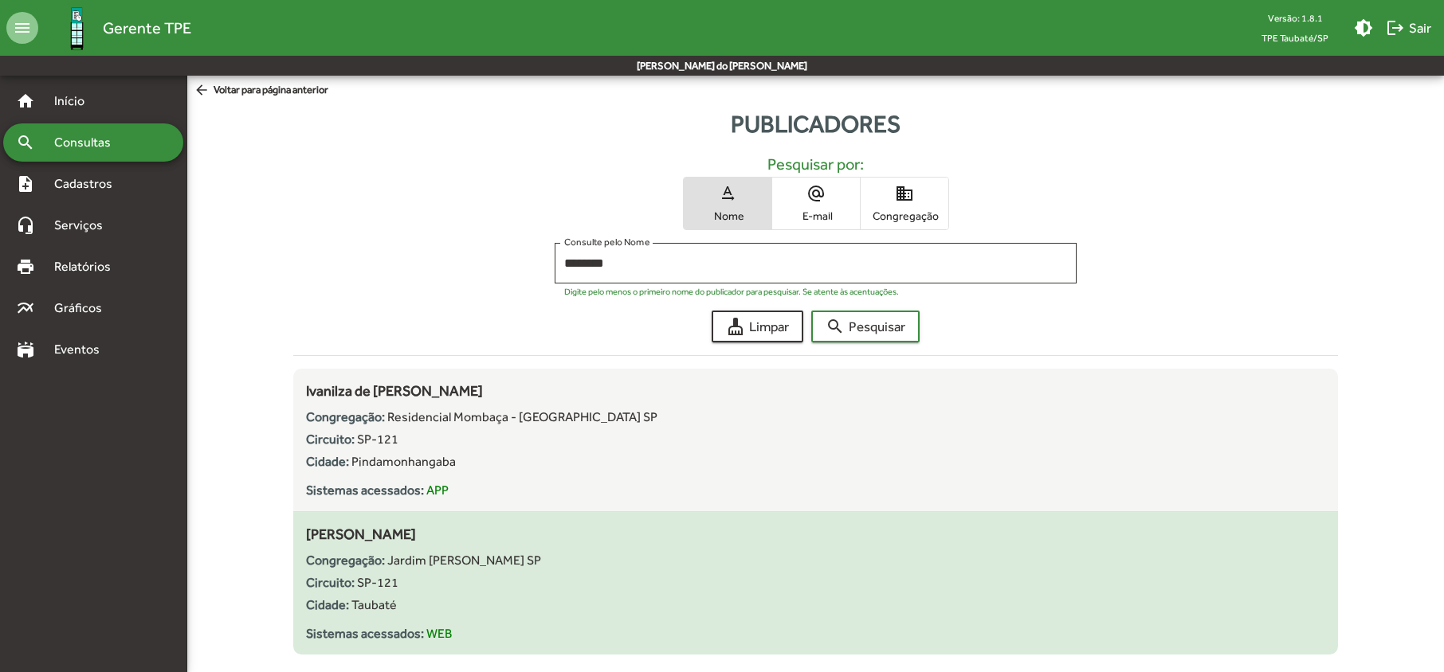
click at [416, 539] on span "[PERSON_NAME]" at bounding box center [361, 534] width 110 height 17
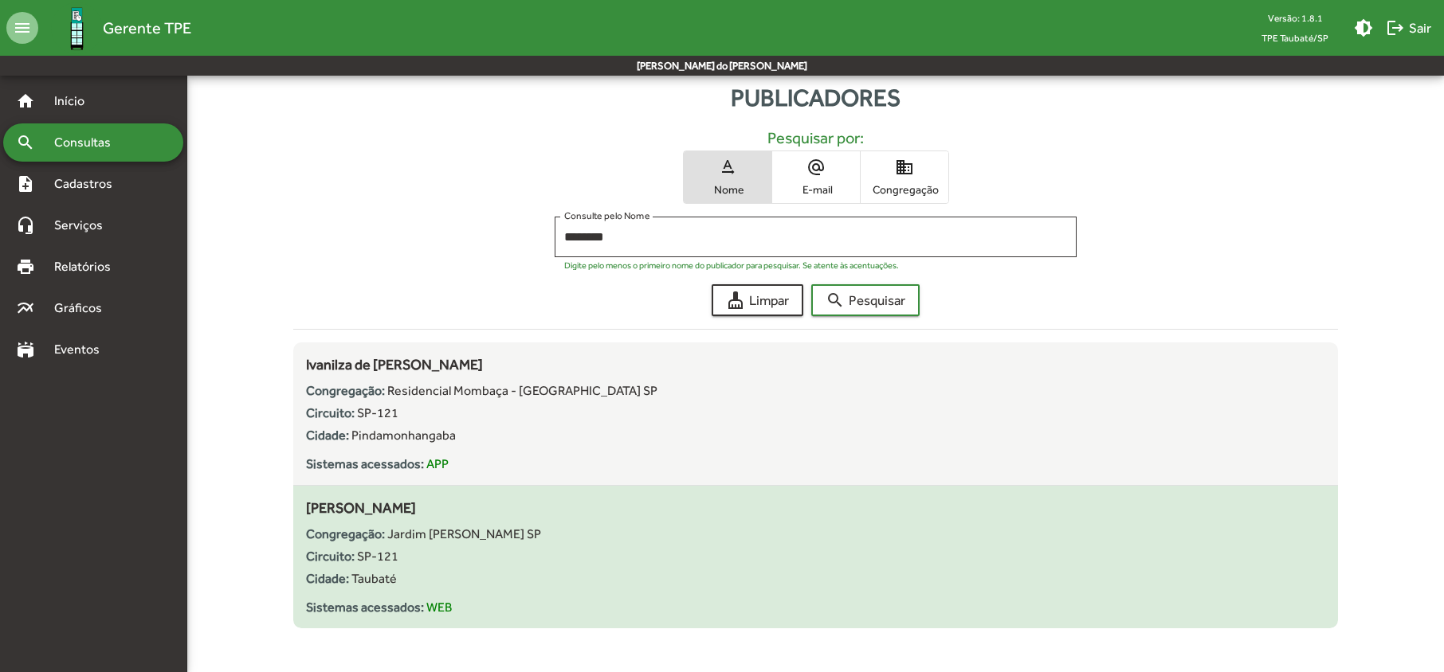
scroll to position [33, 0]
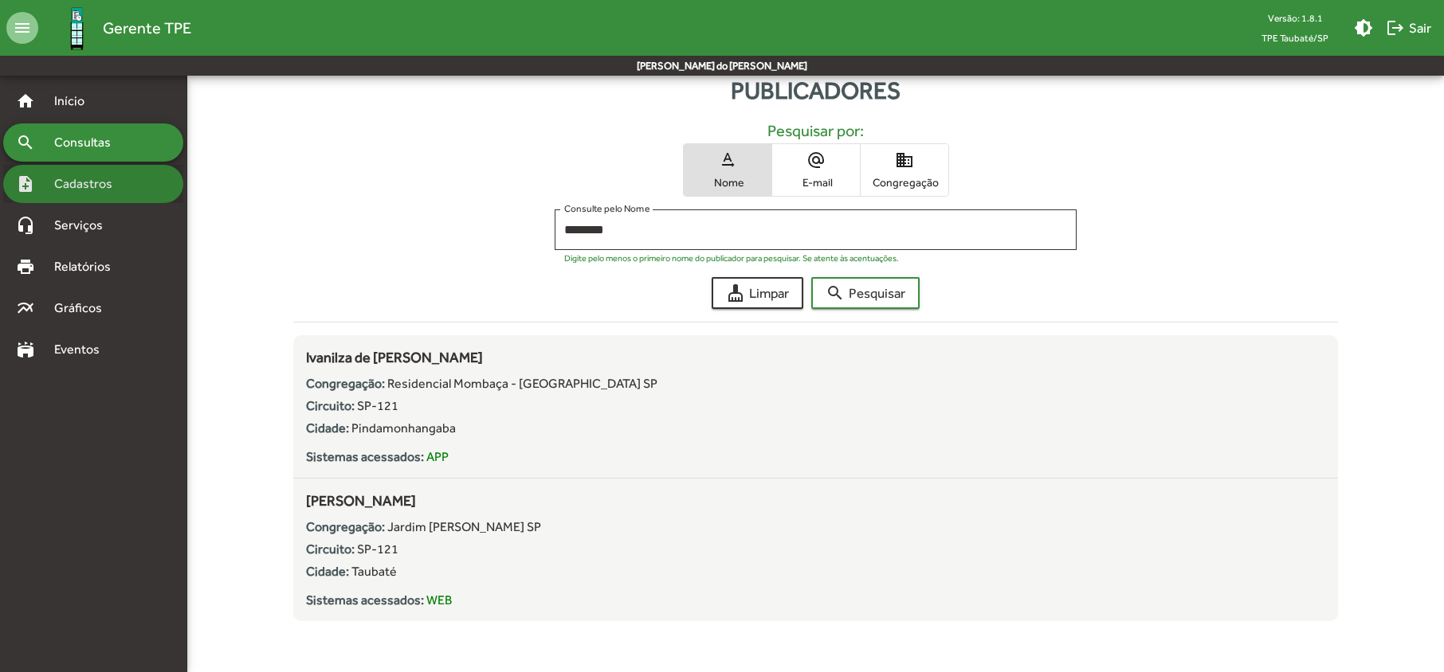
click at [67, 182] on span "Cadastros" at bounding box center [89, 183] width 88 height 19
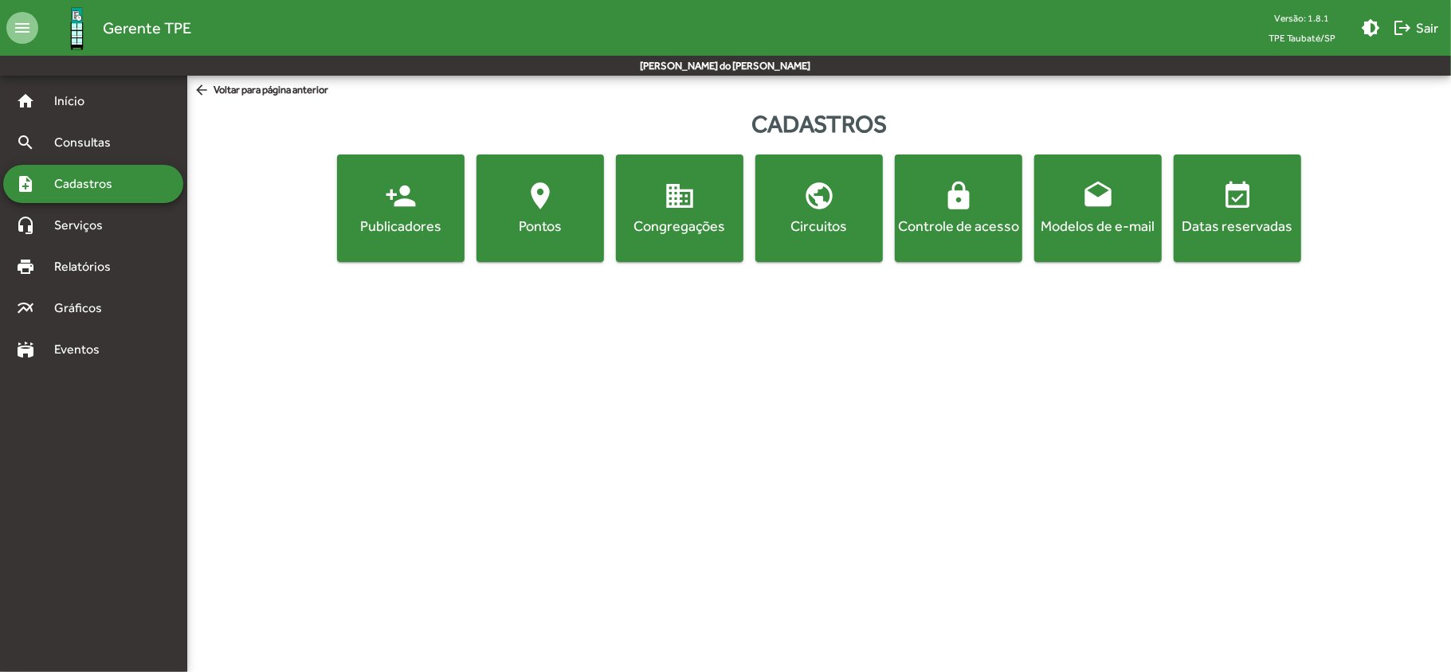
click at [427, 237] on button "person_add Publicadores" at bounding box center [400, 209] width 127 height 108
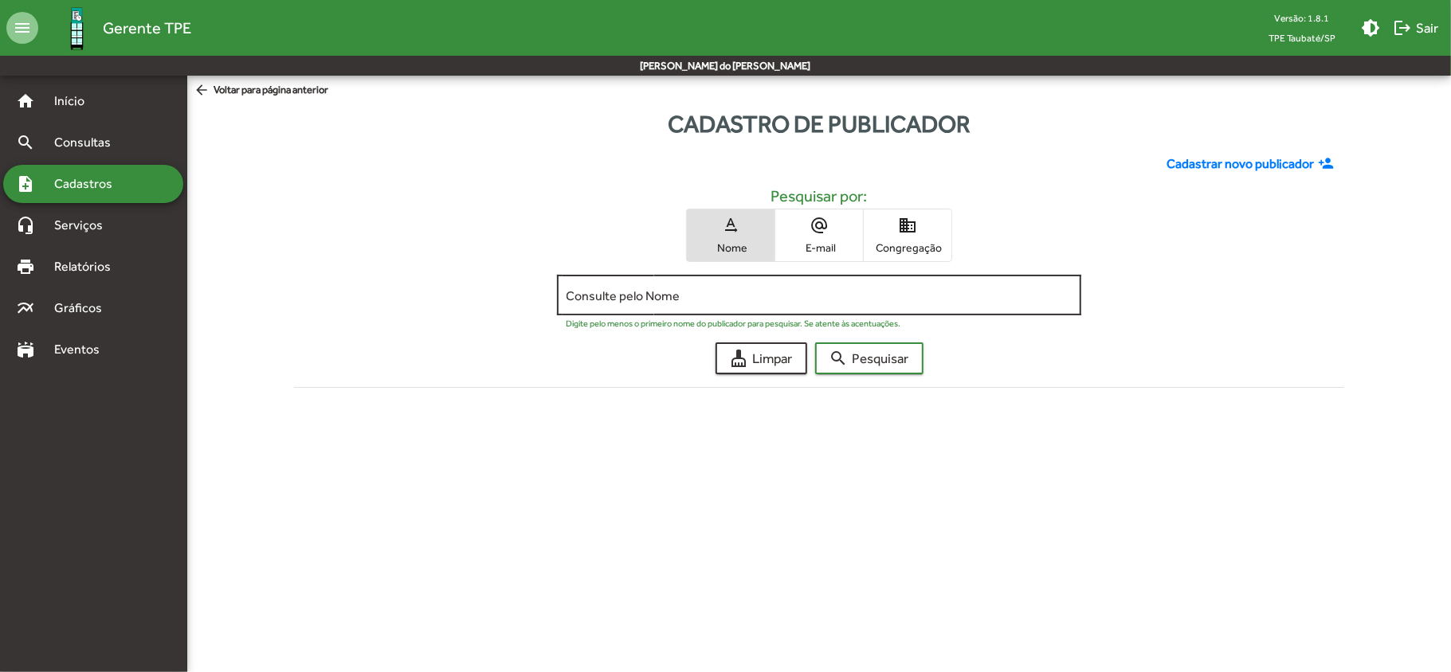
click at [565, 287] on div "Consulte pelo Nome" at bounding box center [819, 294] width 525 height 44
type input "********"
click at [815, 343] on button "search Pesquisar" at bounding box center [869, 359] width 108 height 32
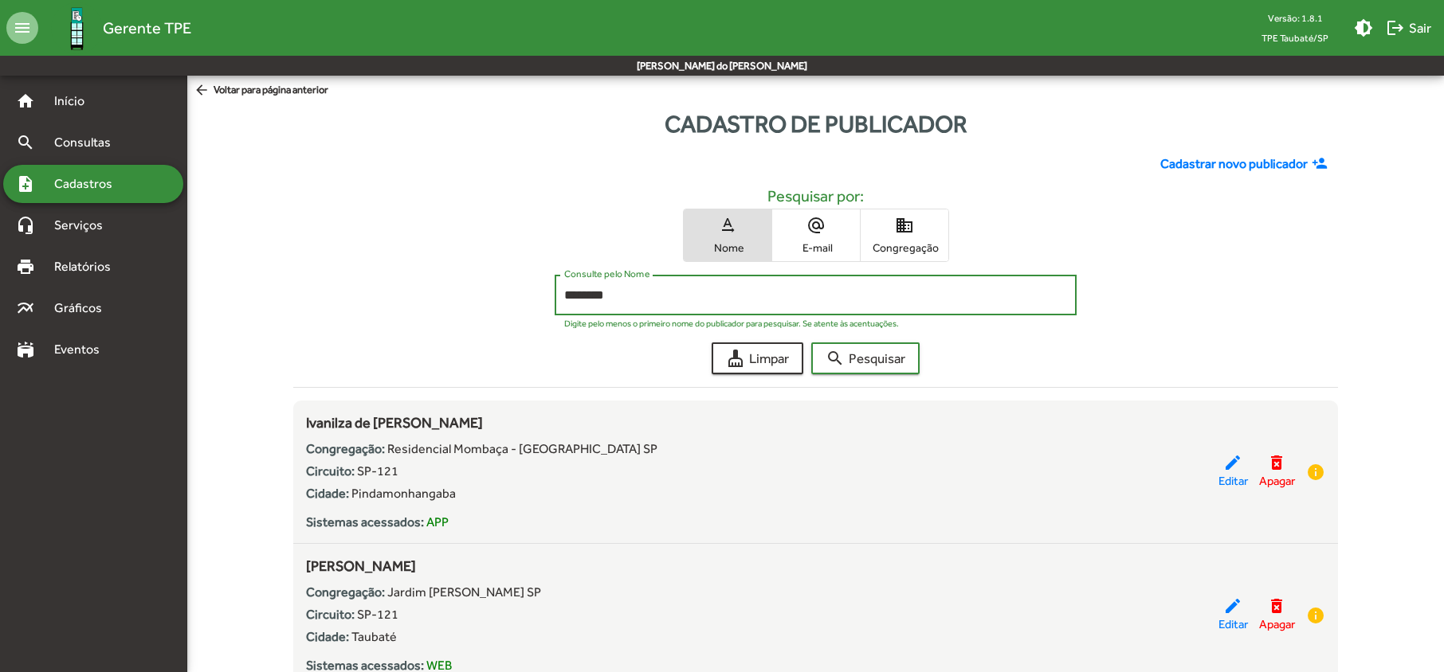
scroll to position [65, 0]
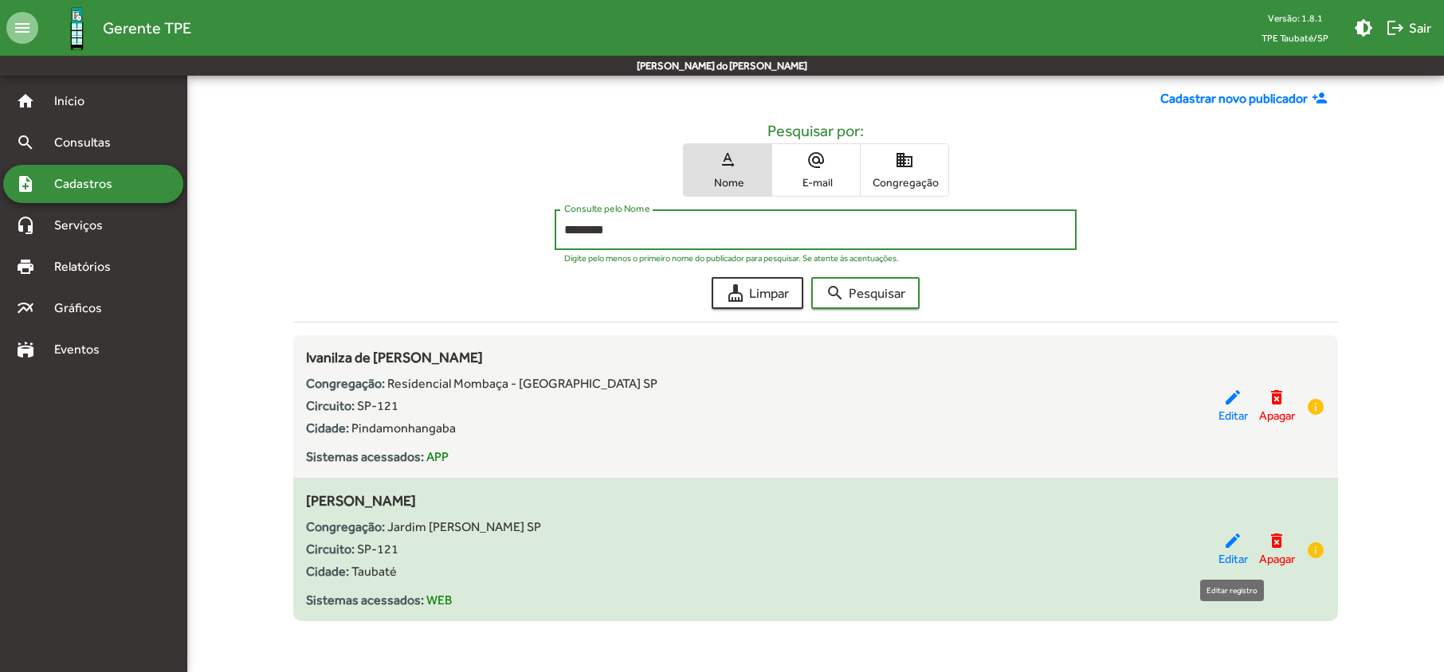
click at [1223, 548] on mat-icon "edit" at bounding box center [1232, 540] width 19 height 19
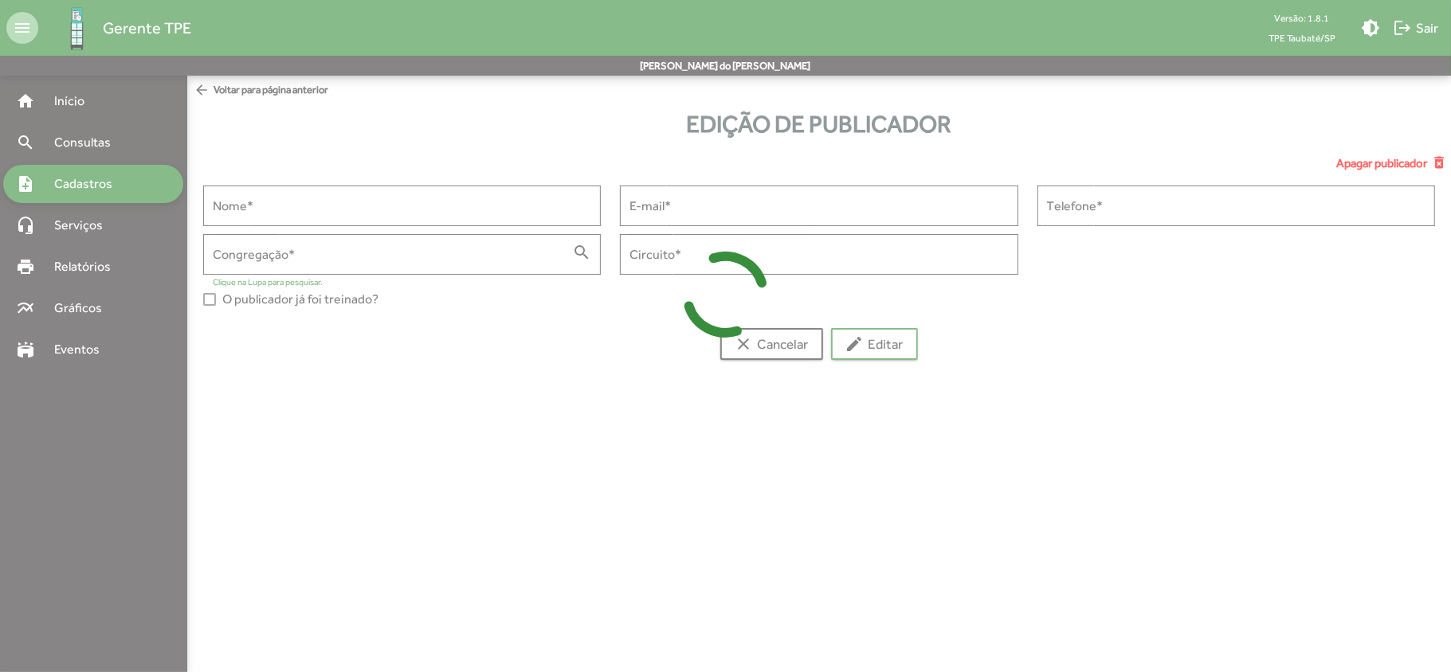
type input "**********"
type input "******"
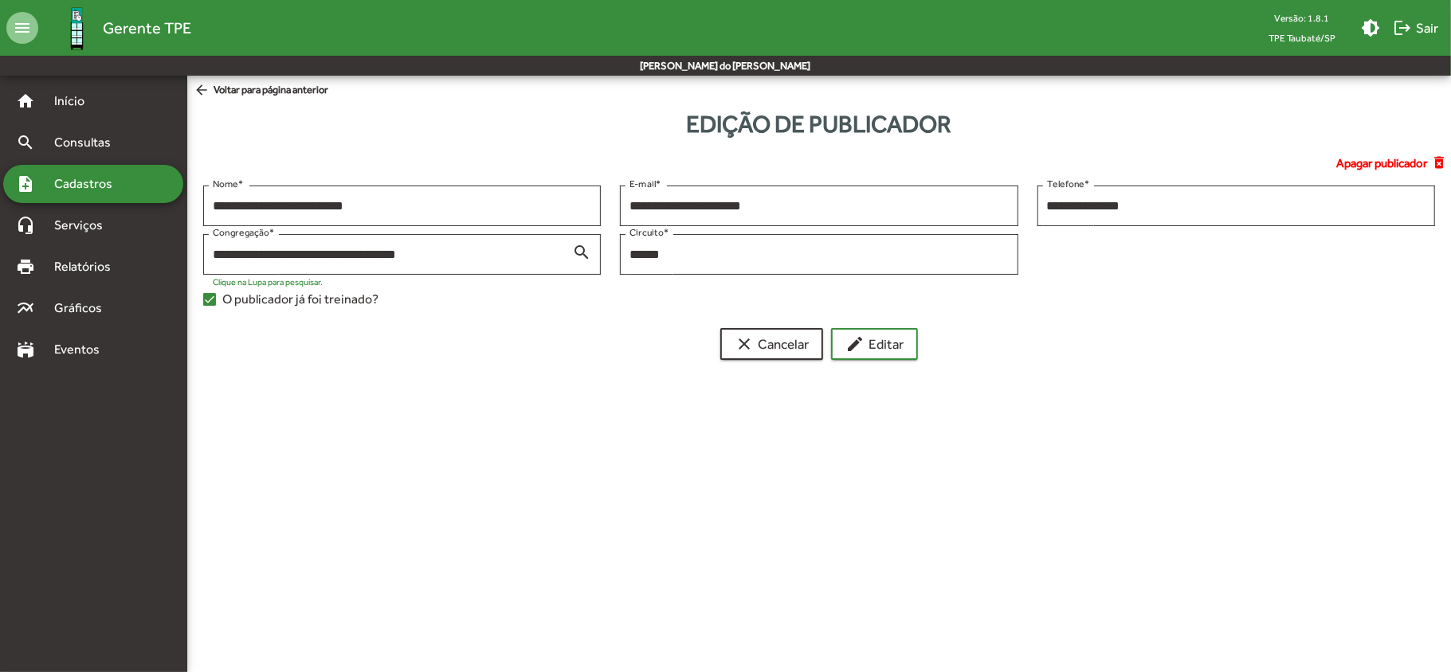
click at [73, 190] on span "Cadastros" at bounding box center [89, 183] width 88 height 19
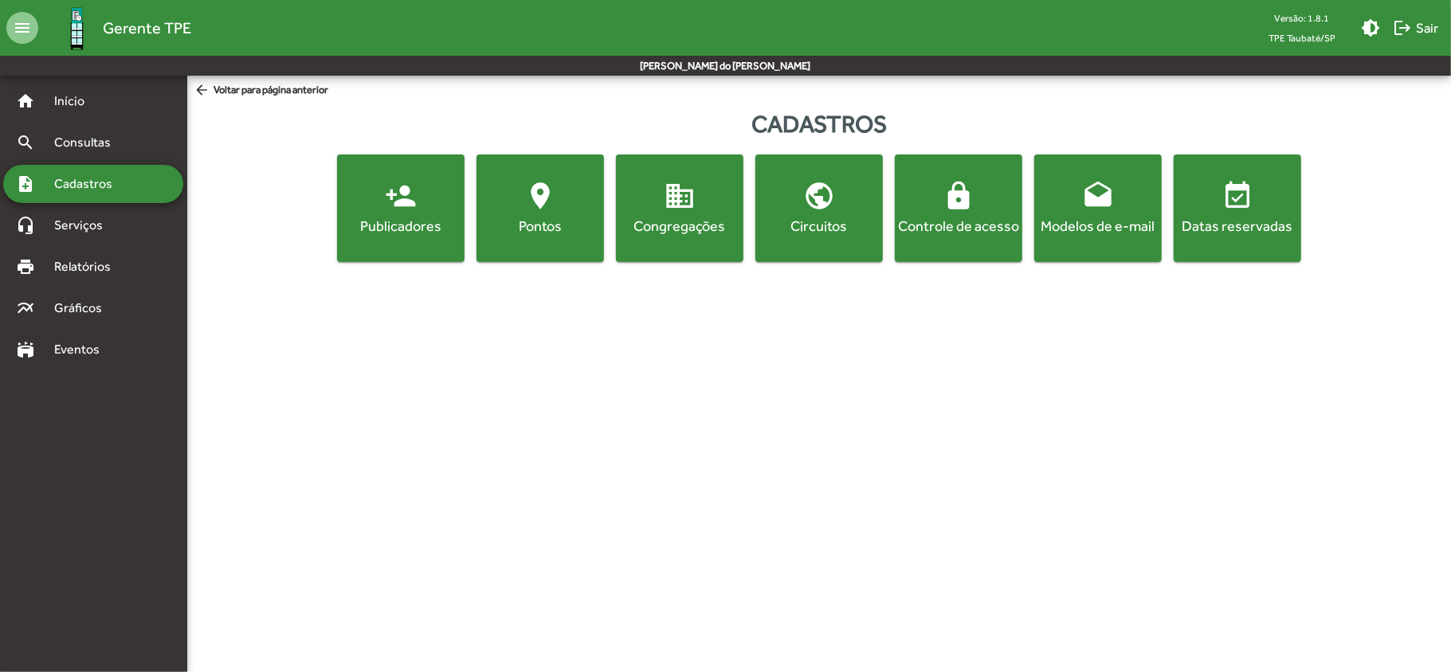
click at [397, 227] on div "Publicadores" at bounding box center [400, 226] width 121 height 20
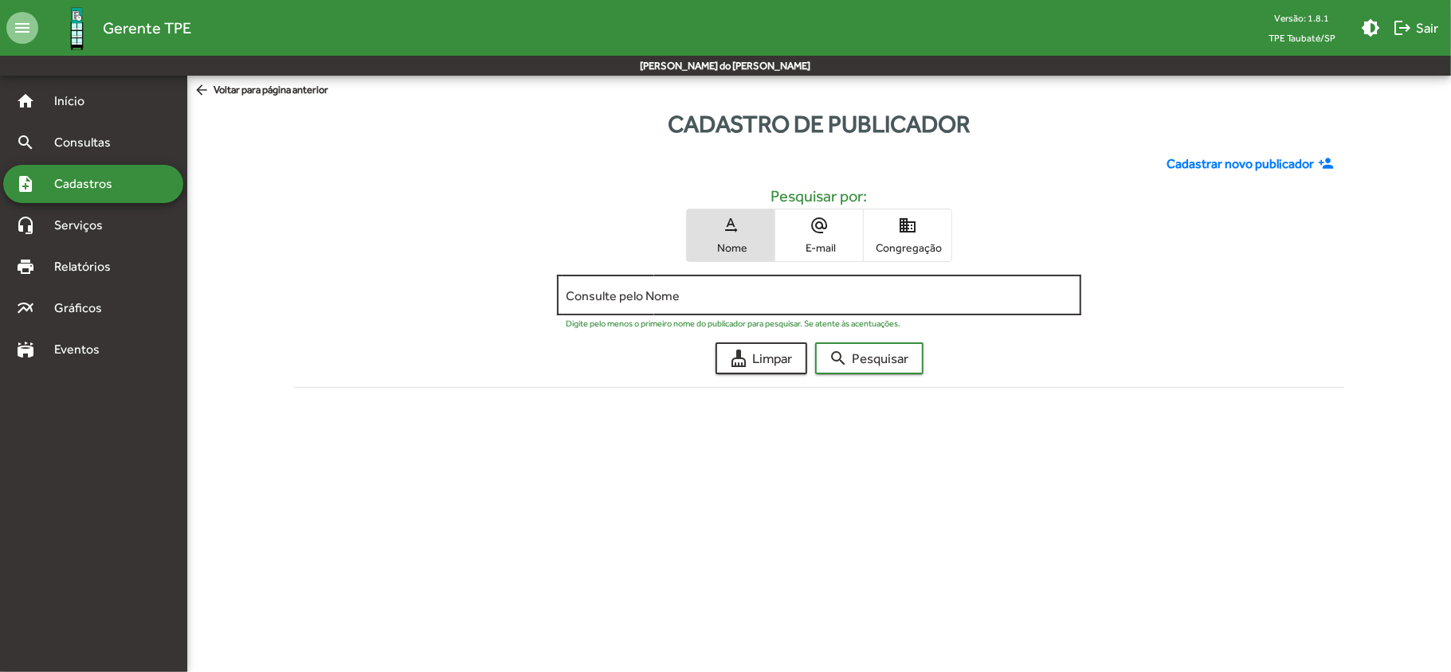
click at [571, 297] on input "Consulte pelo Nome" at bounding box center [820, 295] width 506 height 14
type input "********"
click at [815, 343] on button "search Pesquisar" at bounding box center [869, 359] width 108 height 32
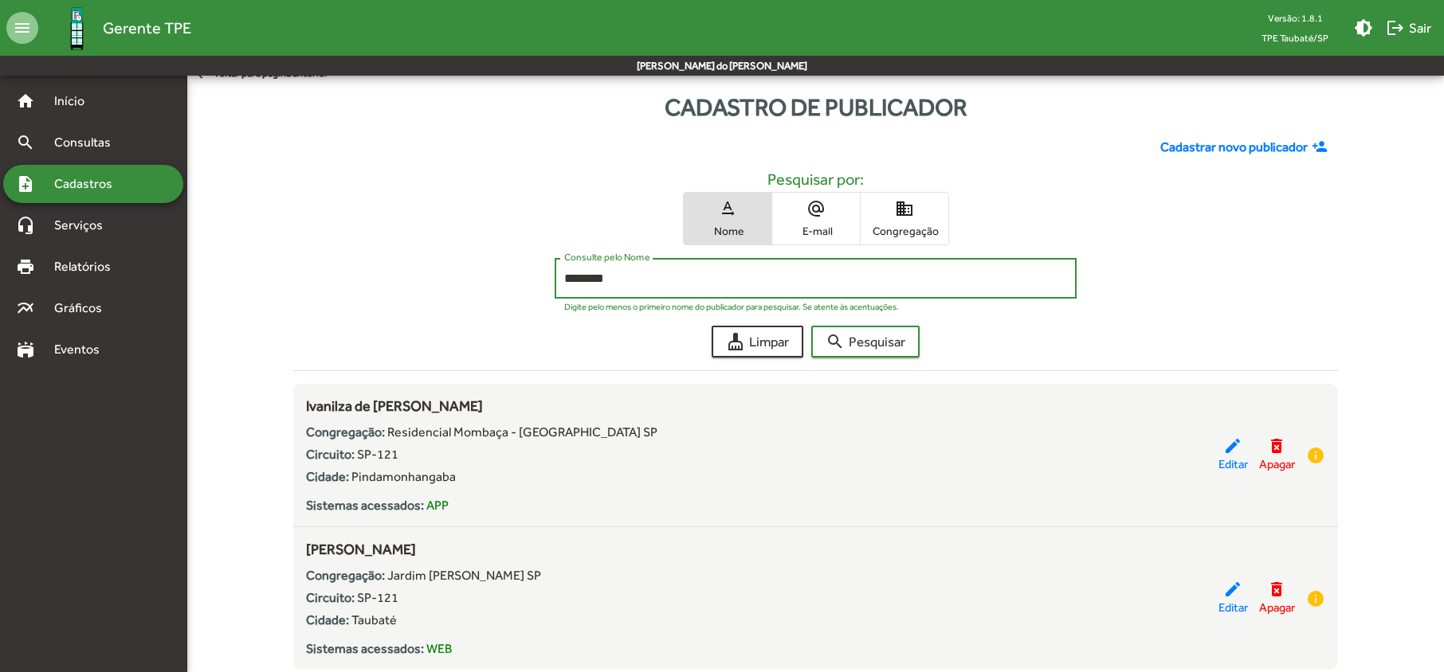
scroll to position [65, 0]
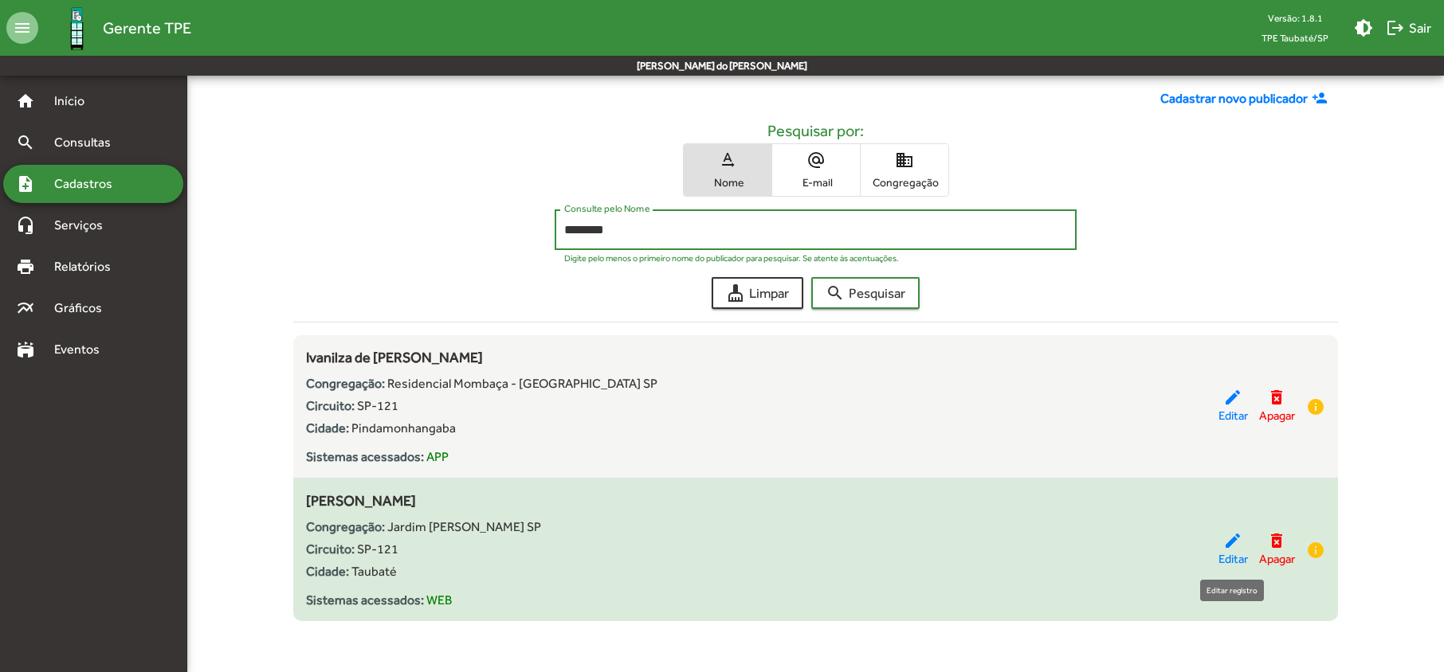
click at [1227, 556] on span "Editar" at bounding box center [1232, 560] width 29 height 18
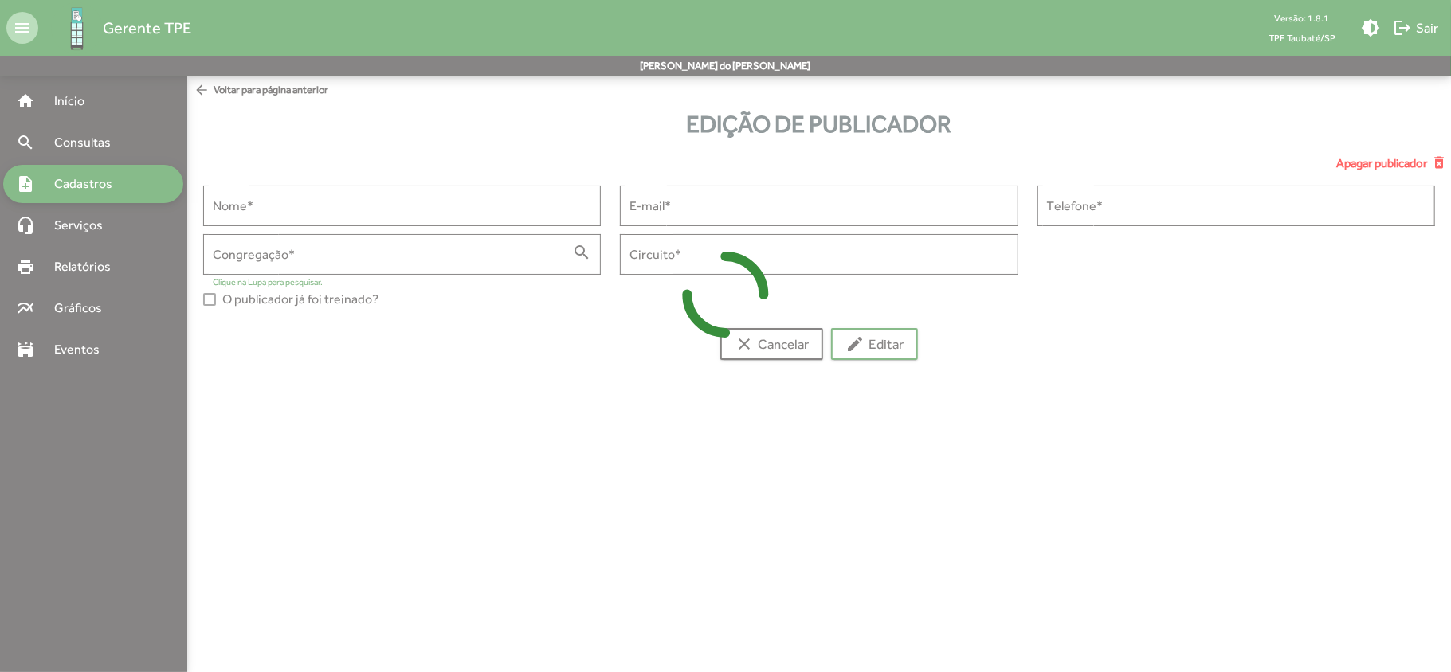
type input "**********"
type input "******"
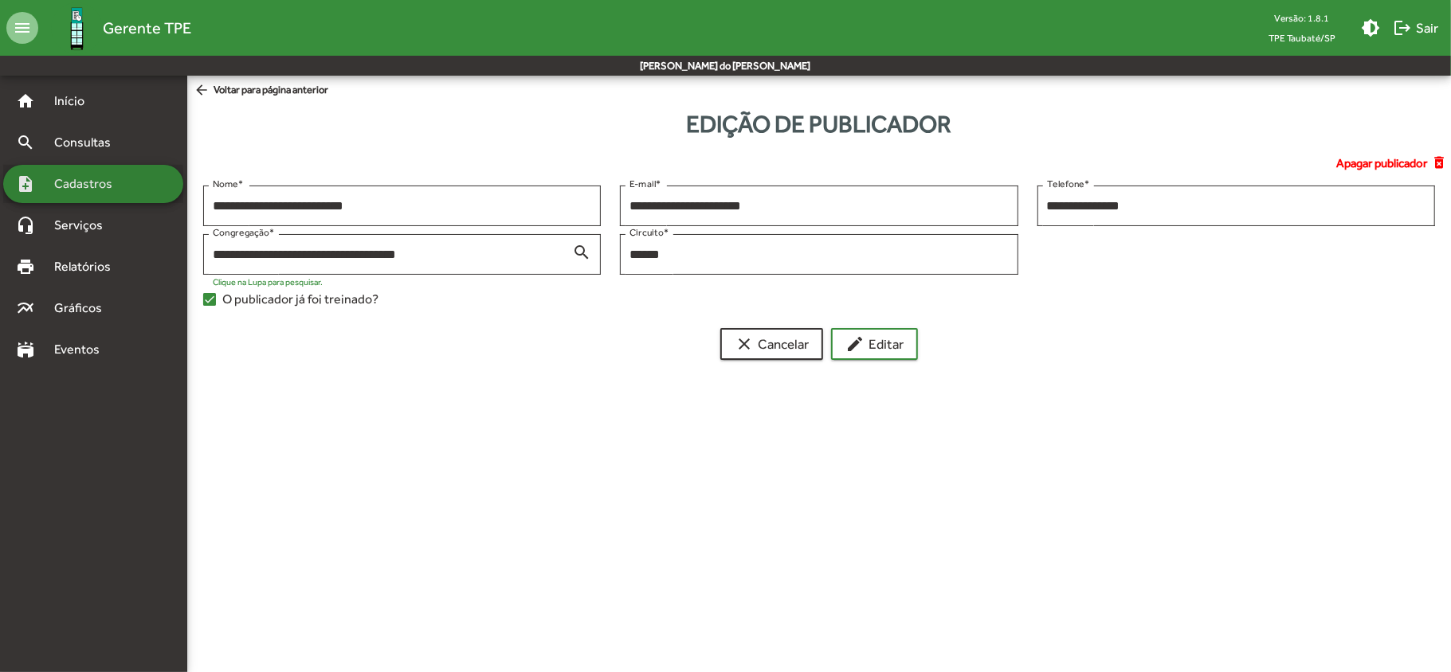
click at [74, 186] on span "Cadastros" at bounding box center [89, 183] width 88 height 19
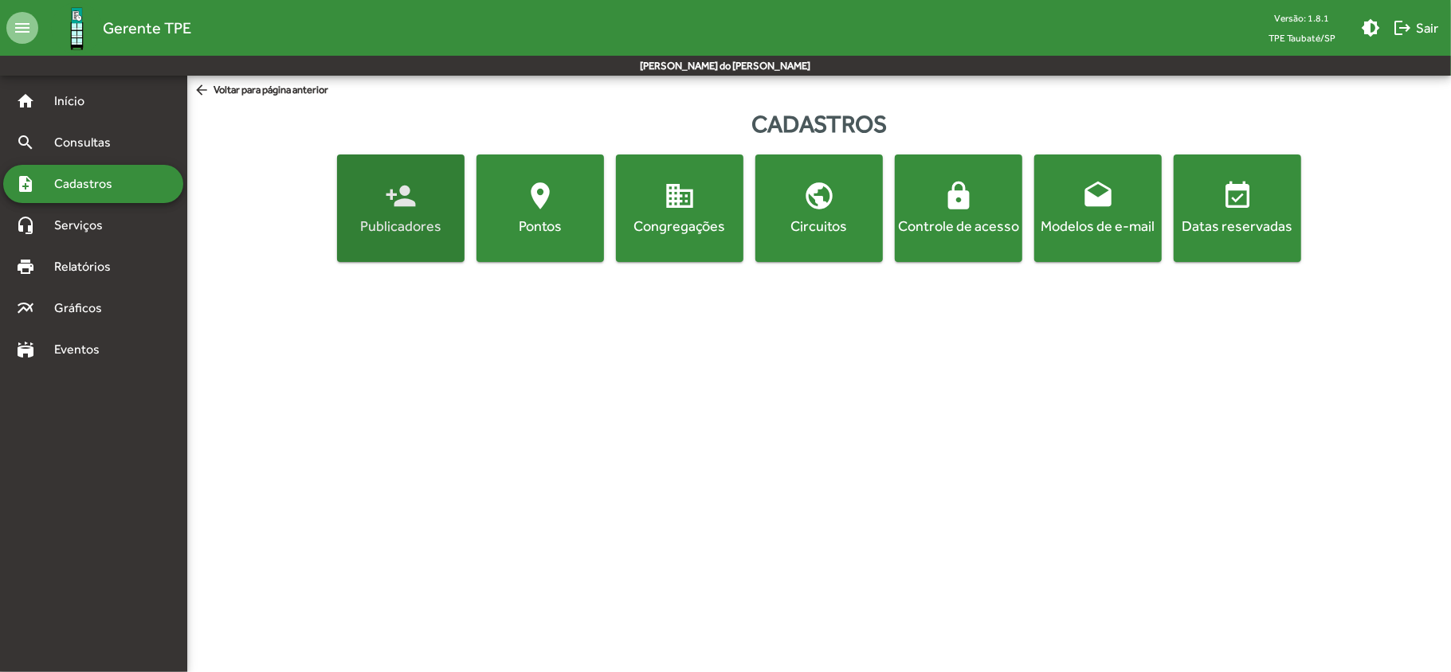
click at [392, 245] on button "person_add Publicadores" at bounding box center [400, 209] width 127 height 108
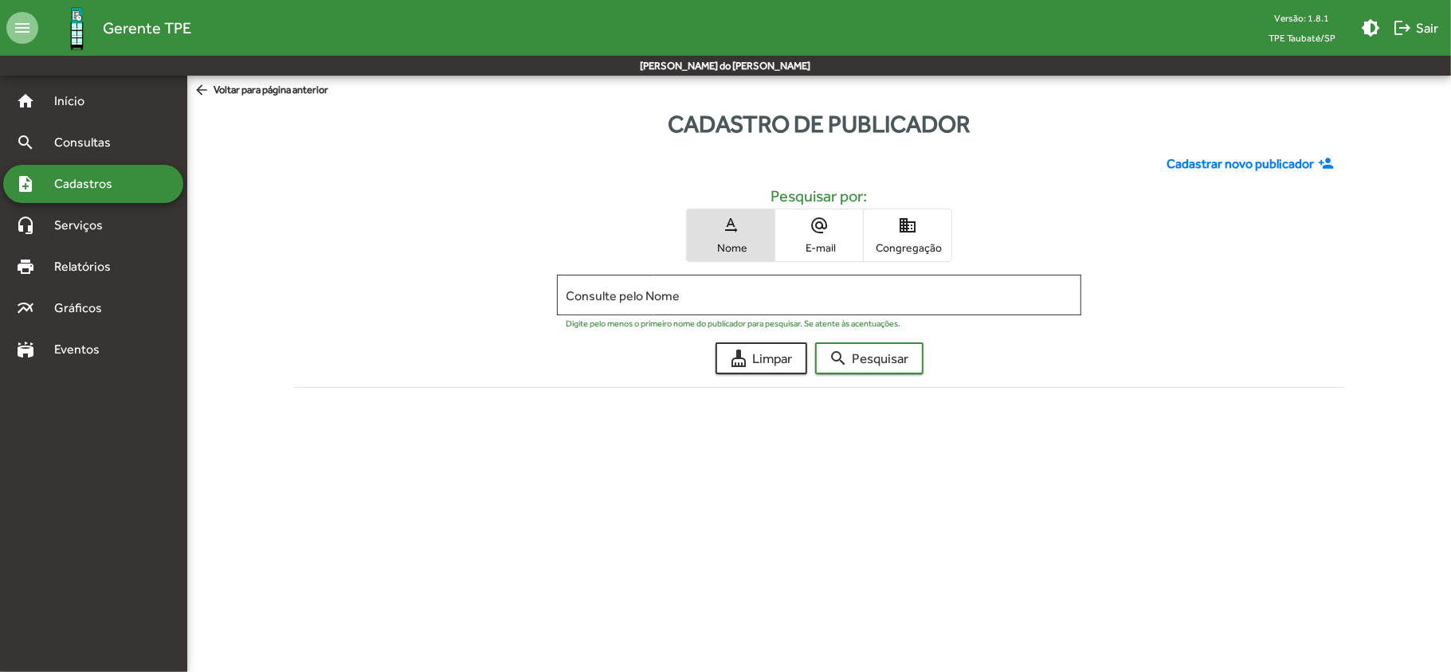
click at [144, 25] on span "Gerente TPE" at bounding box center [147, 27] width 88 height 25
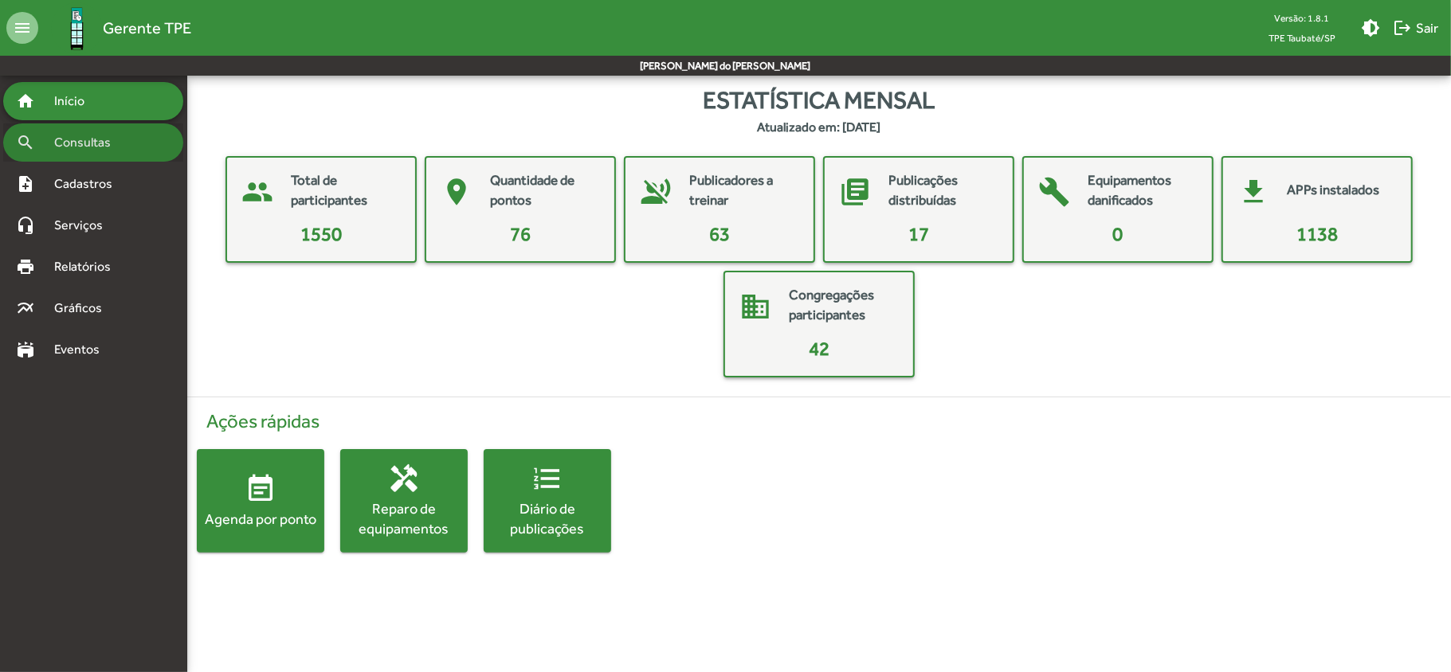
click at [69, 151] on span "Consultas" at bounding box center [88, 142] width 87 height 19
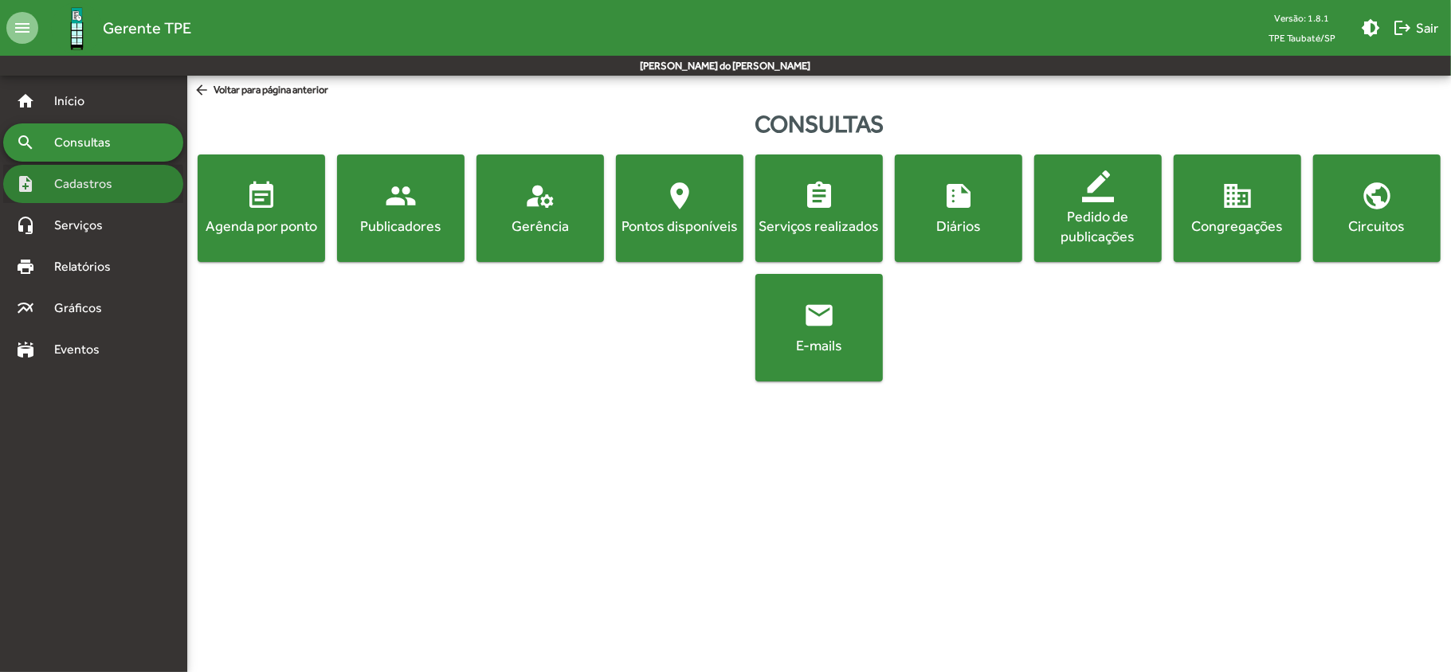
click at [80, 186] on span "Cadastros" at bounding box center [89, 183] width 88 height 19
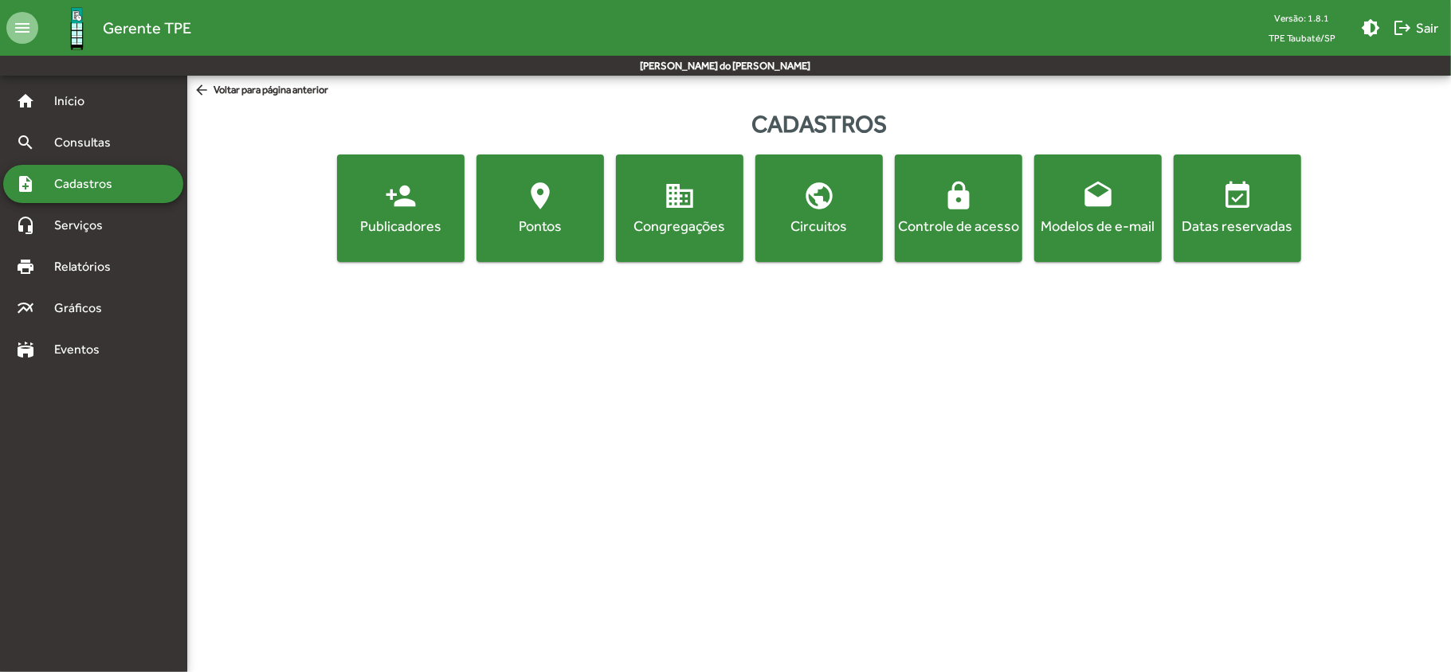
click at [379, 236] on div "Publicadores" at bounding box center [400, 226] width 121 height 20
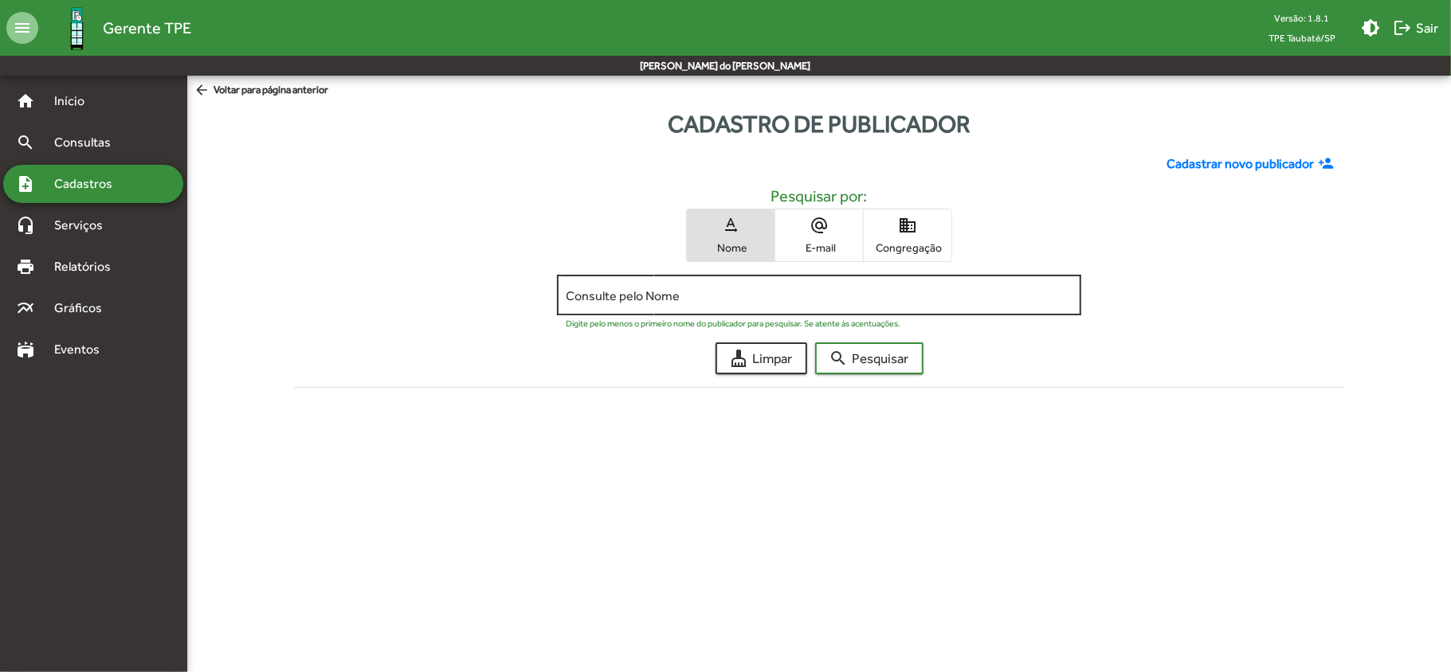
click at [568, 295] on input "Consulte pelo Nome" at bounding box center [820, 295] width 506 height 14
type input "********"
click at [815, 343] on button "search Pesquisar" at bounding box center [869, 359] width 108 height 32
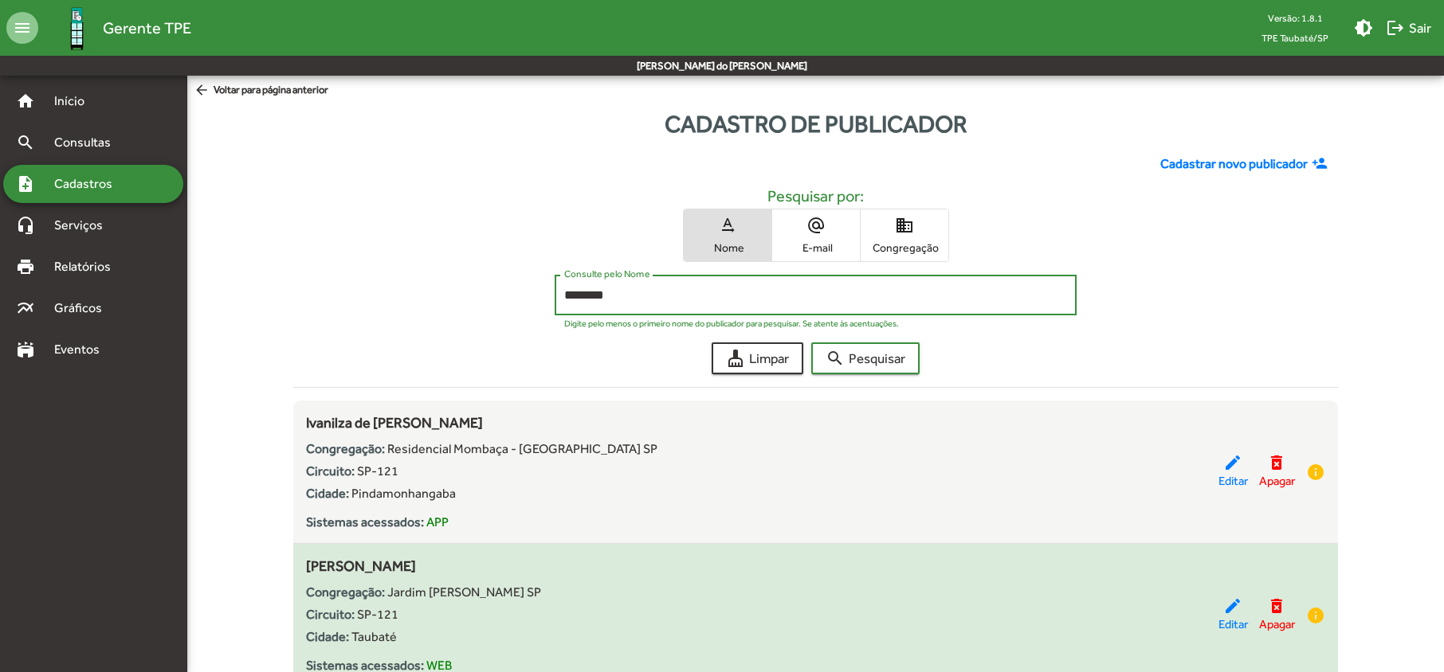
scroll to position [65, 0]
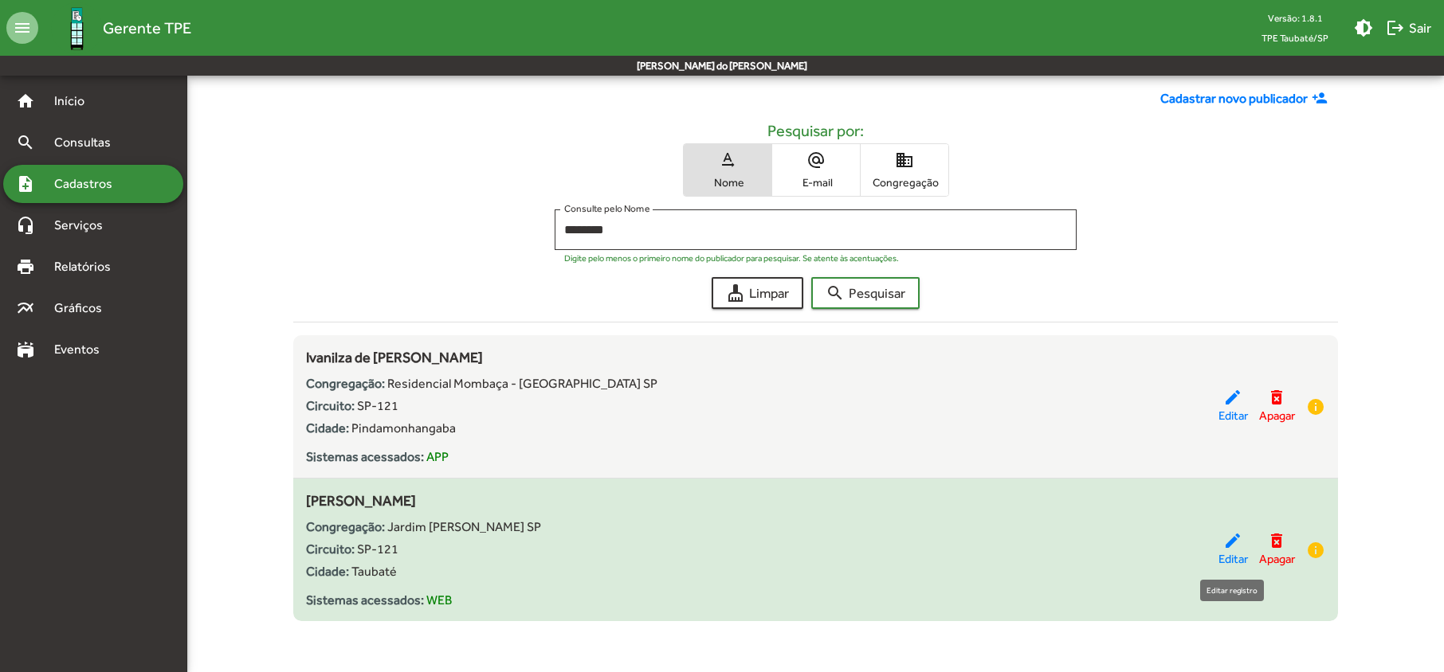
click at [1227, 559] on span "Editar" at bounding box center [1232, 560] width 29 height 18
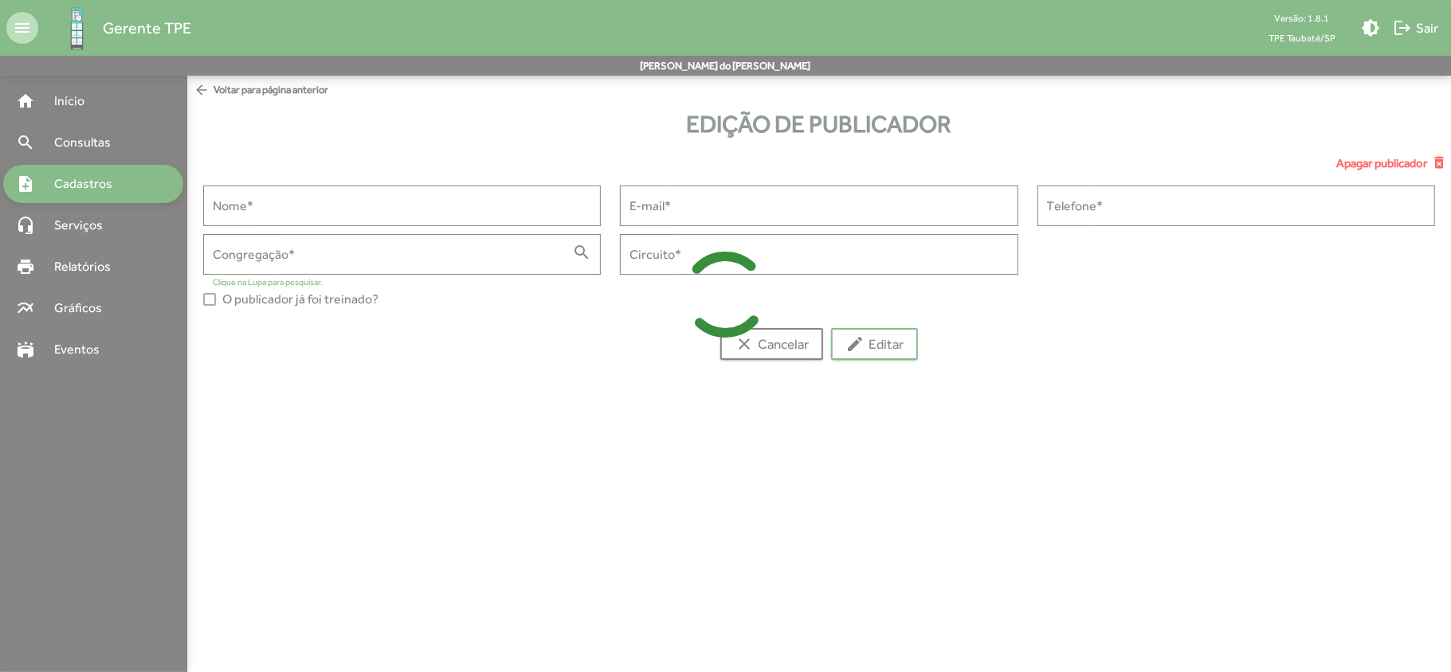
type input "**********"
type input "******"
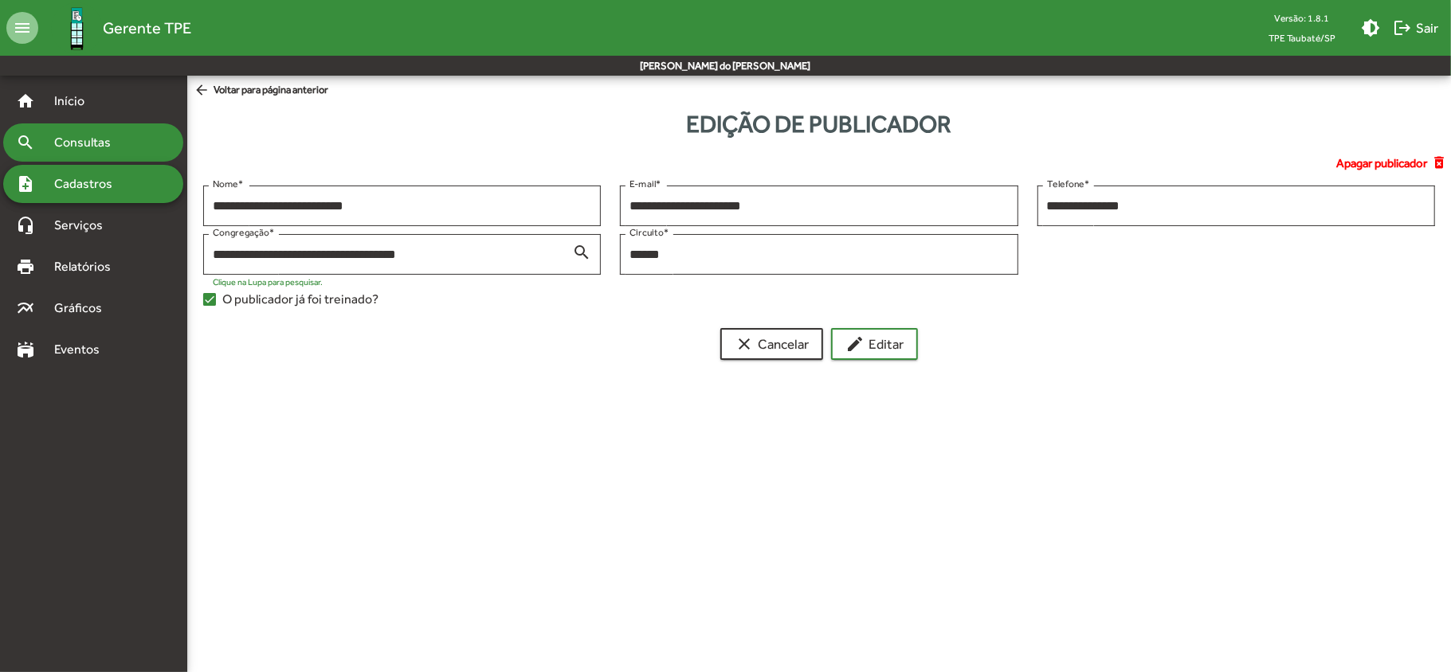
click at [115, 147] on span "Consultas" at bounding box center [88, 142] width 87 height 19
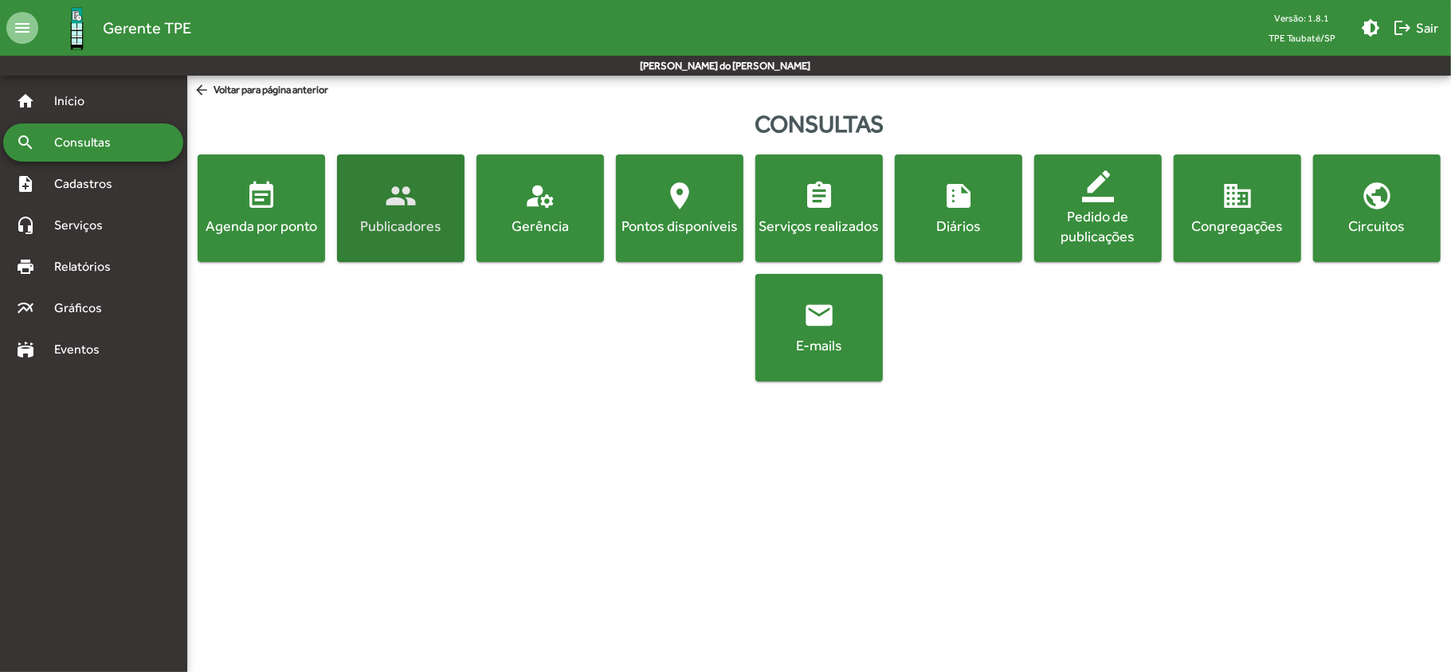
click at [389, 221] on div "Publicadores" at bounding box center [400, 226] width 121 height 20
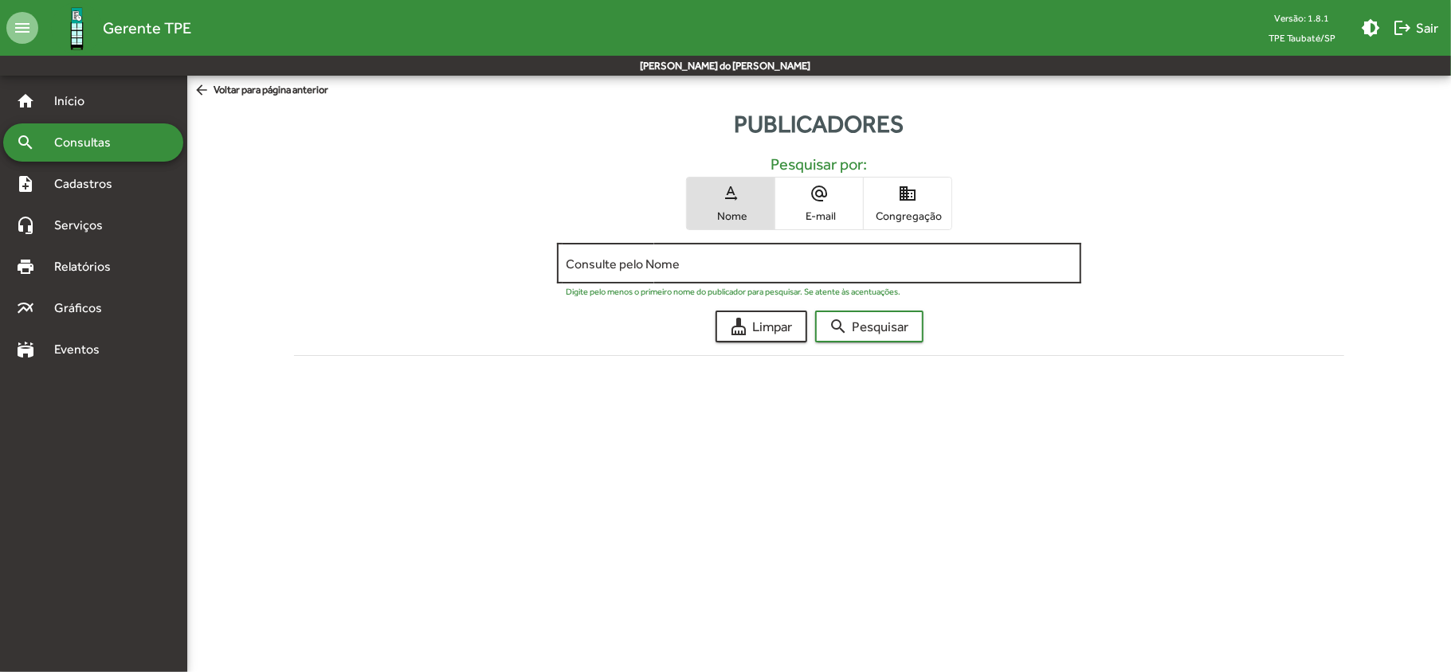
click at [588, 272] on div "Consulte pelo Nome" at bounding box center [820, 262] width 506 height 44
type input "********"
click at [815, 311] on button "search Pesquisar" at bounding box center [869, 327] width 108 height 32
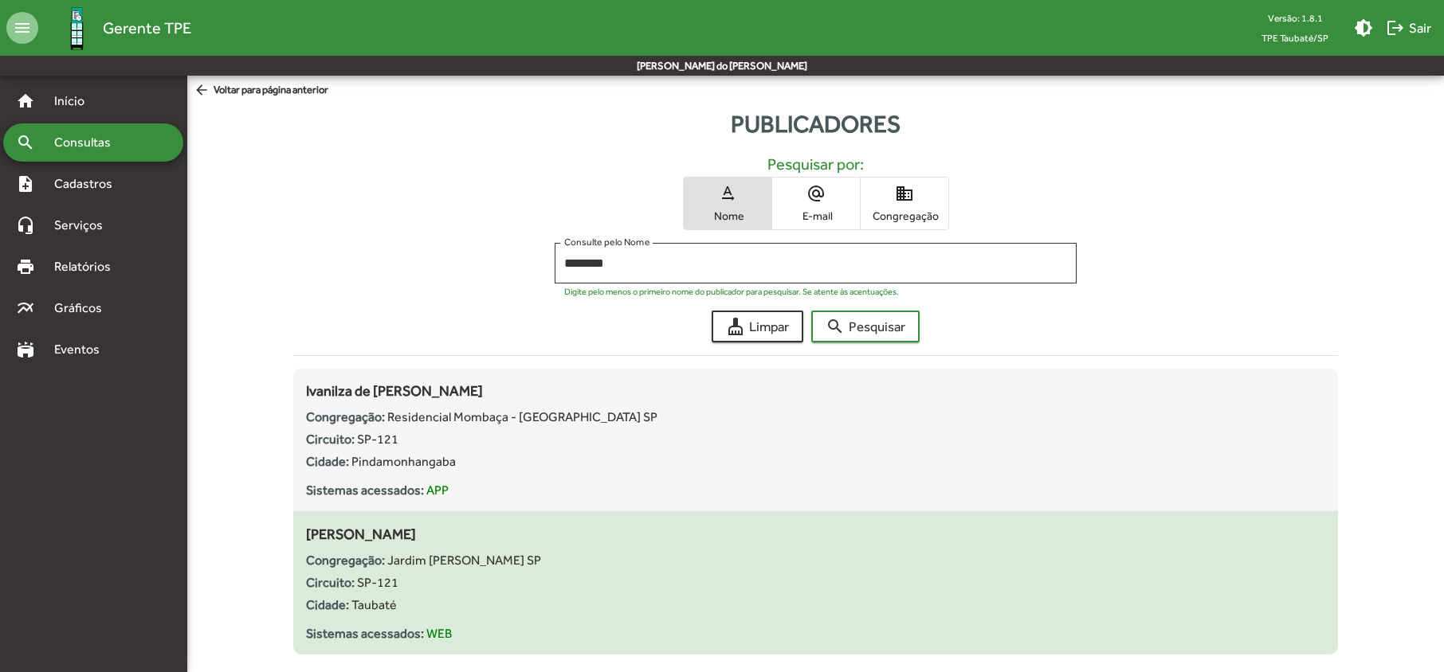
click at [877, 597] on div "Cidade: Taubaté" at bounding box center [815, 605] width 1018 height 19
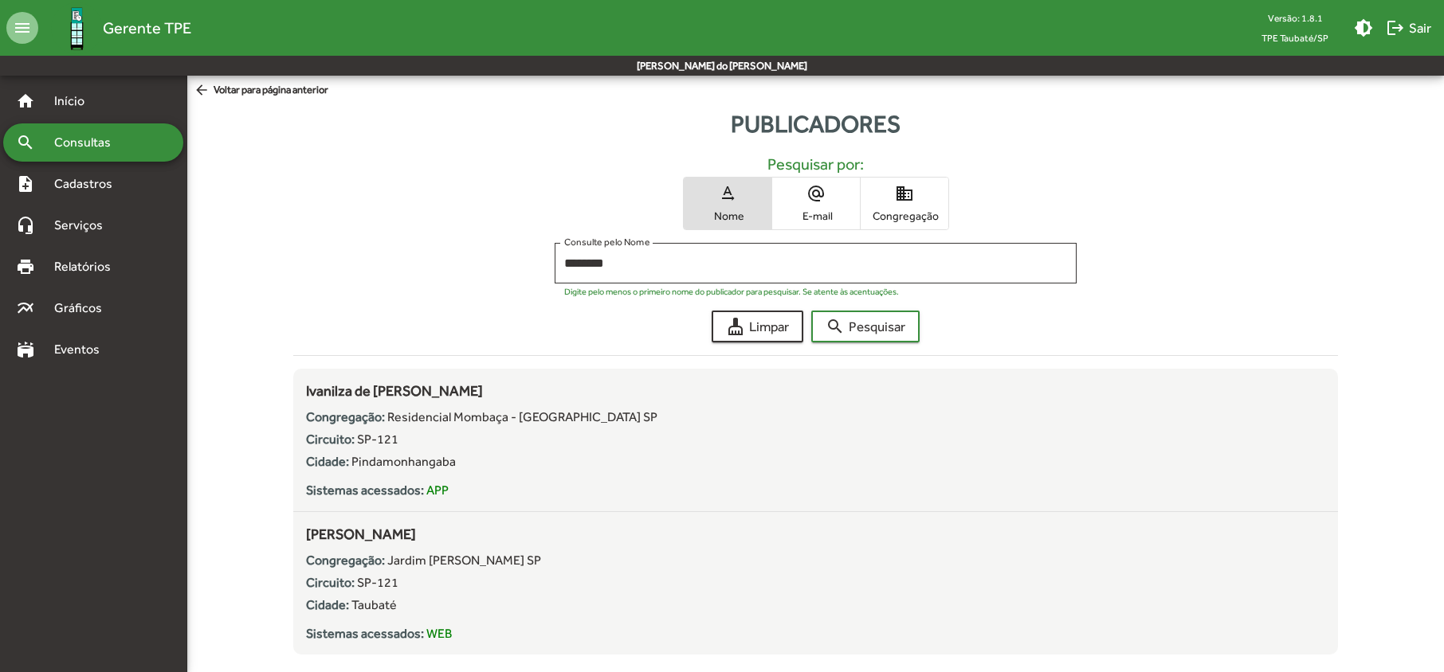
scroll to position [33, 0]
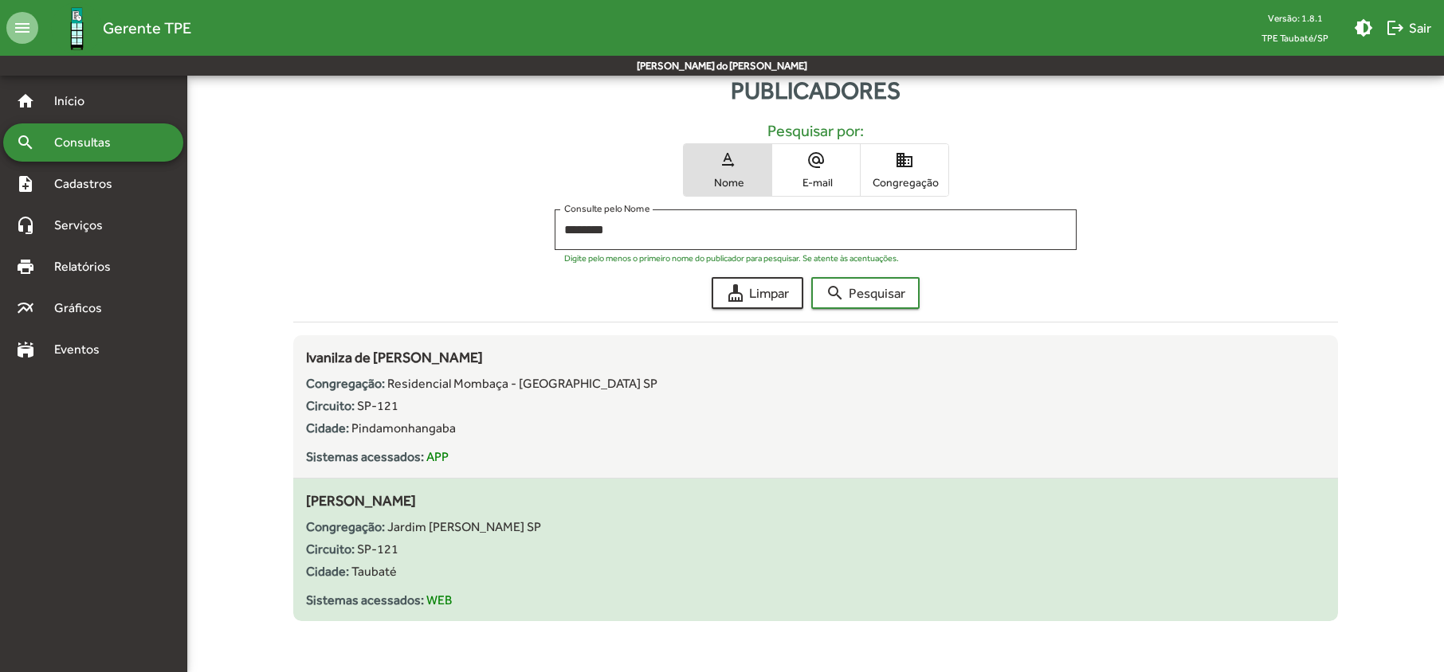
click at [819, 521] on div "Congregação: Jardim [PERSON_NAME] SP" at bounding box center [815, 527] width 1018 height 19
click at [546, 566] on div "Cidade: Taubaté" at bounding box center [815, 572] width 1018 height 19
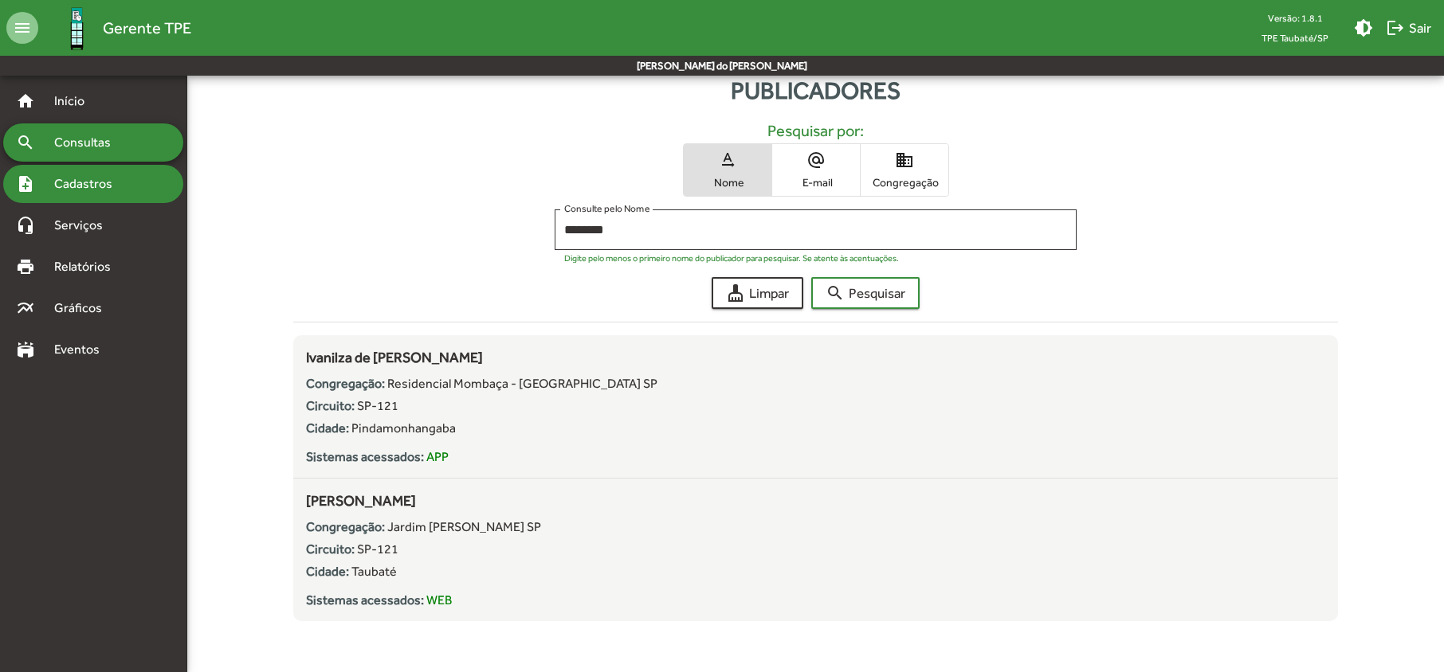
click at [83, 179] on span "Cadastros" at bounding box center [89, 183] width 88 height 19
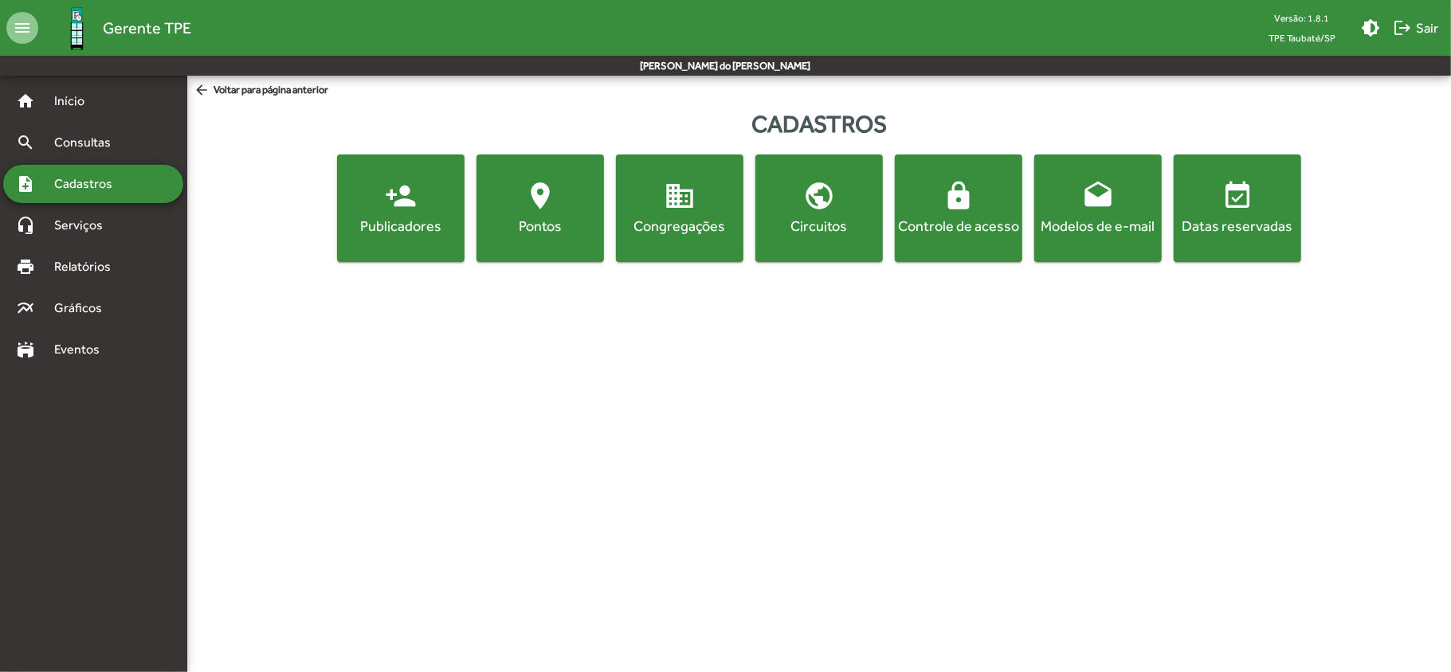
click at [415, 241] on button "person_add Publicadores" at bounding box center [400, 209] width 127 height 108
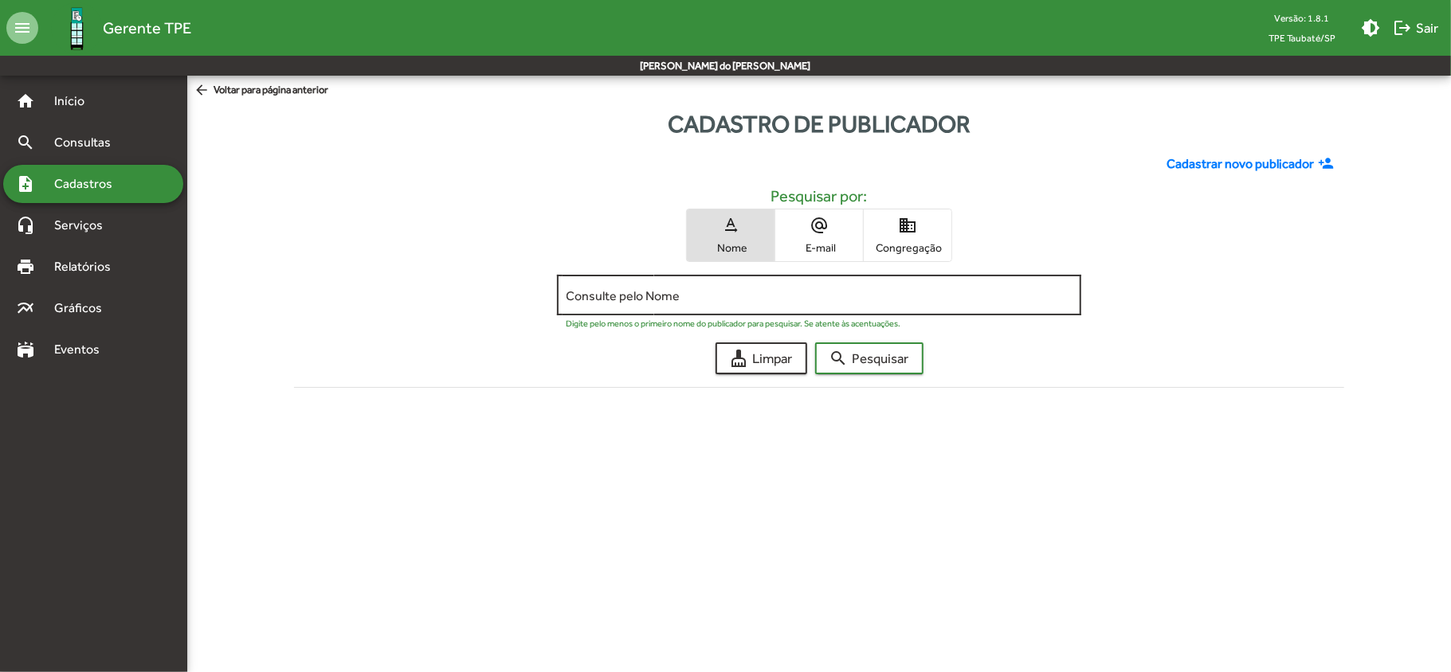
click at [570, 297] on div "Consulte pelo Nome" at bounding box center [819, 294] width 525 height 44
type input "********"
click at [815, 343] on button "search Pesquisar" at bounding box center [869, 359] width 108 height 32
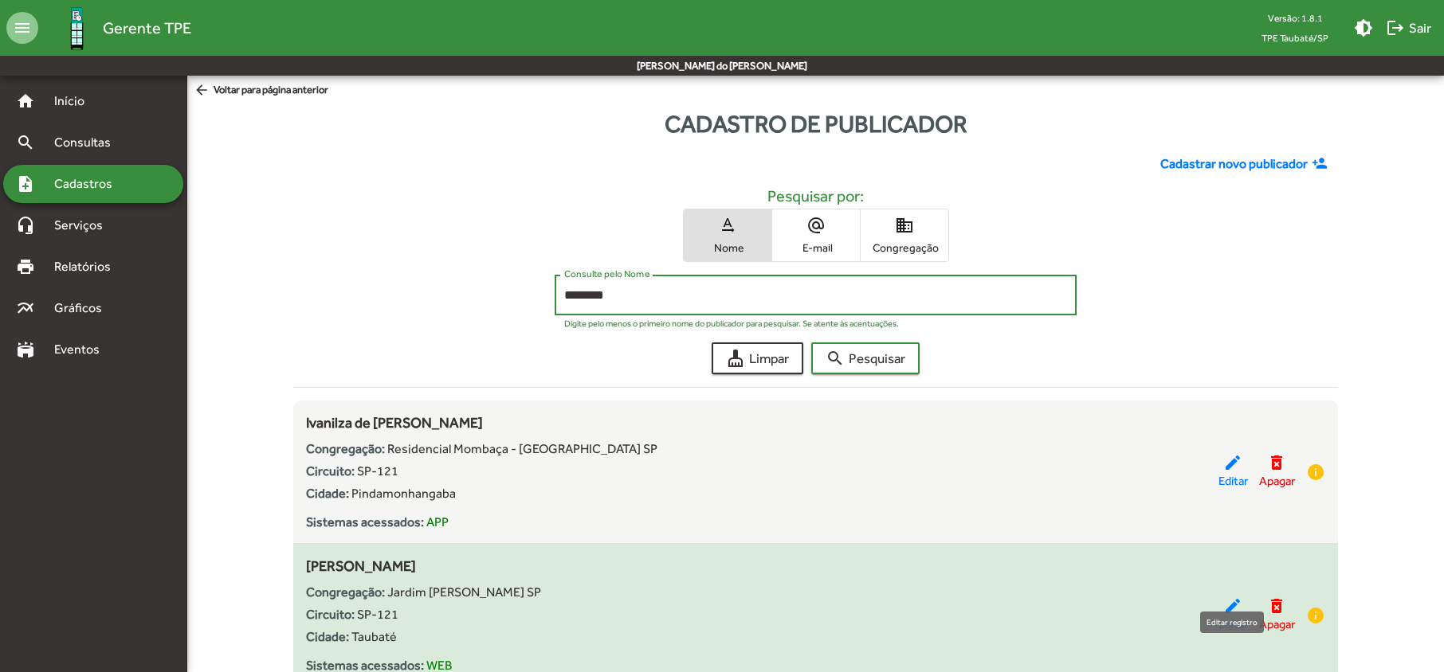
scroll to position [65, 0]
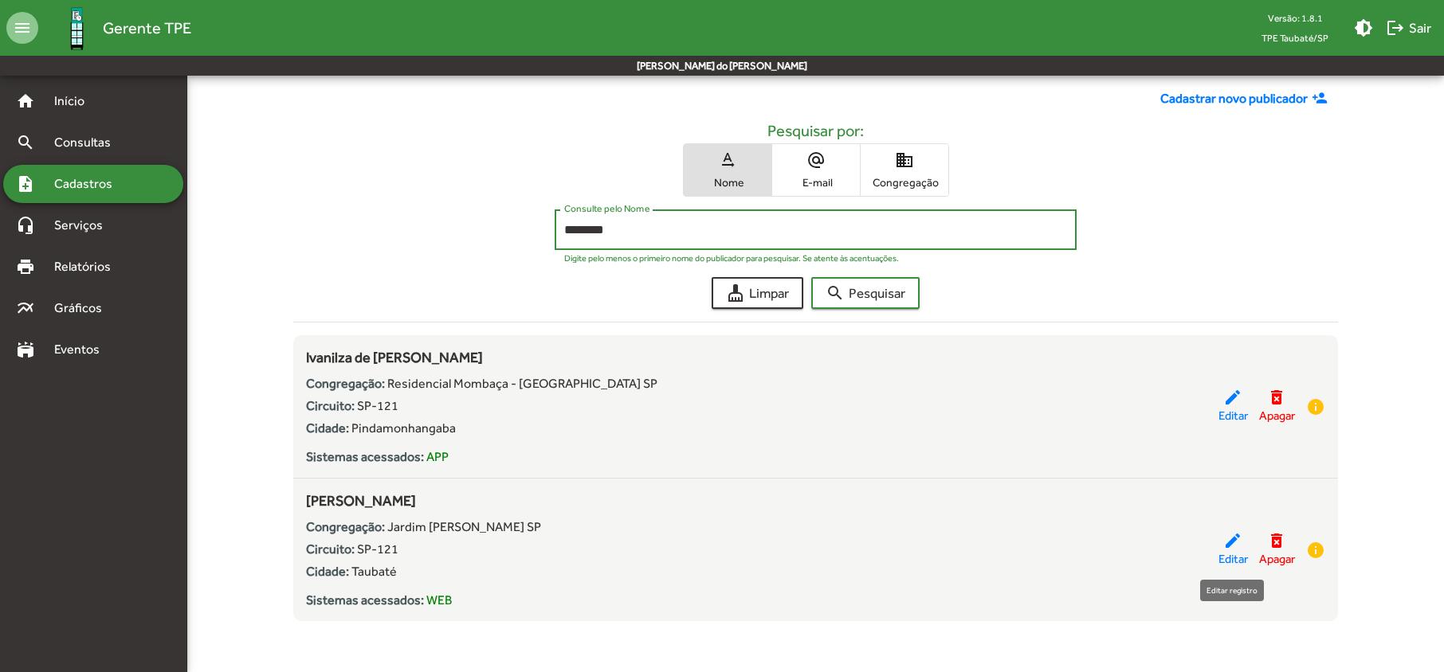
click at [1225, 547] on mat-icon "edit" at bounding box center [1232, 540] width 19 height 19
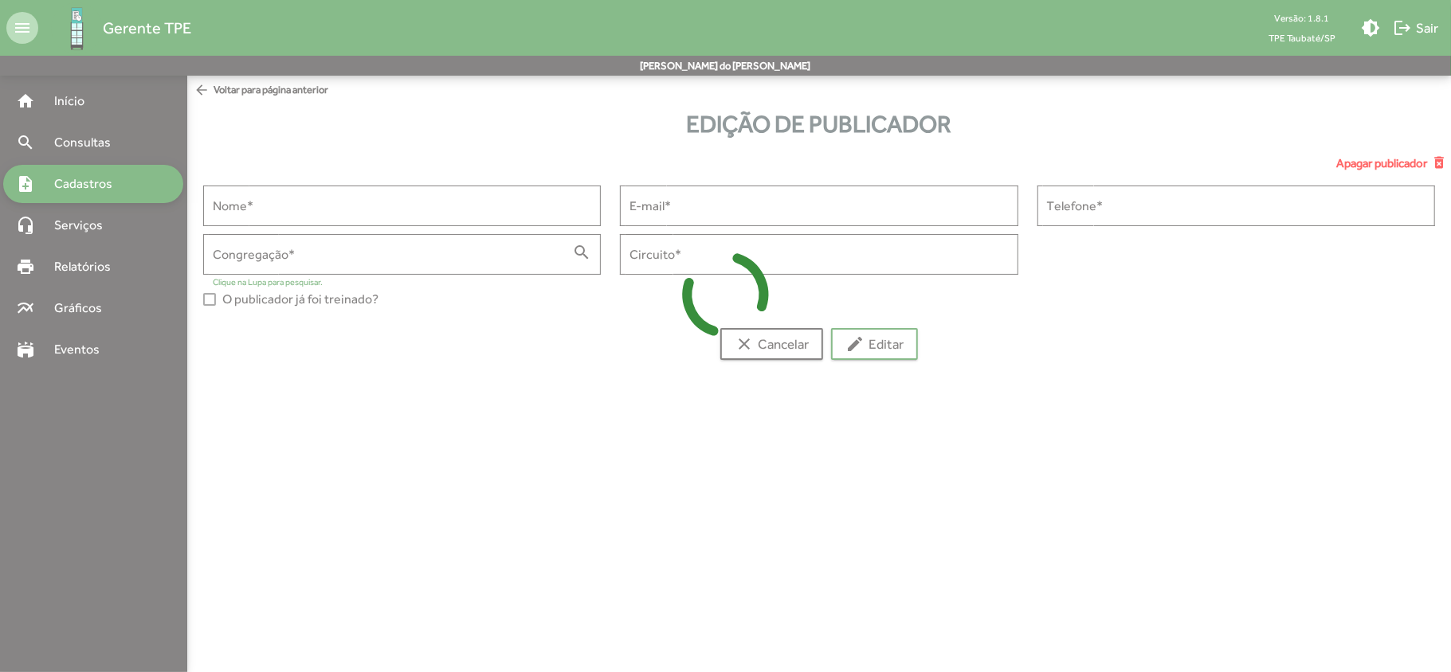
type input "**********"
type input "******"
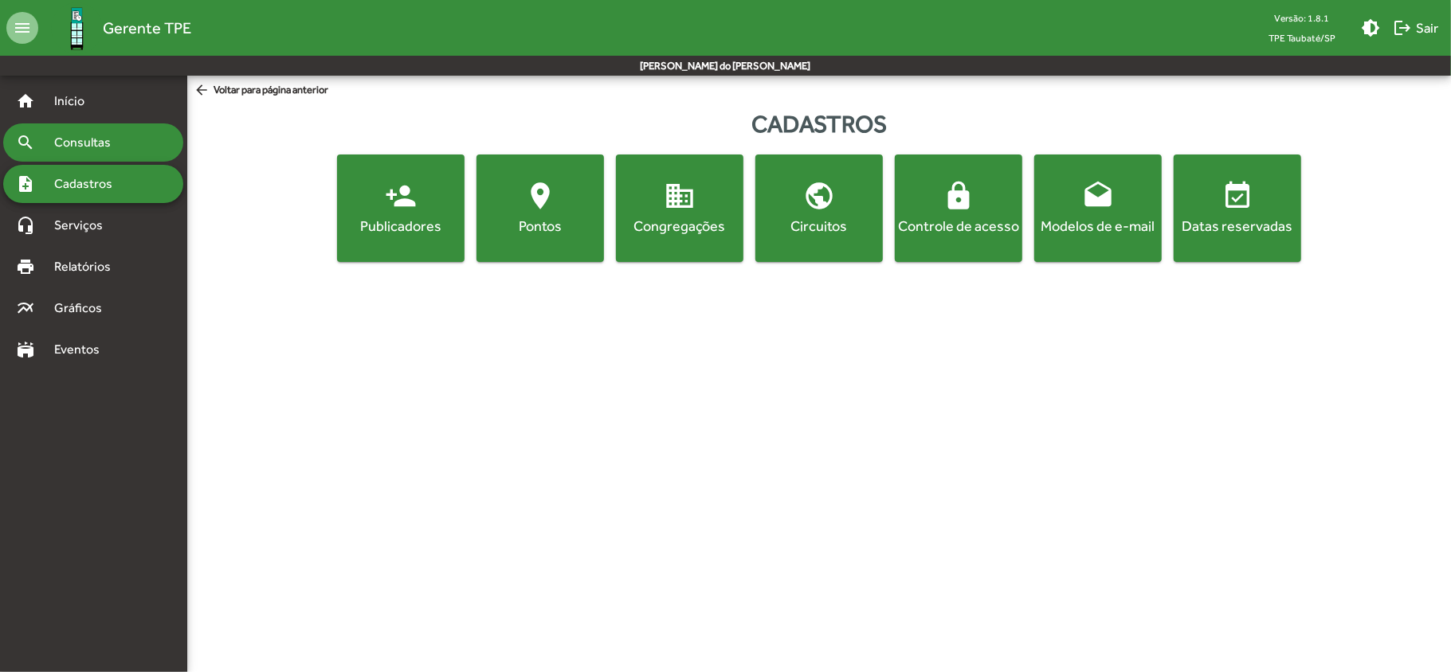
click at [72, 141] on span "Consultas" at bounding box center [88, 142] width 87 height 19
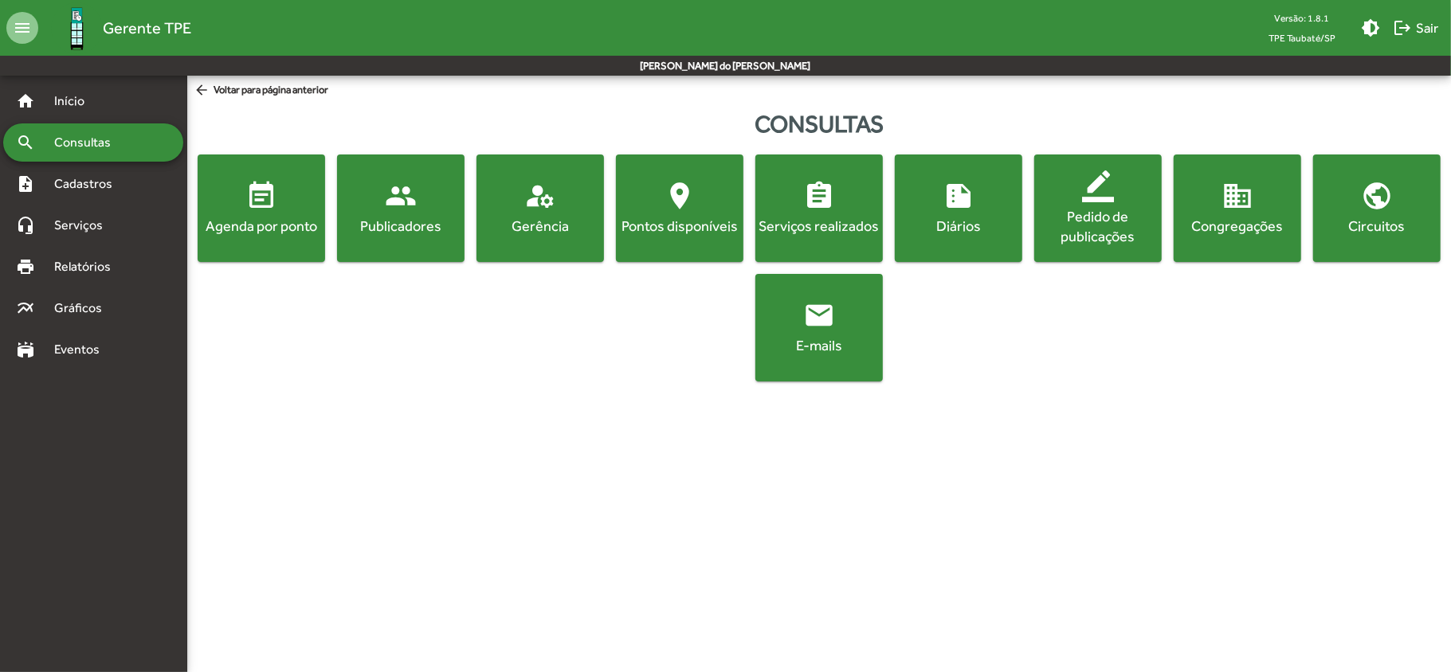
click at [371, 237] on button "people Publicadores" at bounding box center [400, 209] width 127 height 108
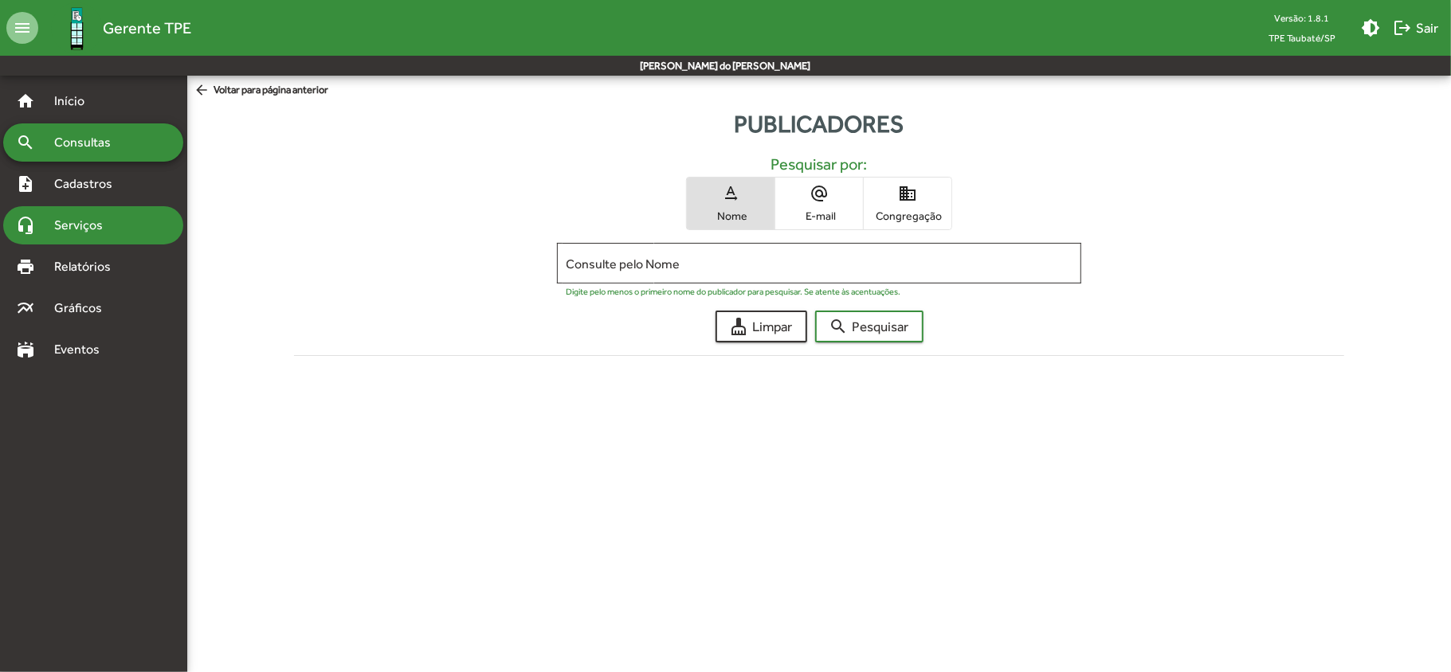
click at [73, 227] on span "Serviços" at bounding box center [85, 225] width 80 height 19
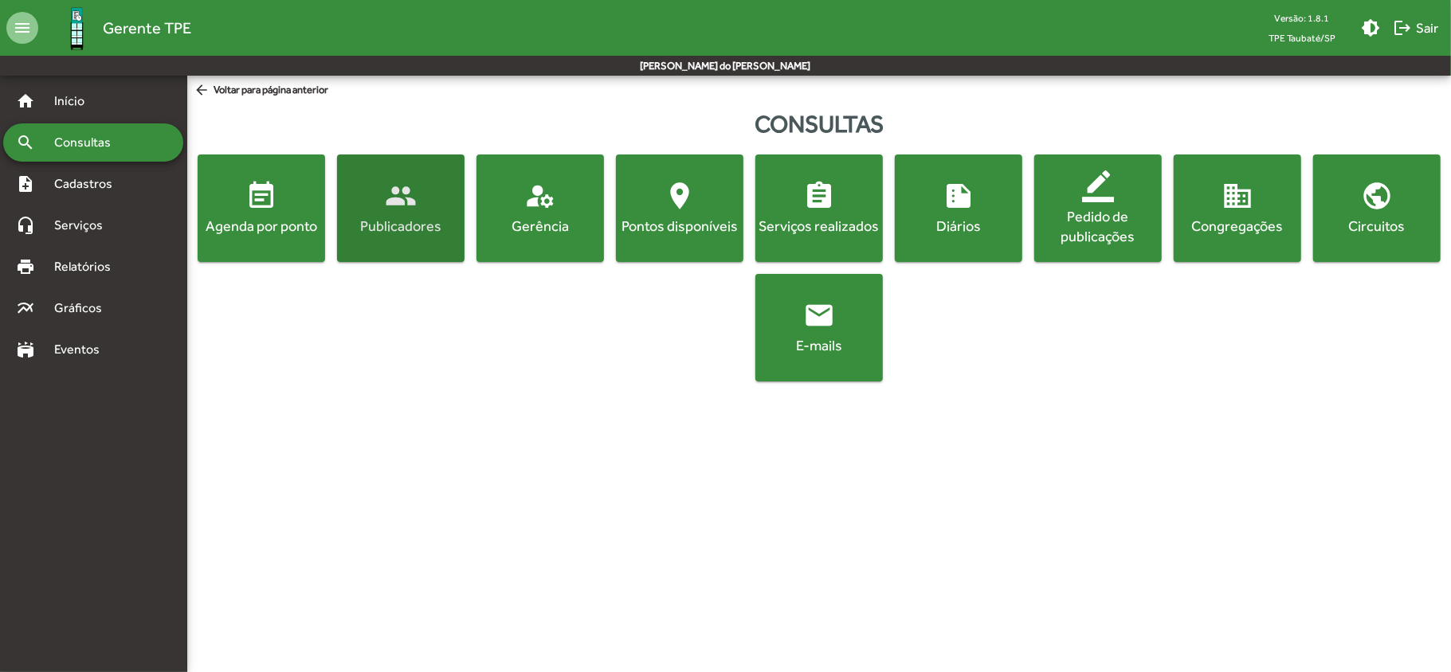
click at [408, 246] on button "people Publicadores" at bounding box center [400, 209] width 127 height 108
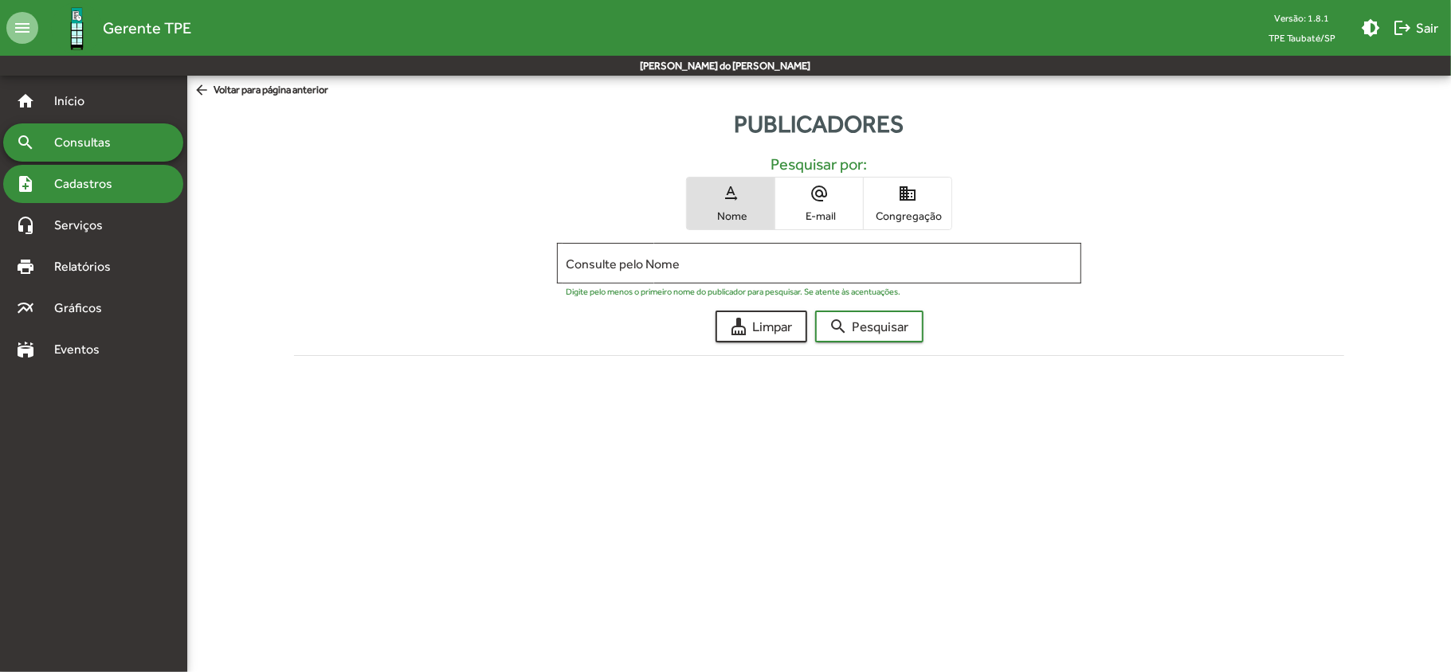
click at [96, 190] on span "Cadastros" at bounding box center [89, 183] width 88 height 19
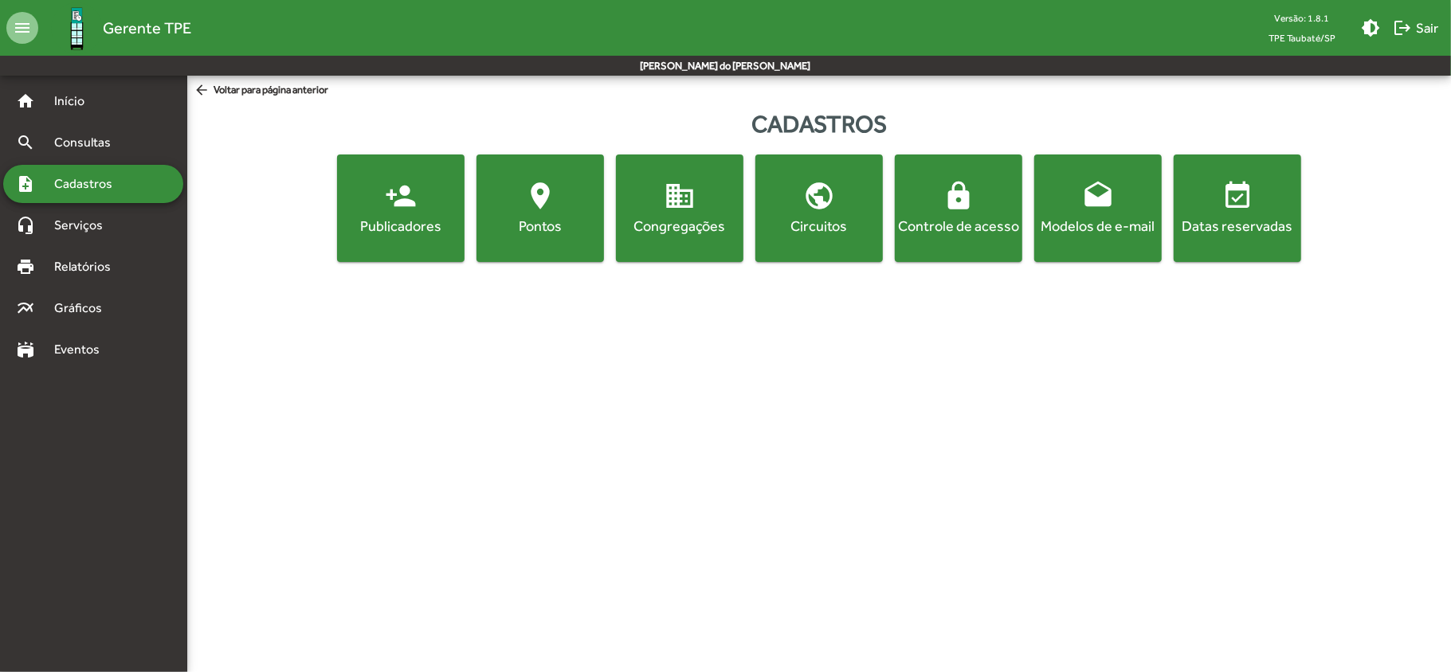
click at [406, 236] on div "Publicadores" at bounding box center [400, 226] width 121 height 20
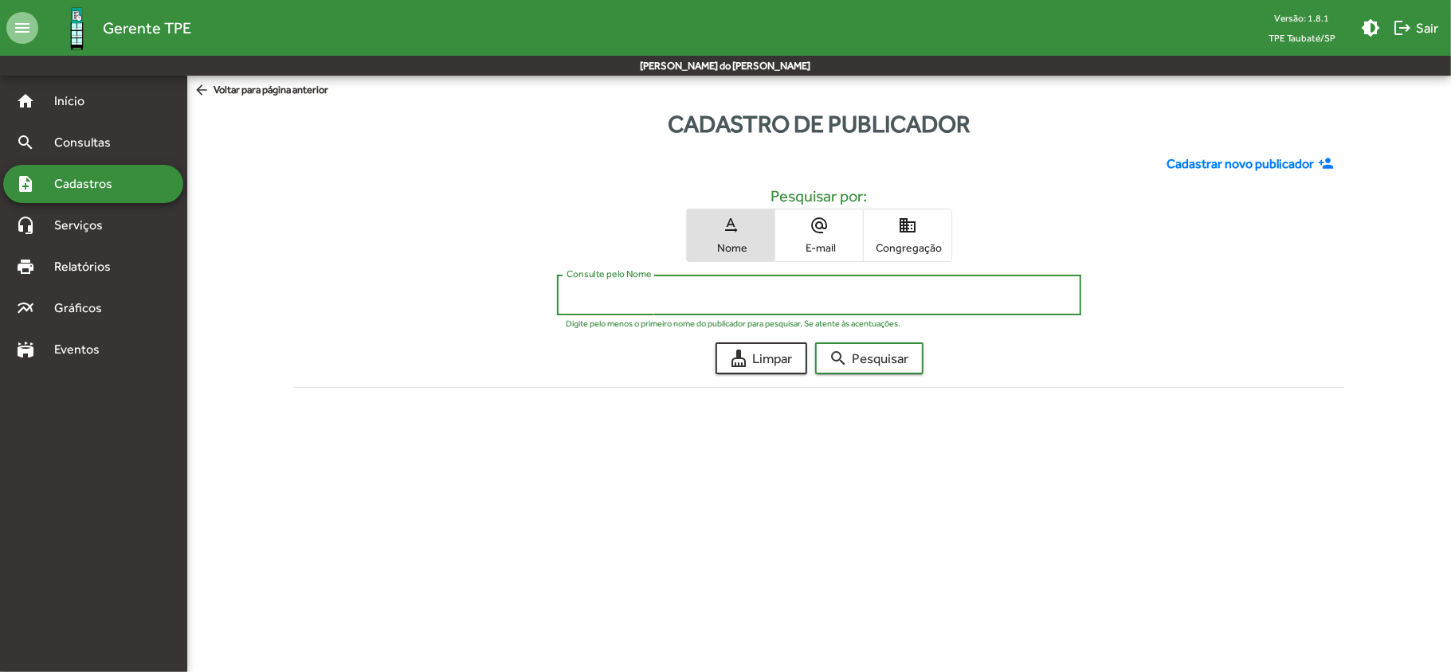
click at [580, 298] on input "Consulte pelo Nome" at bounding box center [820, 295] width 506 height 14
click at [815, 343] on button "search Pesquisar" at bounding box center [869, 359] width 108 height 32
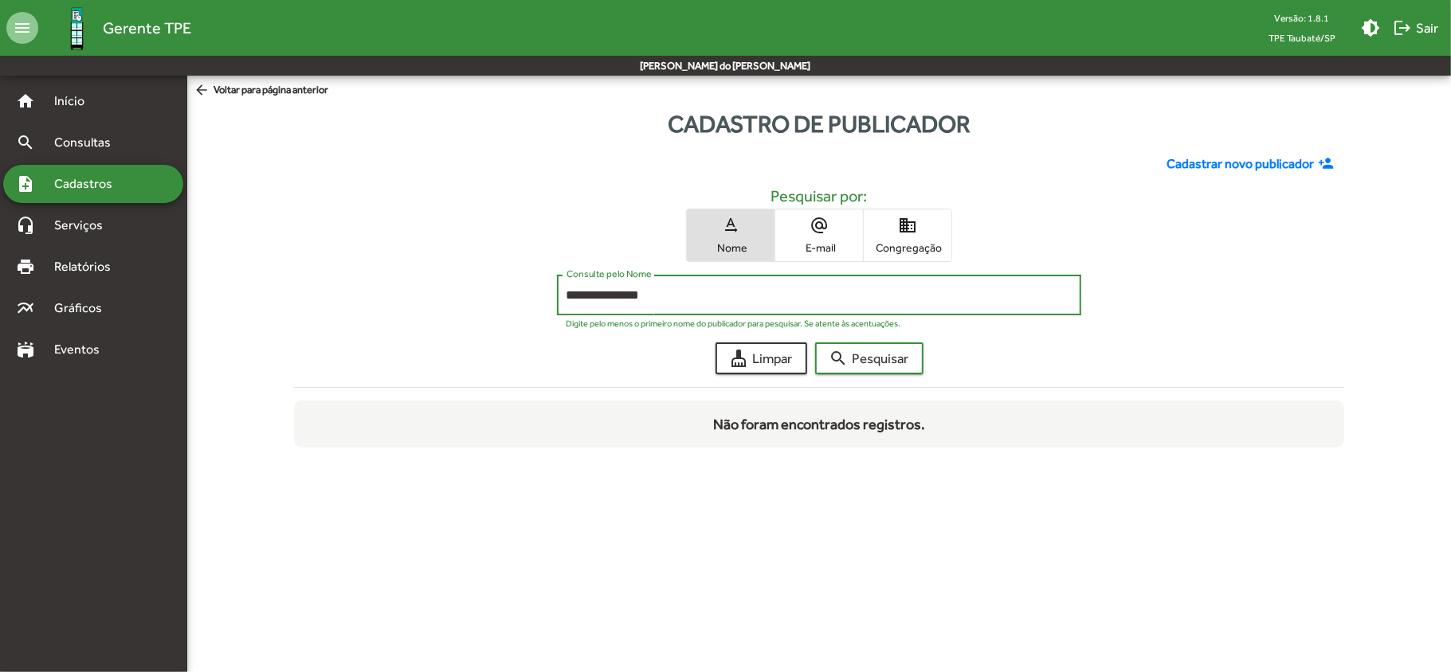
click at [570, 291] on input "**********" at bounding box center [820, 295] width 506 height 14
click at [888, 361] on span "search Pesquisar" at bounding box center [869, 358] width 80 height 29
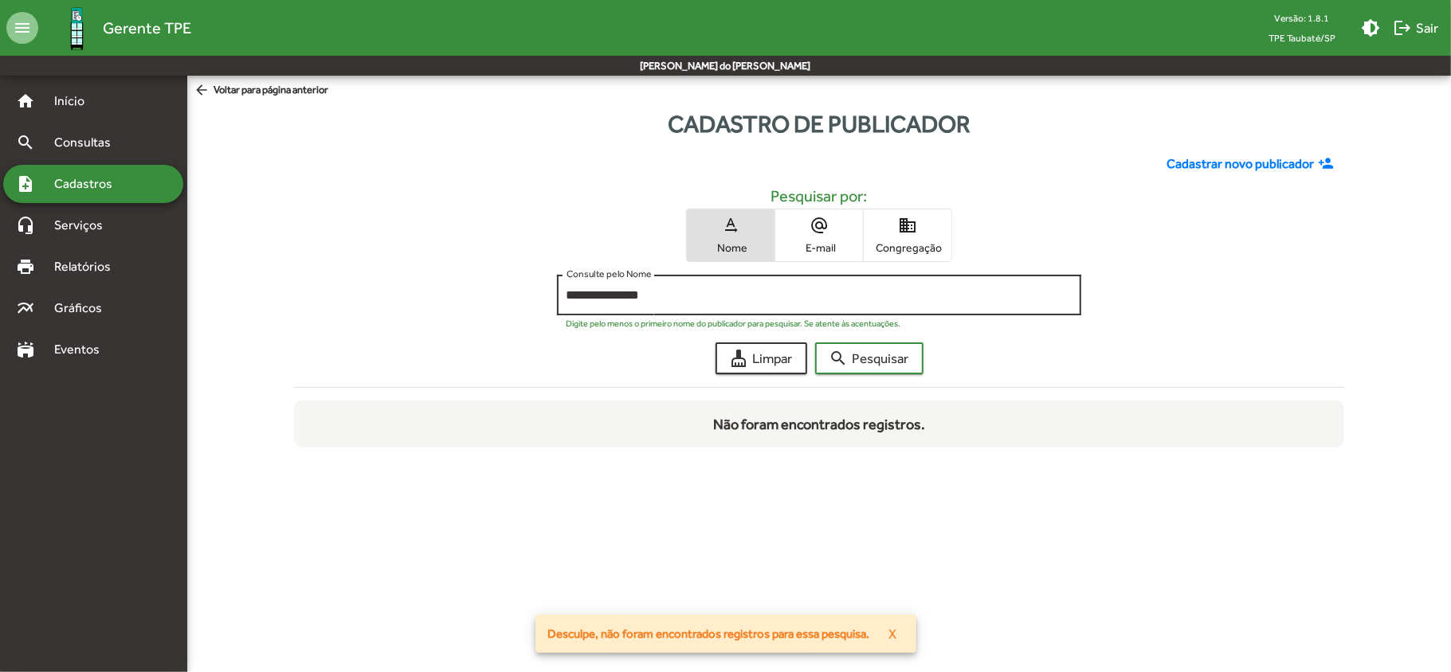
click at [666, 288] on div "**********" at bounding box center [820, 294] width 506 height 44
click at [665, 295] on input "**********" at bounding box center [820, 295] width 506 height 14
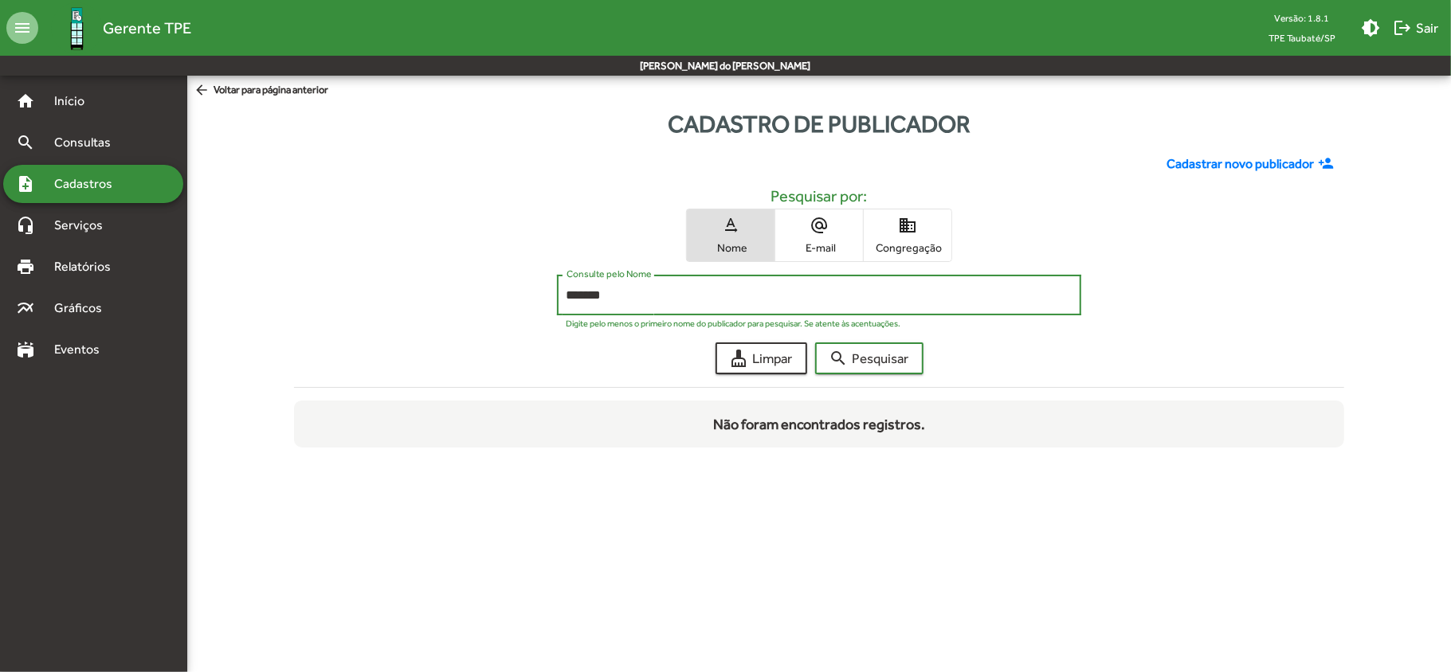
type input "*******"
click at [815, 343] on button "search Pesquisar" at bounding box center [869, 359] width 108 height 32
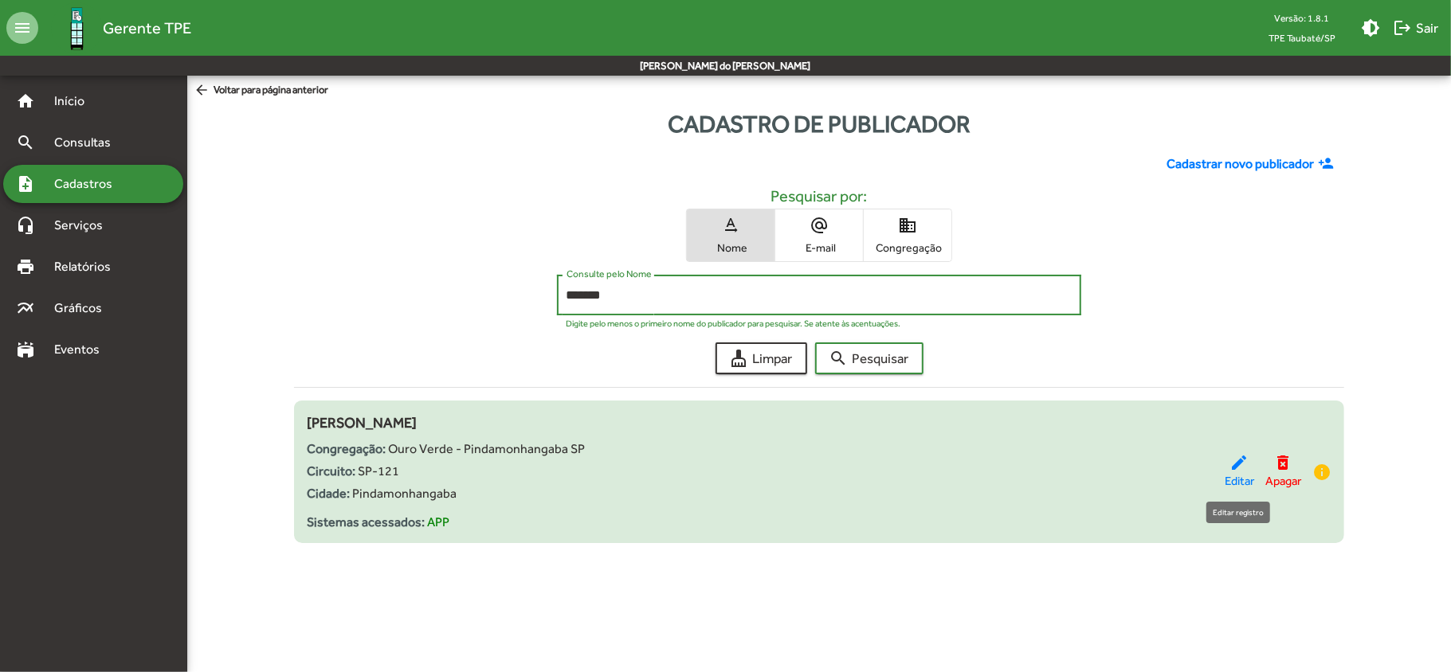
click at [1231, 479] on span "Editar" at bounding box center [1239, 481] width 29 height 18
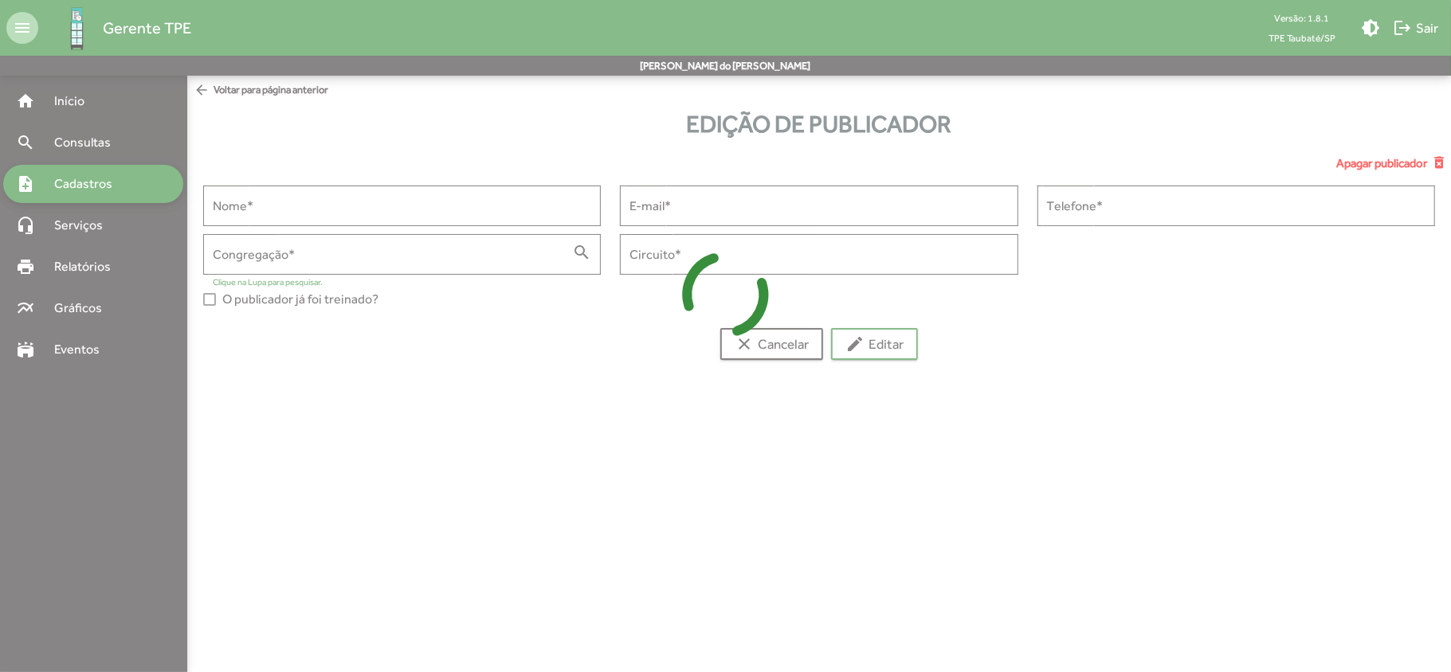
type input "**********"
type input "******"
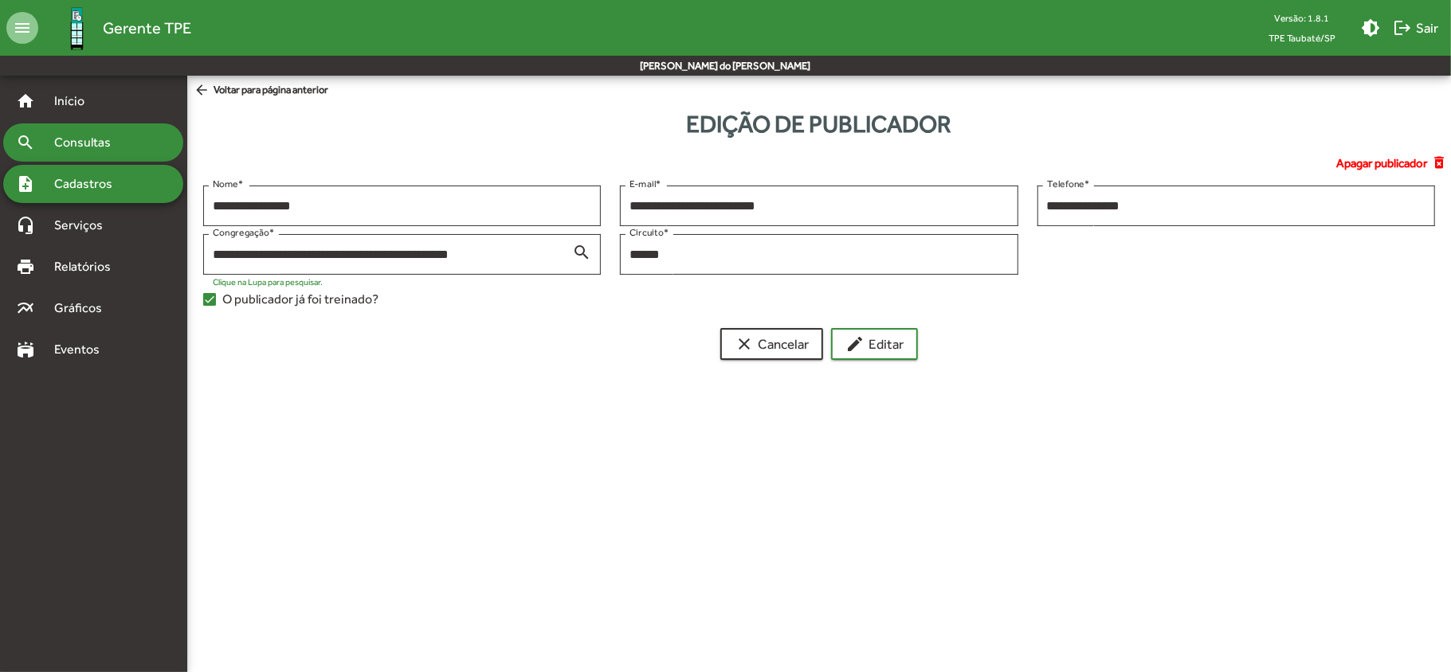
click at [64, 139] on span "Consultas" at bounding box center [88, 142] width 87 height 19
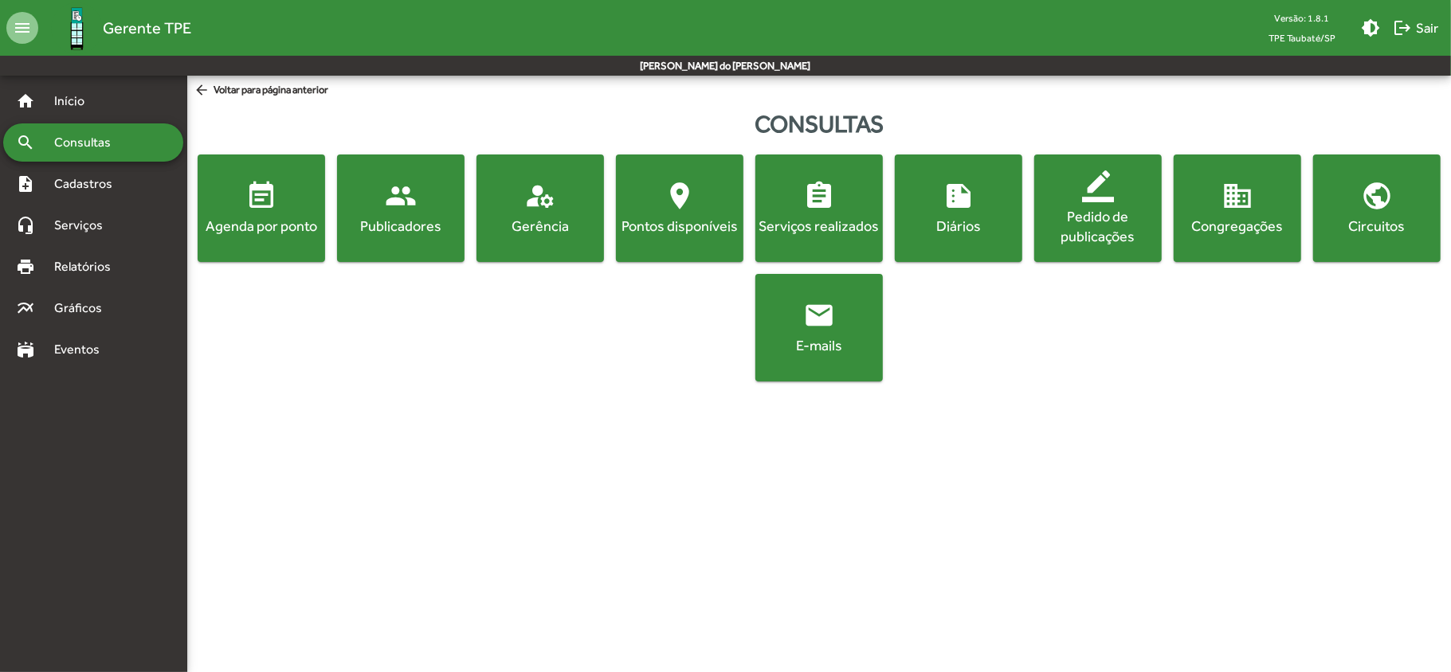
click at [249, 244] on button "event_note Agenda por ponto" at bounding box center [261, 209] width 127 height 108
